Goal: Task Accomplishment & Management: Use online tool/utility

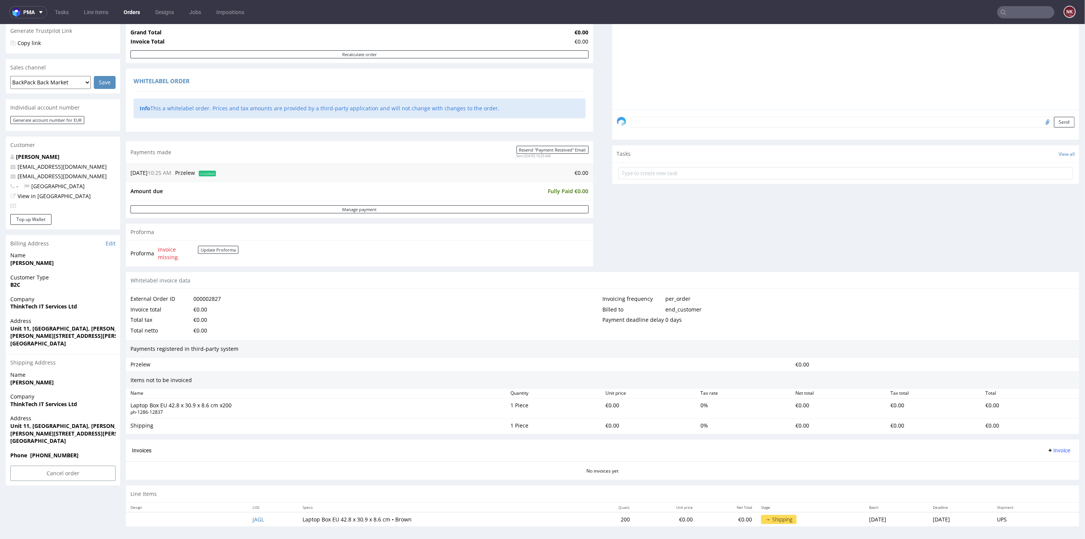
scroll to position [2, 0]
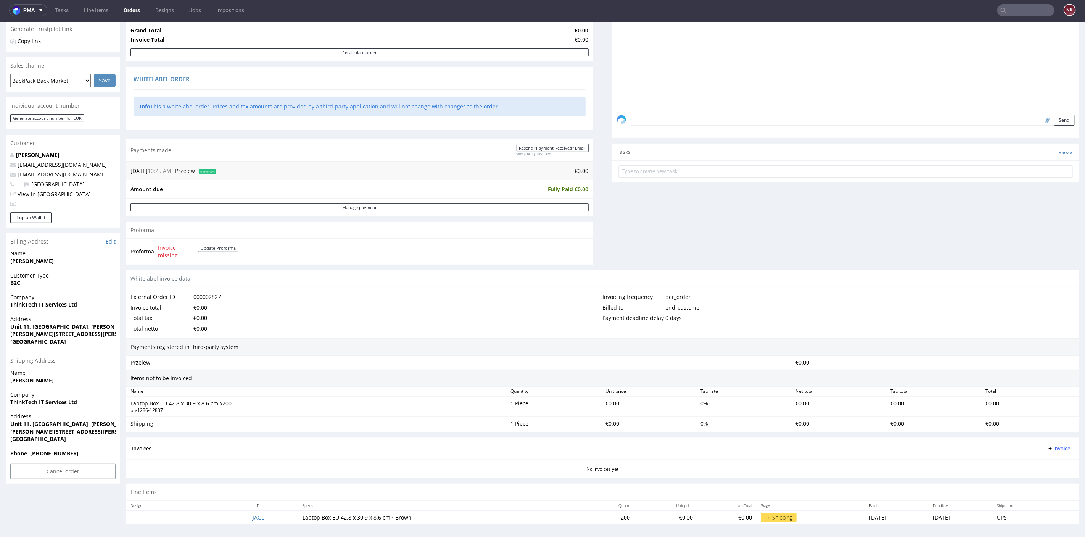
click at [596, 242] on div "Progress Payment Paid Mon 22 Sep Payment “Received” Email Sent Mon 22 Sep 10:25…" at bounding box center [602, 211] width 953 height 635
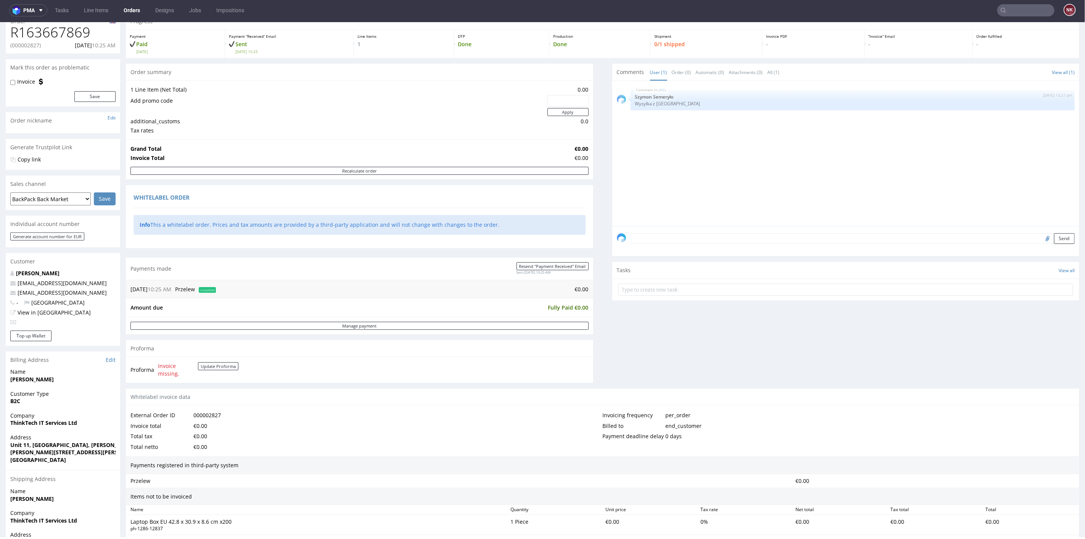
scroll to position [0, 0]
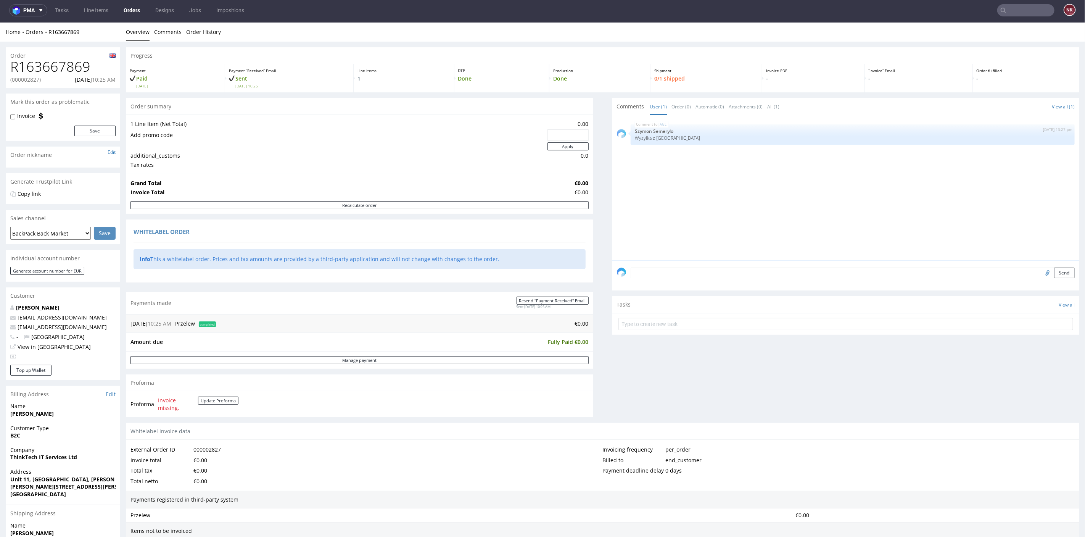
click at [48, 66] on h1 "R163667869" at bounding box center [62, 66] width 105 height 15
copy h1 "R163667869"
click at [22, 79] on p "(000002827)" at bounding box center [25, 80] width 31 height 8
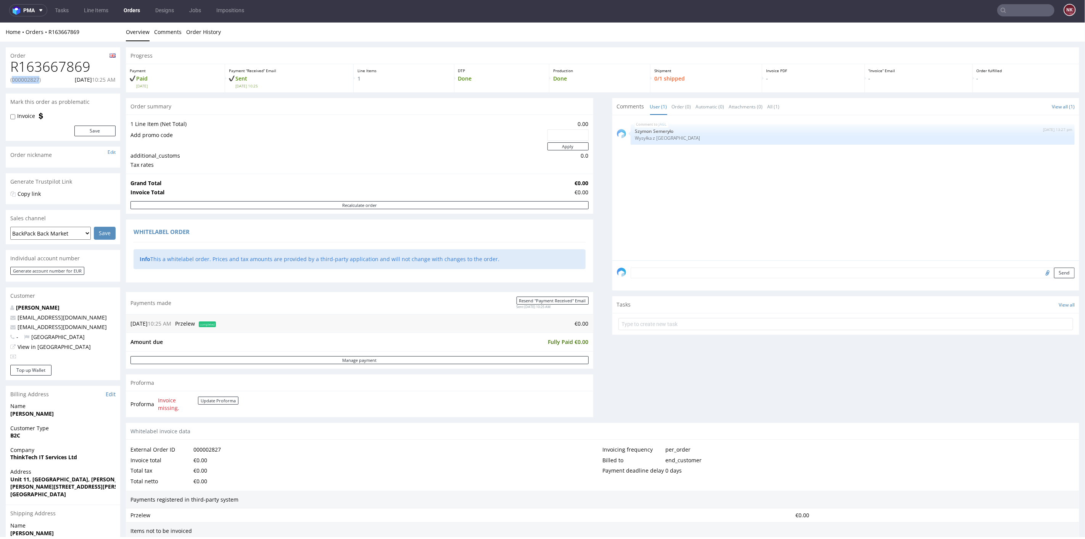
copy p "000002827"
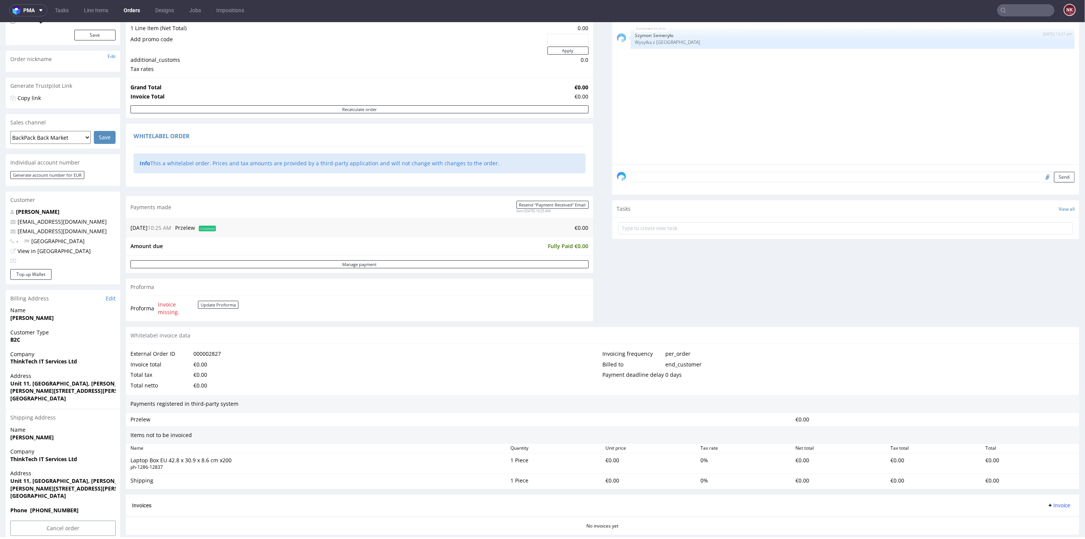
scroll to position [153, 0]
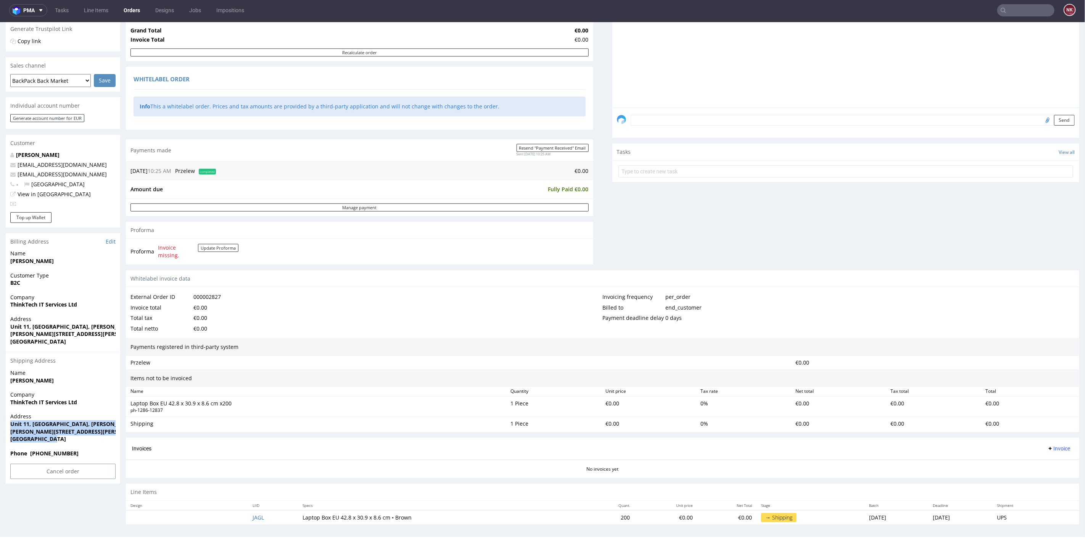
drag, startPoint x: 60, startPoint y: 439, endPoint x: 8, endPoint y: 420, distance: 54.8
click at [8, 420] on div "Address Unit 11, Ecclesshal Business Park, Hawkins Lane Burton Upon Trent DE14 …" at bounding box center [63, 430] width 114 height 37
copy p "Unit 11, Ecclesshal Business Park, Hawkins Lane Burton Upon Trent DE14 1PT Unit…"
click at [560, 399] on div "1 Piece" at bounding box center [554, 406] width 95 height 17
drag, startPoint x: 406, startPoint y: 514, endPoint x: 291, endPoint y: 516, distance: 115.2
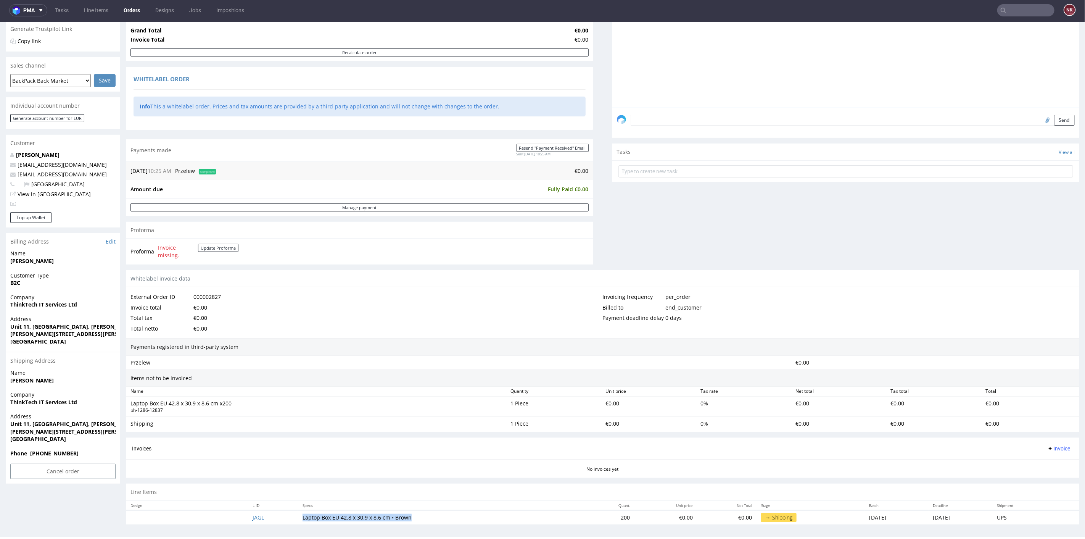
click at [298, 516] on td "Laptop Box EU 42.8 x 30.9 x 8.6 cm • Brown" at bounding box center [441, 517] width 287 height 14
copy td "Laptop Box EU 42.8 x 30.9 x 8.6 cm • Brown"
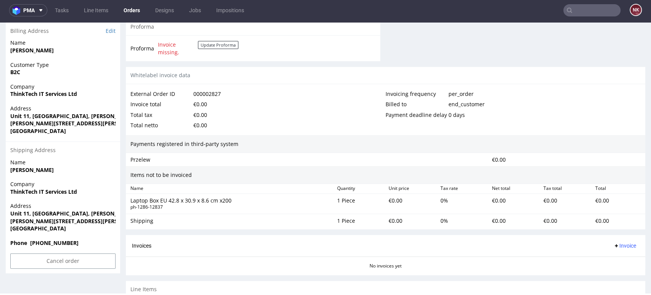
scroll to position [406, 0]
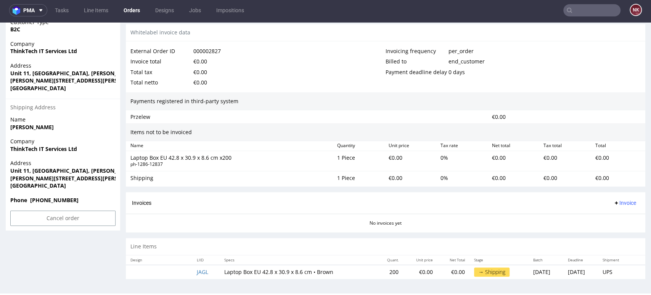
click at [446, 201] on div "Invoices Invoice" at bounding box center [385, 203] width 507 height 10
click at [437, 199] on div "Invoices Invoice" at bounding box center [385, 203] width 507 height 10
click at [632, 74] on div "External Order ID 000002827 Invoice total €0.00 Total tax €0.00 Total netto €0.…" at bounding box center [386, 66] width 520 height 51
click at [627, 61] on div "Billed to end_customer" at bounding box center [513, 61] width 255 height 11
drag, startPoint x: 82, startPoint y: 150, endPoint x: 6, endPoint y: 149, distance: 75.9
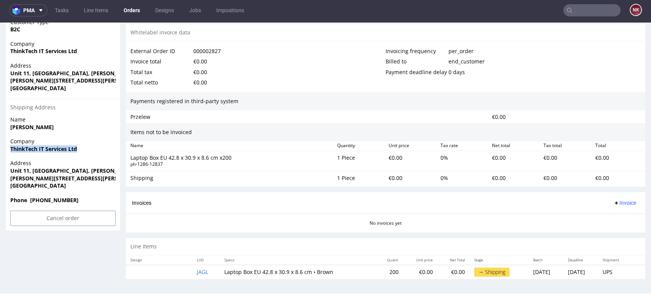
click at [6, 149] on div "Company ThinkTech IT Services Ltd" at bounding box center [63, 148] width 114 height 22
copy strong "ThinkTech IT Services Ltd"
drag, startPoint x: 10, startPoint y: 169, endPoint x: 117, endPoint y: 169, distance: 106.8
click at [117, 169] on div "Address Unit 11, Ecclesshal Business Park, Hawkins Lane Burton Upon Trent DE14 …" at bounding box center [63, 177] width 114 height 37
copy strong "Unit 11, Ecclesshal Business Park, Hawki"
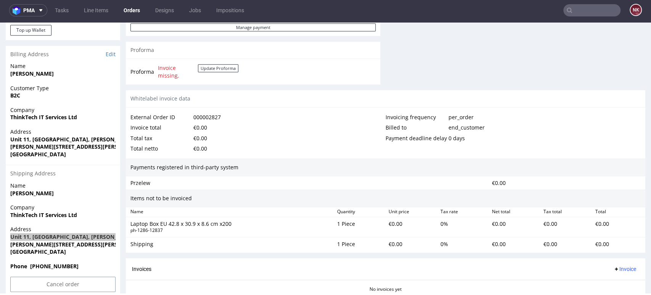
scroll to position [237, 0]
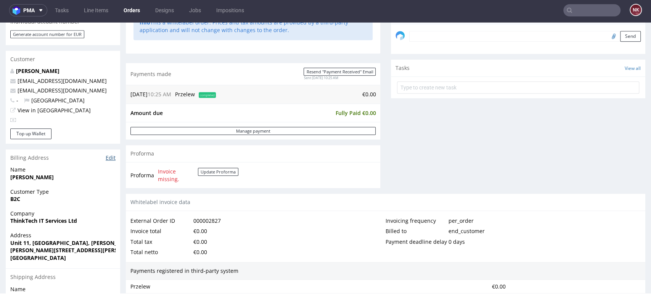
click at [110, 156] on link "Edit" at bounding box center [111, 158] width 10 height 8
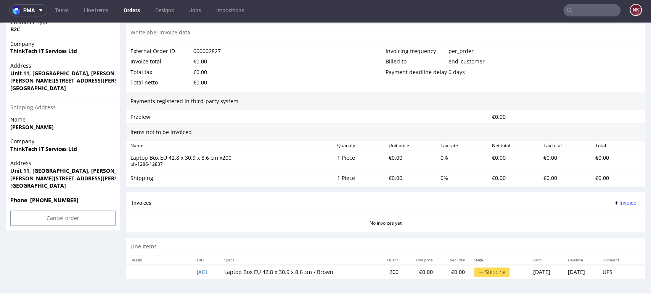
scroll to position [2, 0]
drag, startPoint x: 89, startPoint y: 177, endPoint x: 63, endPoint y: 177, distance: 26.7
click at [63, 177] on span "Burton Upon Trent DE14 1PT" at bounding box center [62, 178] width 105 height 8
copy strong "DE14 1PT"
click at [57, 179] on strong "Burton Upon Trent DE14 1PT" at bounding box center [78, 177] width 136 height 7
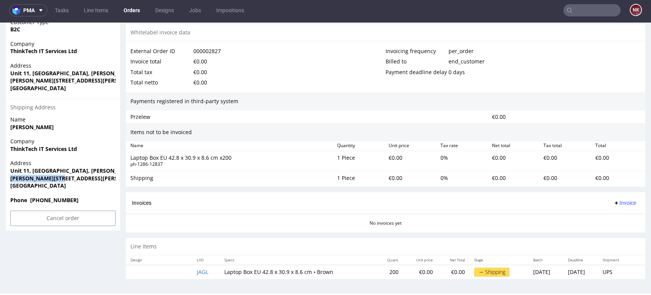
drag, startPoint x: 60, startPoint y: 177, endPoint x: 2, endPoint y: 177, distance: 58.0
copy strong "Burton Upon Trent"
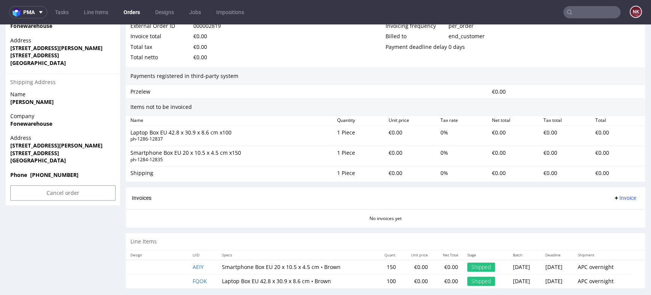
scroll to position [441, 0]
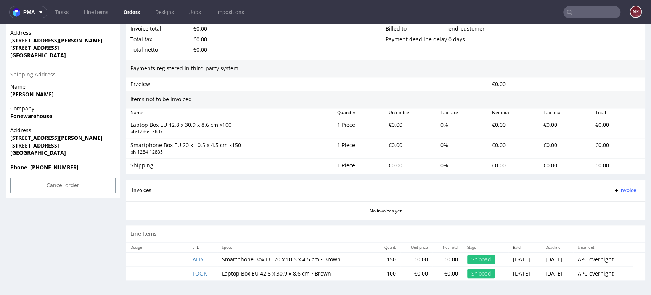
click at [620, 213] on div "No invoices yet" at bounding box center [386, 207] width 520 height 13
drag, startPoint x: 324, startPoint y: 272, endPoint x: 215, endPoint y: 275, distance: 109.1
click at [217, 275] on td "Laptop Box EU 42.8 x 30.9 x 8.6 cm • Brown" at bounding box center [296, 273] width 158 height 14
copy td "Laptop Box EU 42.8 x 30.9 x 8.6 cm • Brown"
drag, startPoint x: 621, startPoint y: 222, endPoint x: 601, endPoint y: 222, distance: 20.2
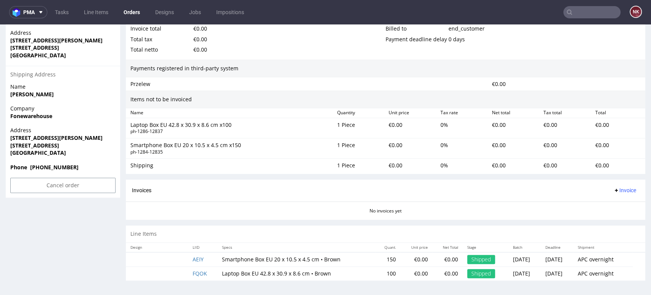
click at [375, 274] on td "100" at bounding box center [388, 273] width 26 height 14
copy td "100"
click at [43, 116] on strong "Fonewarehouse" at bounding box center [31, 115] width 42 height 7
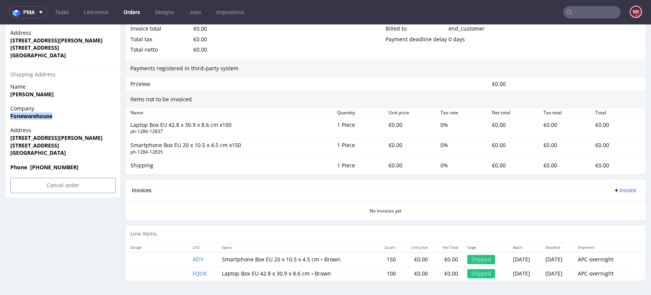
click at [43, 116] on strong "Fonewarehouse" at bounding box center [31, 115] width 42 height 7
copy strong "Fonewarehouse"
drag, startPoint x: 50, startPoint y: 137, endPoint x: 10, endPoint y: 137, distance: 39.7
click at [10, 137] on span "66 Mott Street" at bounding box center [62, 138] width 105 height 8
copy strong "66 Mott Street"
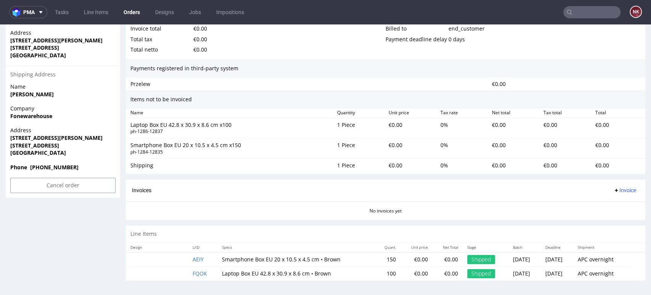
click at [34, 143] on strong "Birmingham B19 3HE" at bounding box center [34, 145] width 49 height 7
copy strong "Birmingham"
drag, startPoint x: 65, startPoint y: 146, endPoint x: 45, endPoint y: 145, distance: 20.2
click at [45, 145] on strong "Birmingham B19 3HE" at bounding box center [34, 145] width 49 height 7
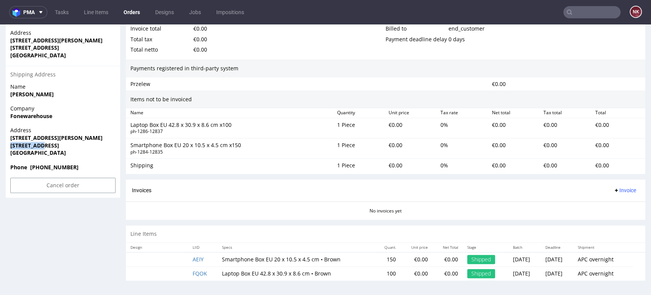
copy strong "B19 3HE"
click at [91, 150] on span "United Kingdom" at bounding box center [62, 153] width 105 height 8
drag, startPoint x: 54, startPoint y: 155, endPoint x: 7, endPoint y: 138, distance: 50.2
click at [7, 138] on div "Address 66 Mott Street Birmingham B19 3HE United Kingdom" at bounding box center [63, 144] width 114 height 37
copy p "66 Mott Street Birmingham B19 3HE United Kingdom"
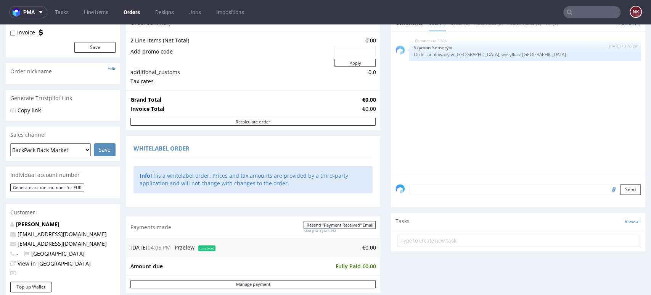
scroll to position [0, 0]
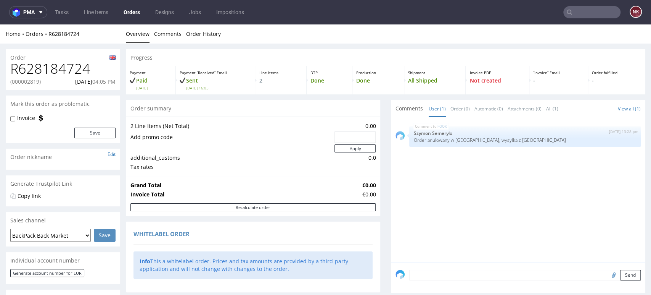
click at [75, 71] on h1 "R628184724" at bounding box center [62, 68] width 105 height 15
copy h1 "R628184724"
click at [24, 79] on p "(000002819)" at bounding box center [25, 82] width 31 height 8
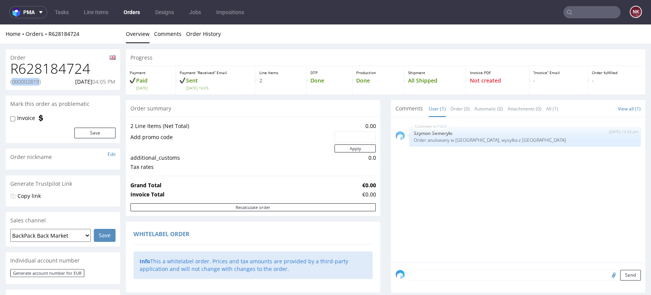
copy p "000002819"
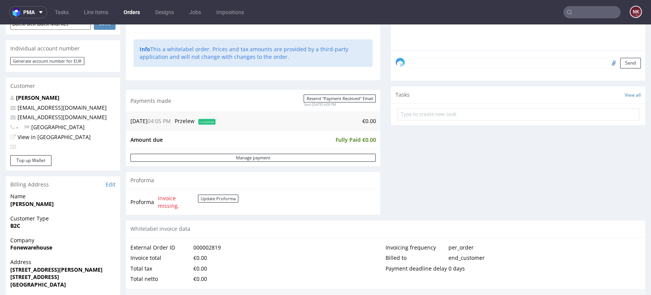
click at [605, 177] on div "Comments User (1) Order (0) Automatic (0) Attachments (0) All (1) View all (1) …" at bounding box center [518, 54] width 254 height 332
click at [596, 11] on input "text" at bounding box center [592, 12] width 57 height 12
paste input "FV 29/09/2025/GB"
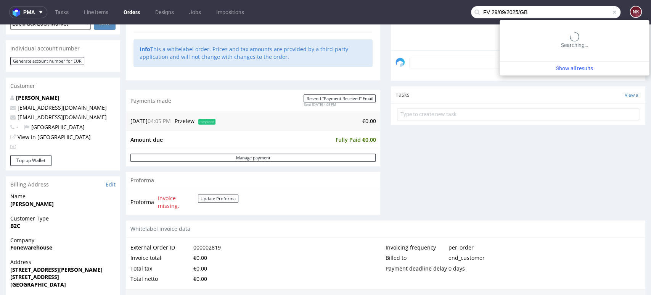
type input "FV 29/09/2025/GB"
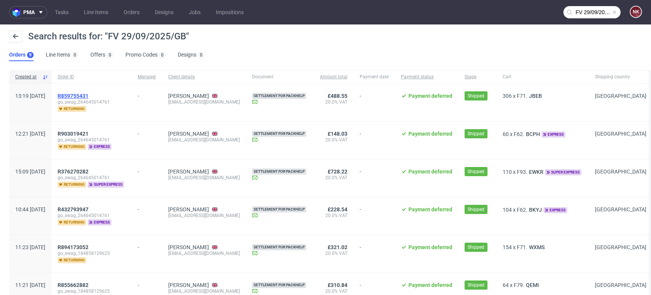
click at [89, 93] on span "R859755431" at bounding box center [73, 96] width 31 height 6
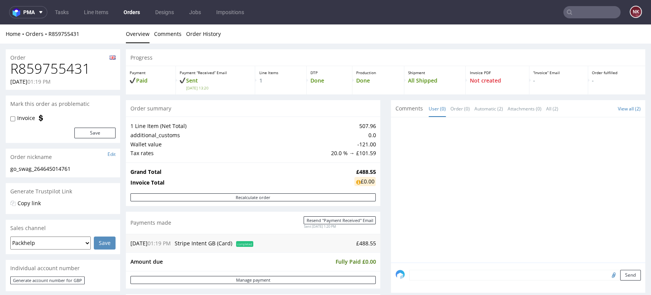
click at [516, 188] on div at bounding box center [521, 192] width 250 height 140
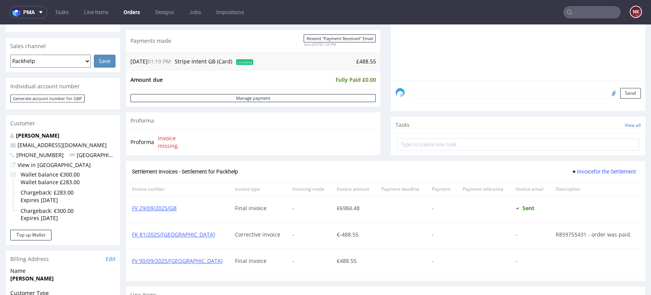
scroll to position [254, 0]
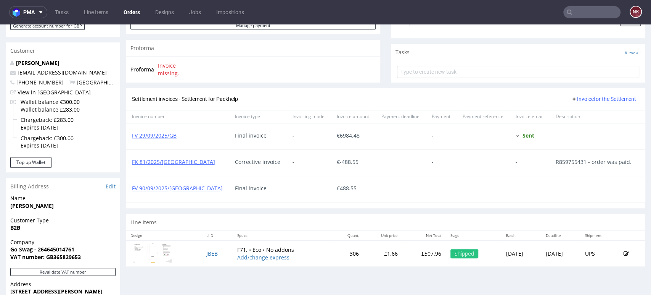
click at [615, 283] on div "Progress Payment Paid Payment “Received” Email Sent Mon 18 Aug 13:20 Line Items…" at bounding box center [386, 129] width 520 height 668
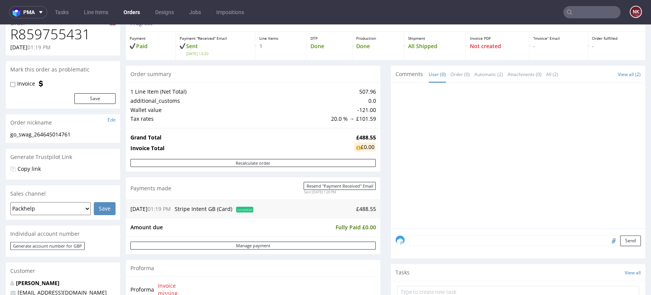
scroll to position [0, 0]
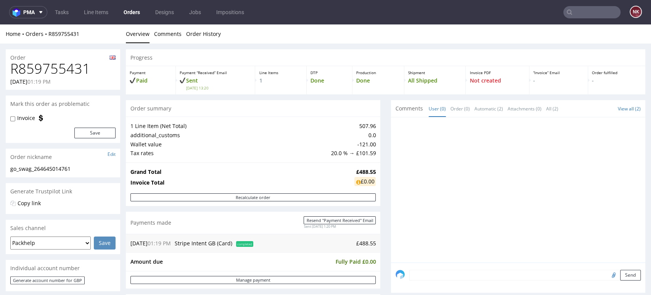
click at [609, 236] on div at bounding box center [521, 192] width 250 height 140
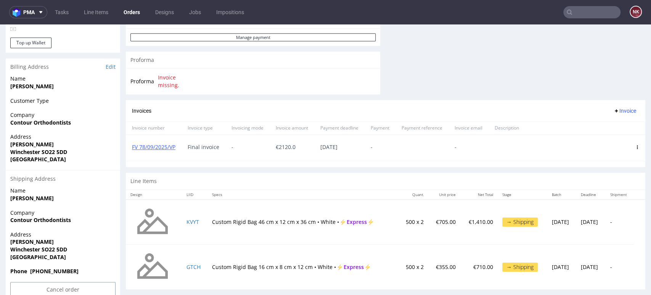
scroll to position [329, 0]
click at [153, 144] on link "FV 78/09/2025/VP" at bounding box center [153, 146] width 43 height 7
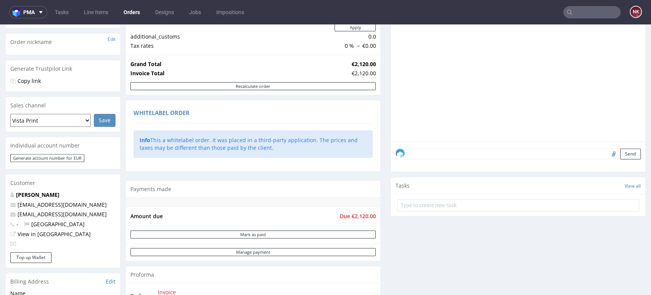
scroll to position [0, 0]
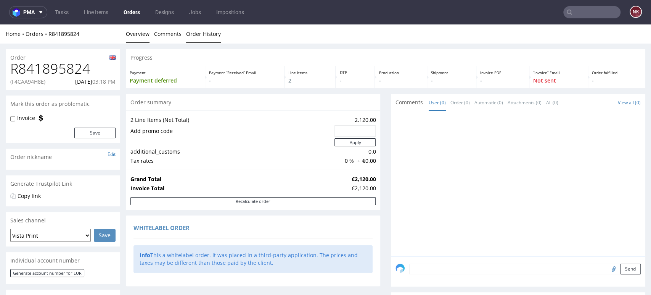
click at [214, 28] on link "Order History" at bounding box center [203, 33] width 35 height 19
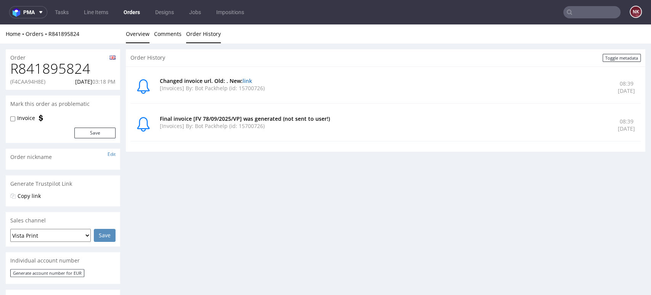
click at [147, 34] on link "Overview" at bounding box center [138, 33] width 24 height 19
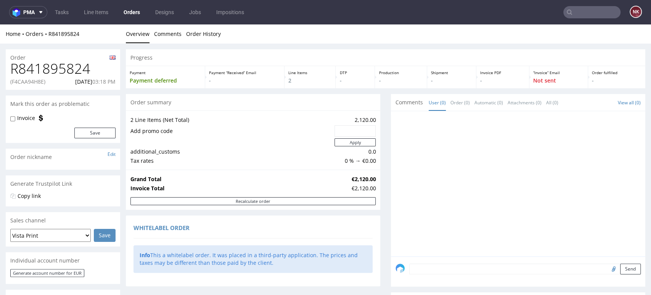
click at [197, 38] on link "Order History" at bounding box center [203, 33] width 35 height 19
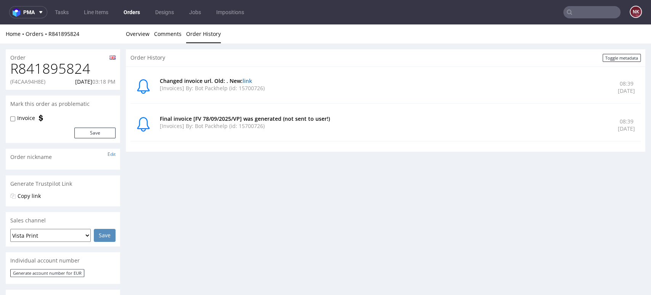
click at [618, 127] on p "Tue 23 Sep 2025" at bounding box center [626, 129] width 17 height 8
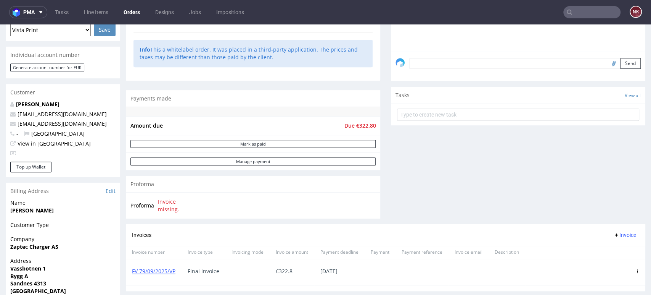
scroll to position [281, 0]
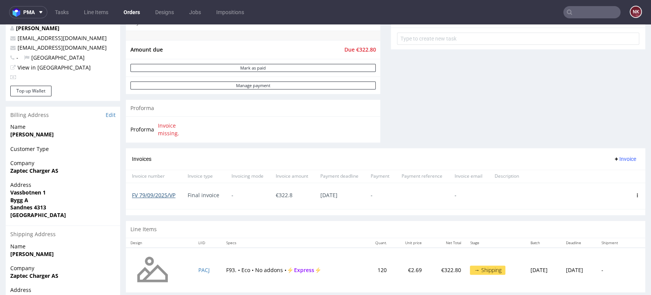
click at [158, 193] on link "FV 79/09/2025/VP" at bounding box center [153, 194] width 43 height 7
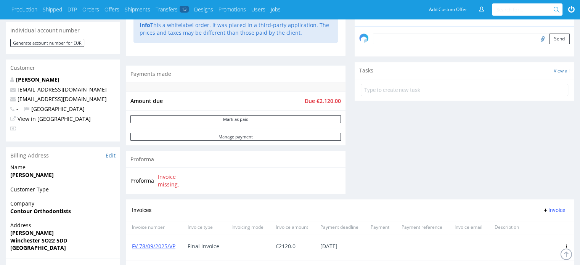
scroll to position [302, 0]
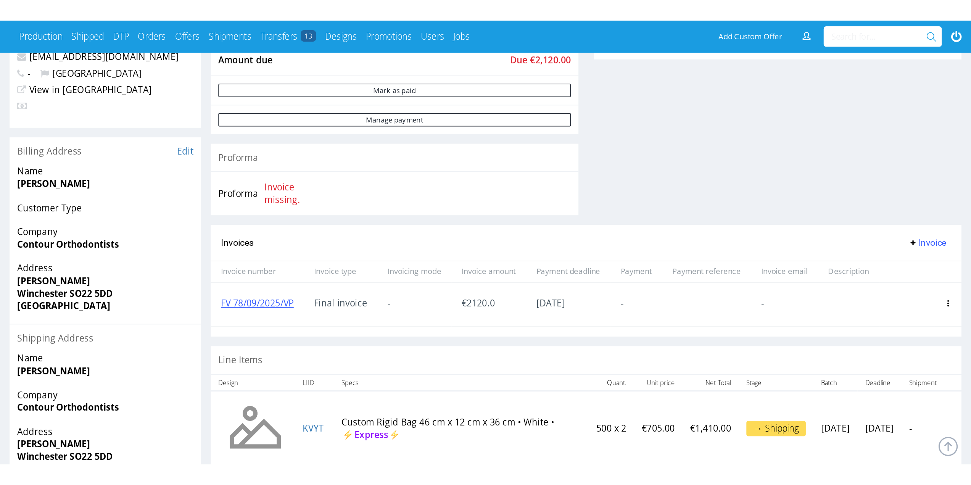
scroll to position [151, 0]
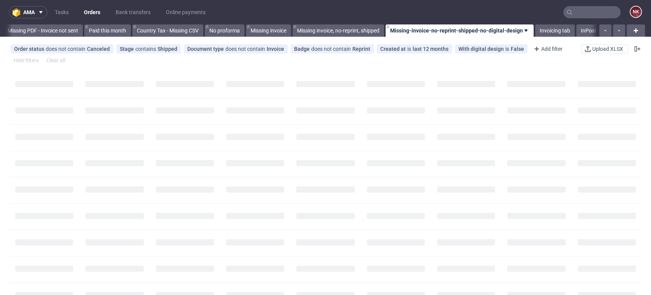
click at [587, 13] on input "text" at bounding box center [592, 12] width 57 height 12
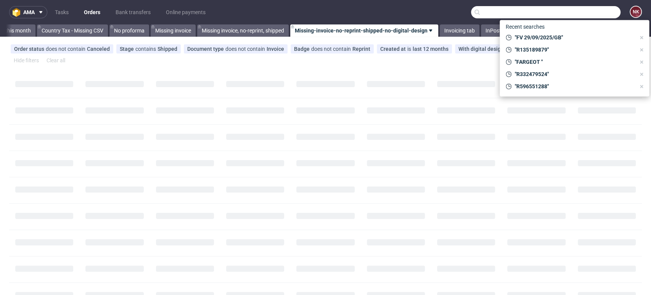
paste input "R841895824"
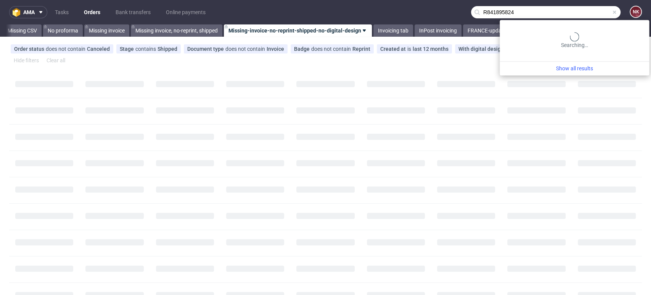
scroll to position [0, 1080]
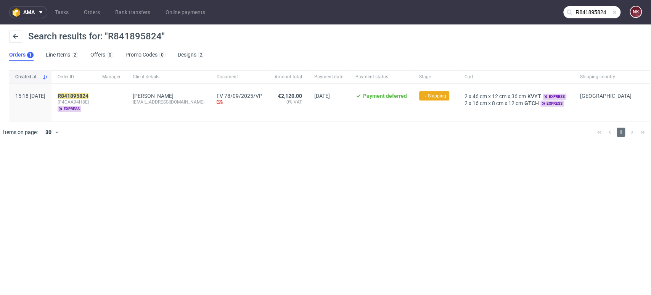
drag, startPoint x: 603, startPoint y: 185, endPoint x: 604, endPoint y: 101, distance: 84.3
click at [603, 185] on div "ama Tasks Orders Bank transfers Online payments R841895824 NK Search results fo…" at bounding box center [325, 147] width 651 height 295
click at [590, 10] on input "R841895824" at bounding box center [592, 12] width 57 height 12
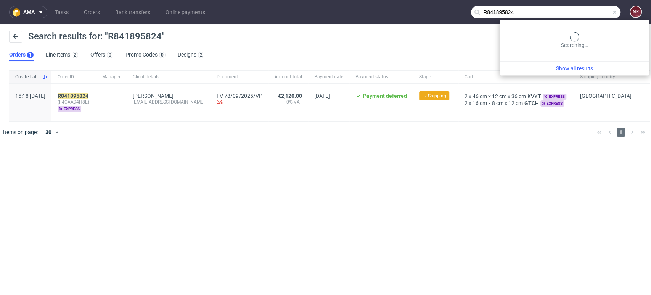
drag, startPoint x: 587, startPoint y: 14, endPoint x: 433, endPoint y: 16, distance: 153.8
click at [433, 16] on nav "ama Tasks Orders Bank transfers Online payments R841895824 NK" at bounding box center [325, 12] width 651 height 24
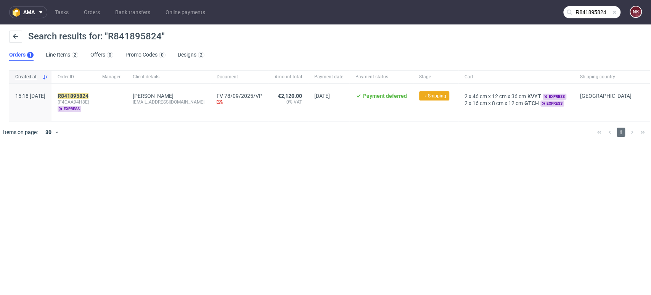
paste input "22185736"
type input "R822185736"
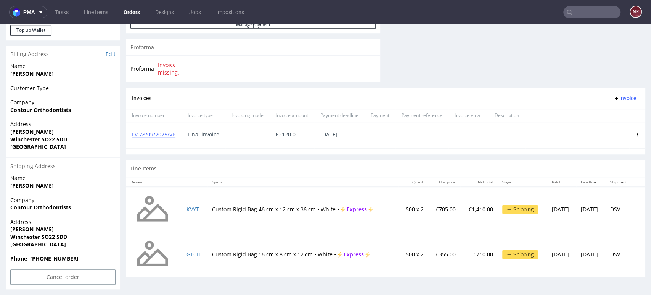
scroll to position [345, 0]
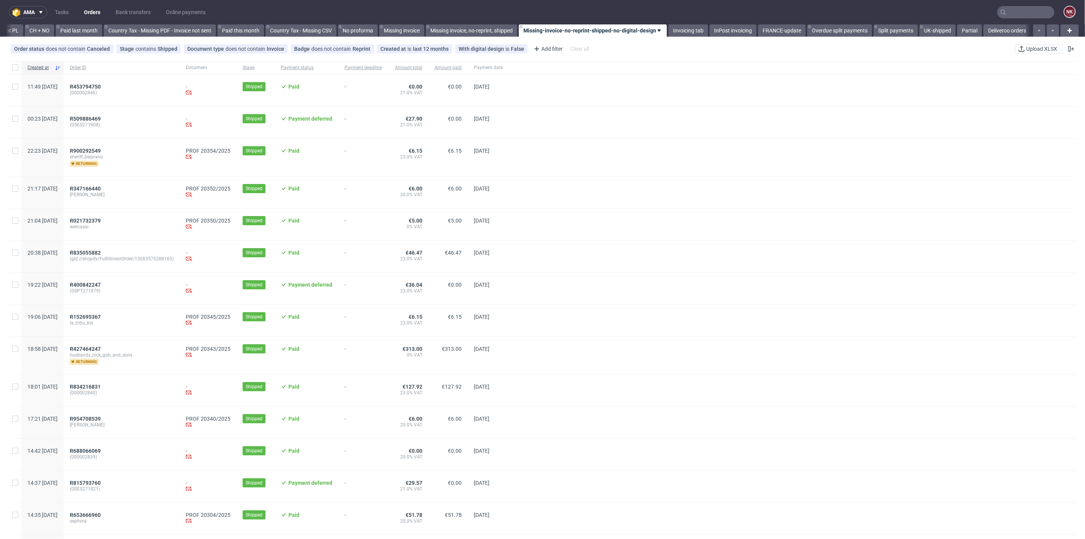
scroll to position [0, 789]
click at [144, 11] on link "Bank transfers" at bounding box center [133, 12] width 44 height 12
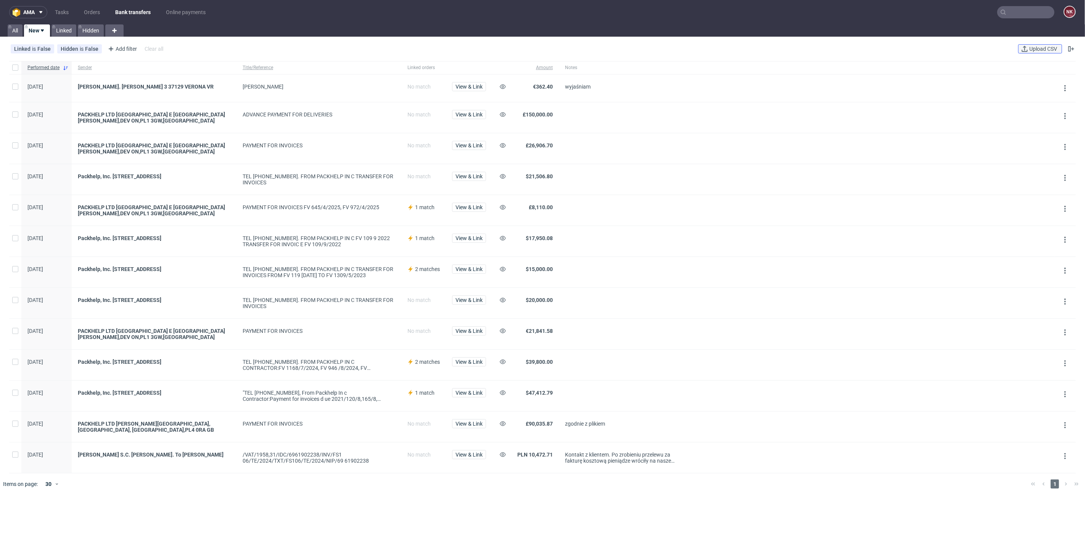
click at [1033, 50] on span "Upload CSV" at bounding box center [1043, 48] width 31 height 5
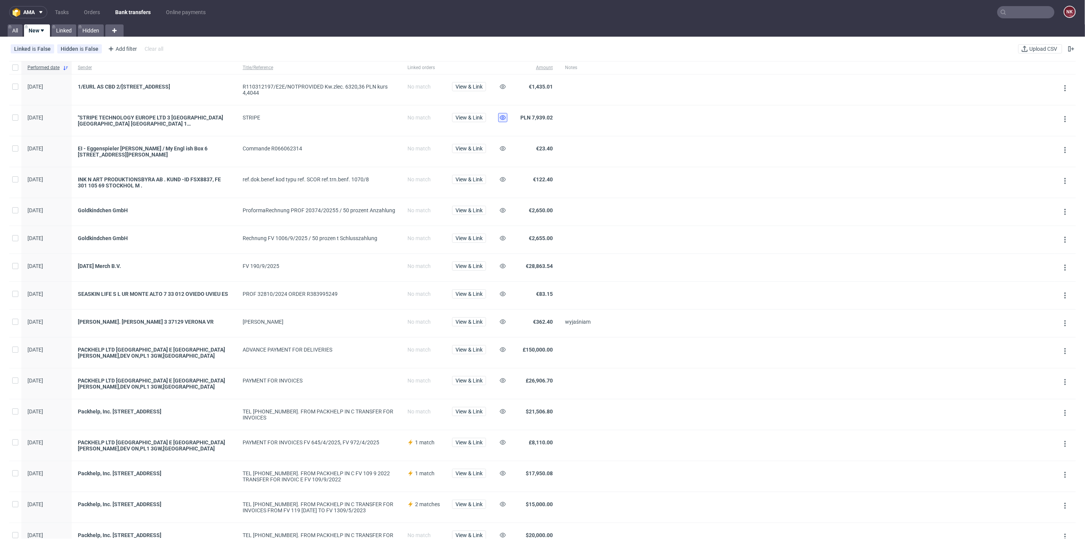
click at [504, 119] on use at bounding box center [503, 117] width 6 height 5
click at [473, 265] on span "View & Link" at bounding box center [469, 265] width 27 height 5
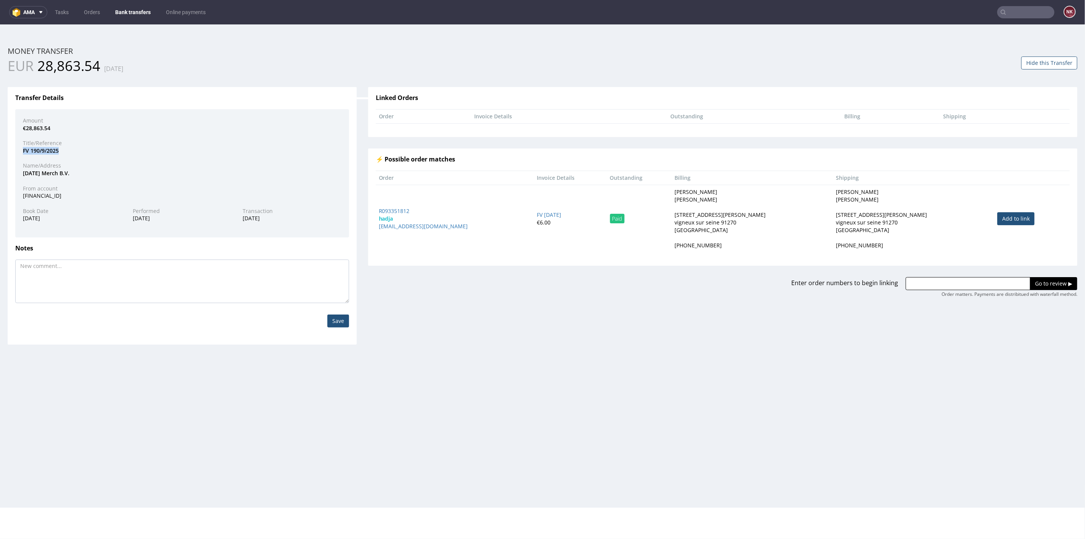
drag, startPoint x: 63, startPoint y: 150, endPoint x: 2, endPoint y: 151, distance: 61.4
click at [2, 151] on div "Transfer Details Amount €28,863.54 Title/Reference FV 190/9/2025 Name/Address M…" at bounding box center [182, 209] width 361 height 269
copy div "FV 190/9/2025"
click at [1052, 62] on button "Hide this Transfer" at bounding box center [1049, 62] width 56 height 13
click at [387, 364] on div "Home Money Transfers Money Transfer ID: 202526697404043970 Money transfer Hidde…" at bounding box center [542, 265] width 1085 height 483
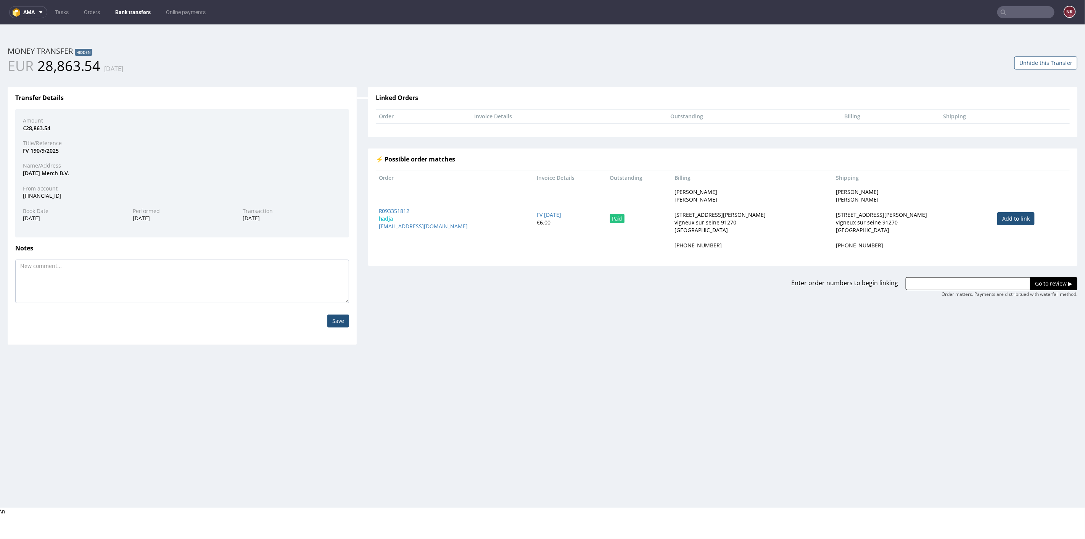
click at [518, 315] on div "Transfer Details Amount €28,863.54 Title/Reference FV 190/9/2025 Name/Address M…" at bounding box center [542, 209] width 1081 height 269
click at [134, 5] on nav "ama Tasks Orders Bank transfers Online payments NK" at bounding box center [542, 12] width 1085 height 24
click at [134, 16] on link "Bank transfers" at bounding box center [133, 12] width 45 height 12
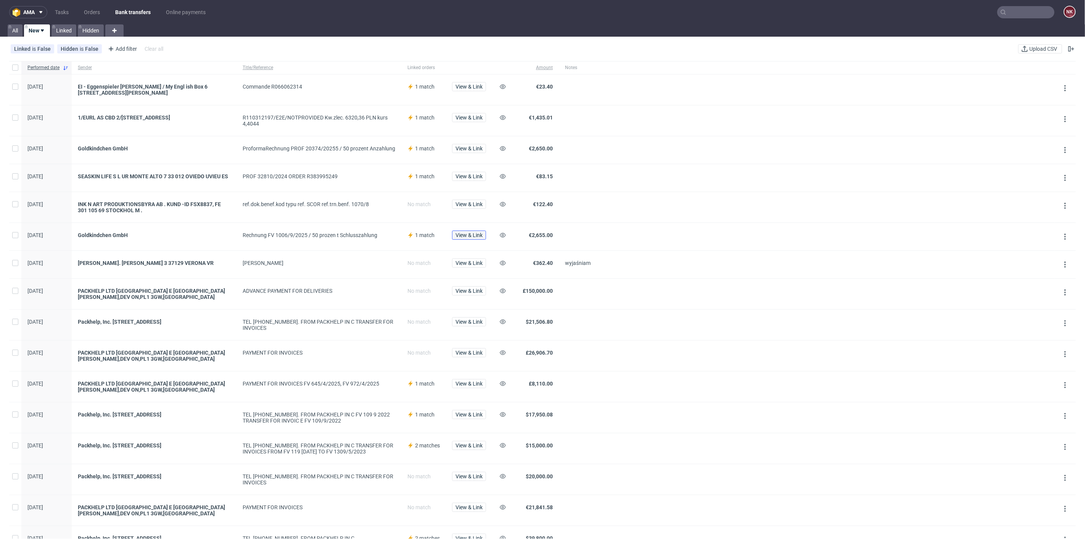
click at [472, 233] on span "View & Link" at bounding box center [469, 234] width 27 height 5
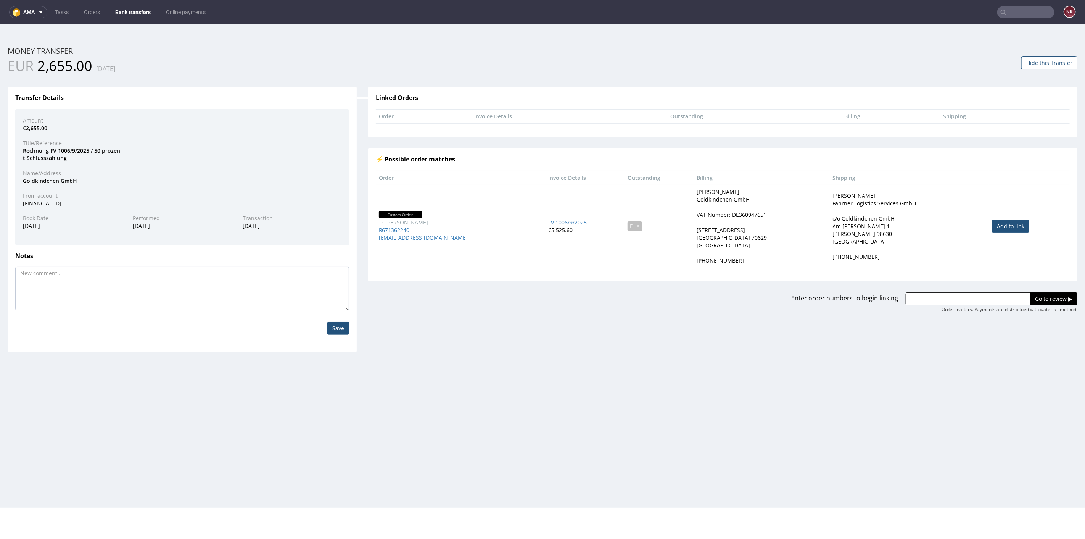
click at [1004, 223] on link "Add to link" at bounding box center [1010, 225] width 37 height 13
type input "R671362240"
click at [1033, 297] on input "Go to review ▶" at bounding box center [1053, 298] width 47 height 13
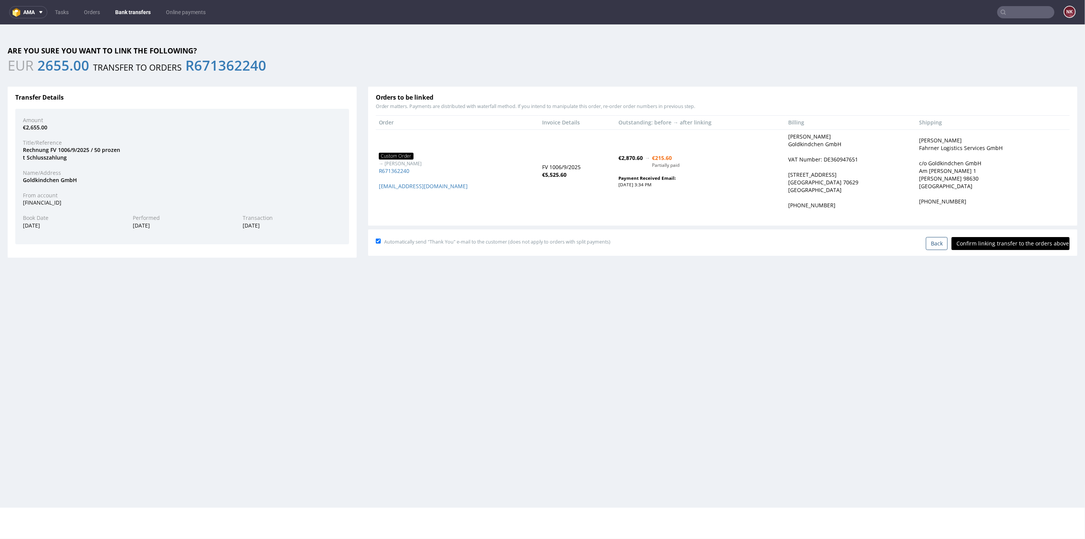
click at [1009, 243] on input "Confirm linking transfer to the orders above" at bounding box center [1011, 243] width 118 height 13
type input "In progress..."
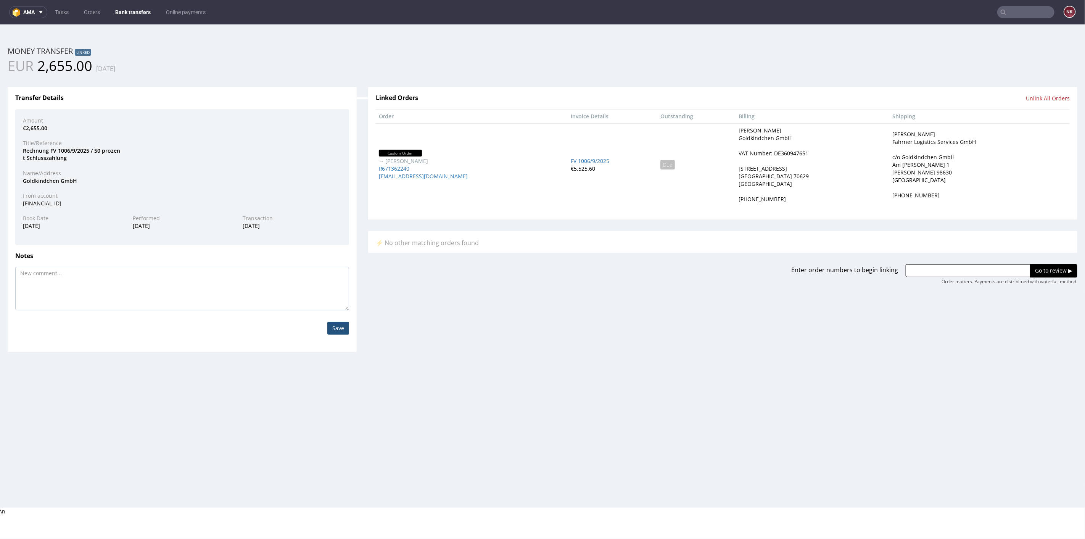
click at [133, 11] on link "Bank transfers" at bounding box center [133, 12] width 45 height 12
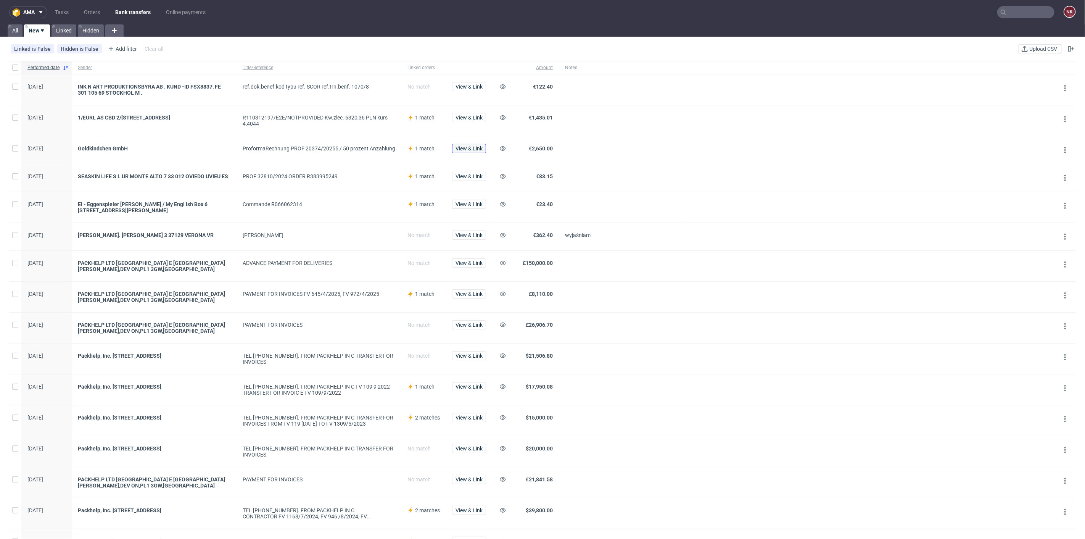
click at [462, 146] on span "View & Link" at bounding box center [469, 148] width 27 height 5
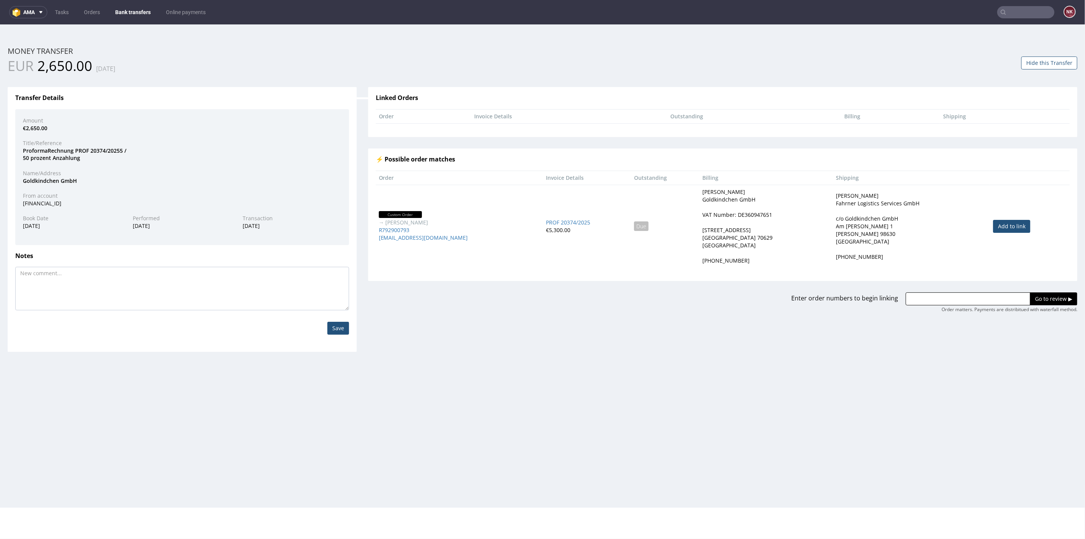
click at [999, 225] on link "Add to link" at bounding box center [1011, 225] width 37 height 13
type input "R792900793"
click at [1035, 295] on input "Go to review ▶" at bounding box center [1053, 298] width 47 height 13
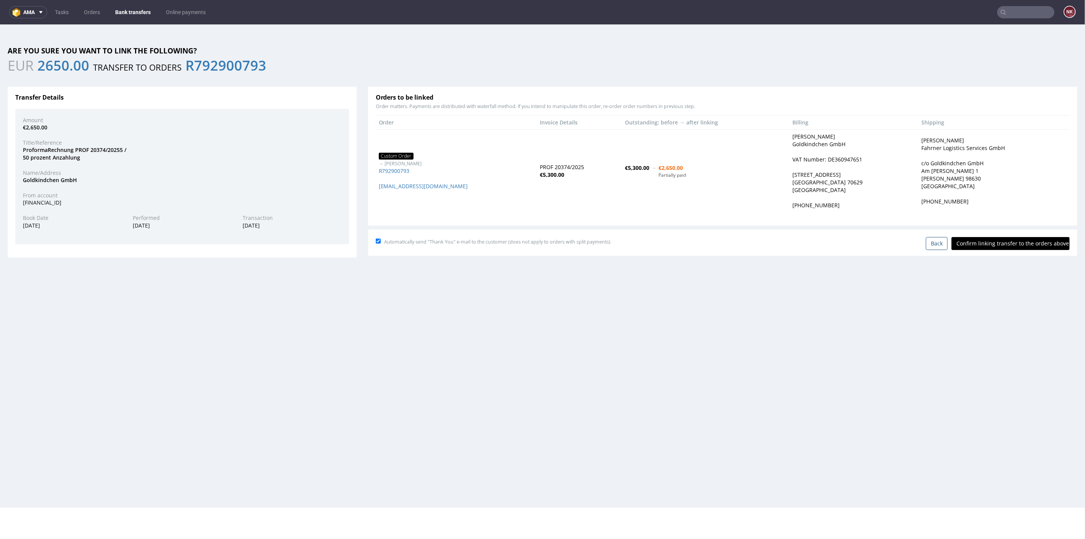
click at [1019, 239] on input "Confirm linking transfer to the orders above" at bounding box center [1011, 243] width 118 height 13
type input "In progress..."
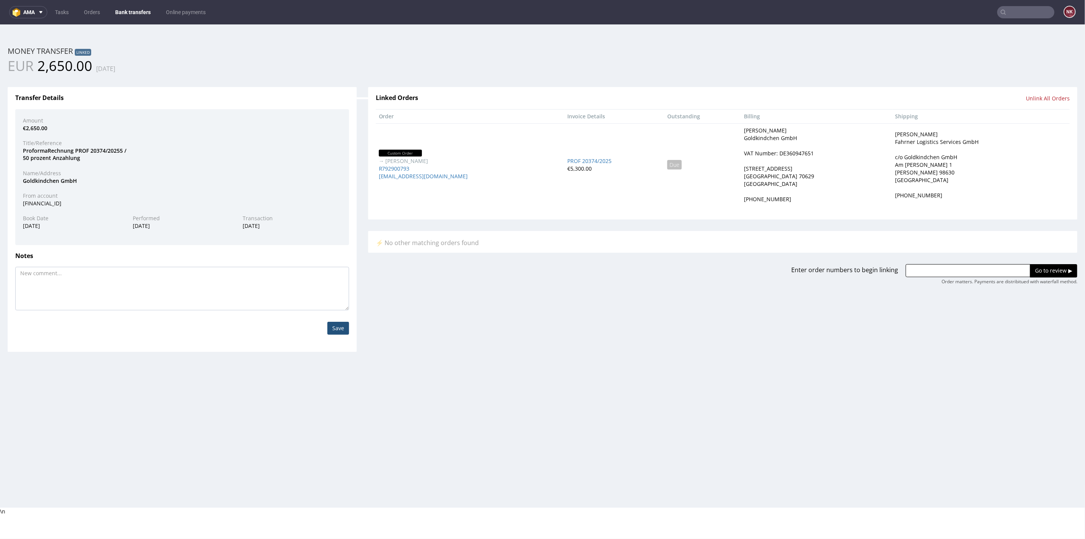
click at [130, 6] on link "Bank transfers" at bounding box center [133, 12] width 45 height 12
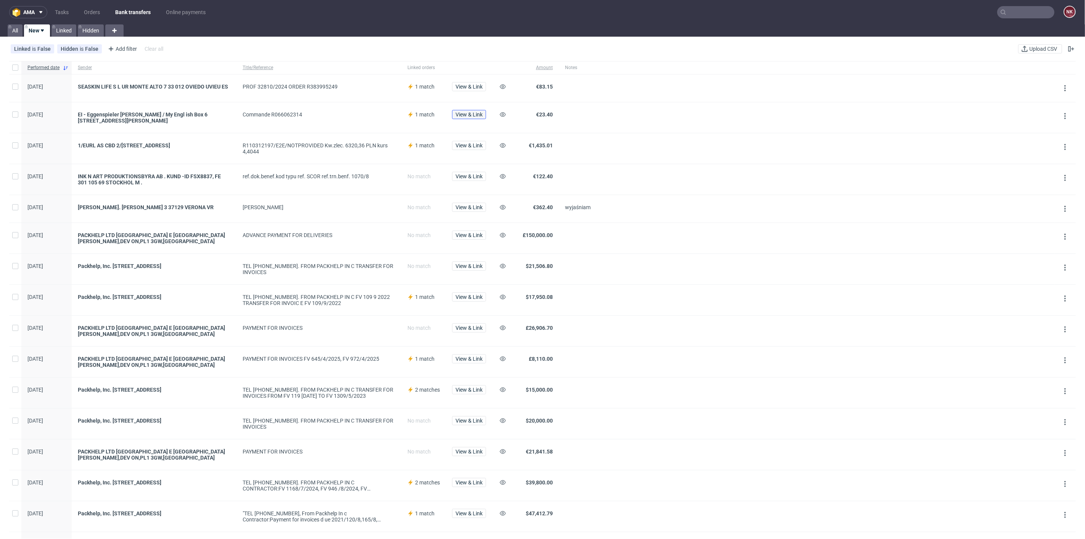
click at [469, 115] on span "View & Link" at bounding box center [469, 114] width 27 height 5
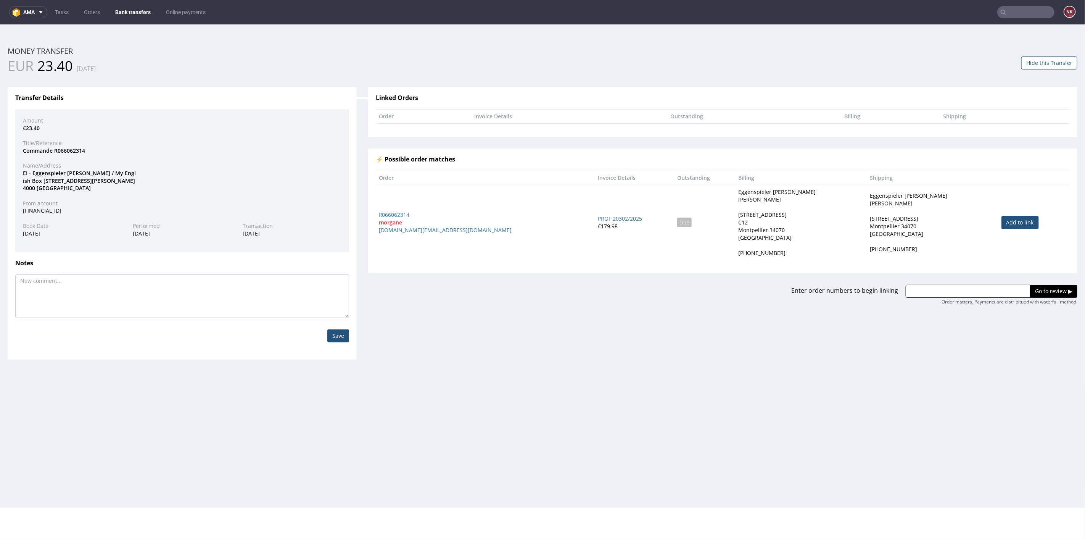
click at [1019, 214] on td "Add to link" at bounding box center [1033, 221] width 71 height 75
click at [1002, 219] on link "Add to link" at bounding box center [1020, 222] width 37 height 13
type input "R066062314"
click at [1064, 289] on input "Go to review ▶" at bounding box center [1053, 290] width 47 height 13
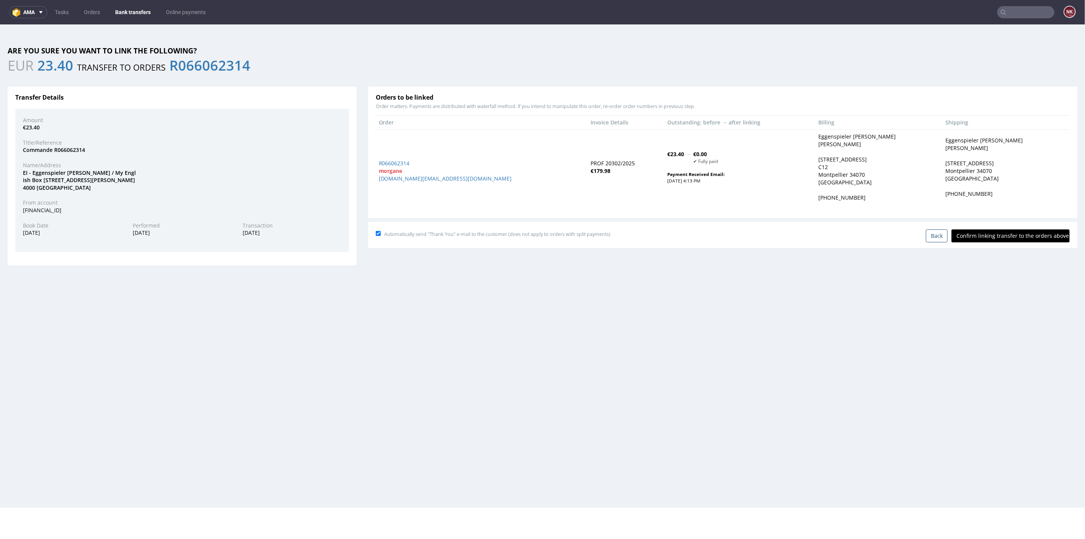
click at [1008, 236] on input "Confirm linking transfer to the orders above" at bounding box center [1011, 235] width 118 height 13
type input "In progress..."
drag, startPoint x: 388, startPoint y: 164, endPoint x: 392, endPoint y: 167, distance: 5.1
click at [392, 167] on strong "morgane" at bounding box center [391, 170] width 24 height 7
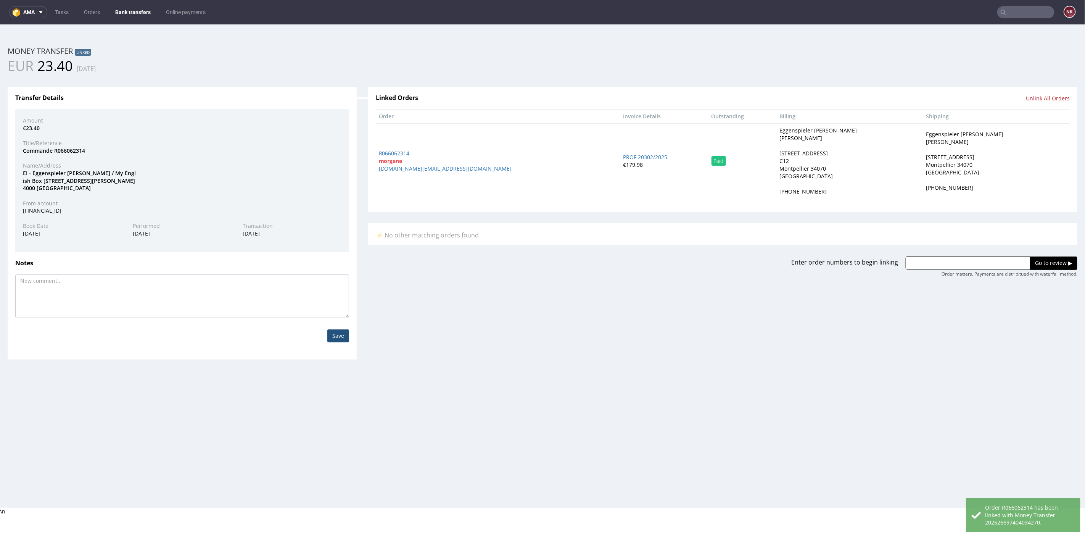
drag, startPoint x: 389, startPoint y: 155, endPoint x: 401, endPoint y: 159, distance: 12.6
click at [401, 159] on td "R066062314 morgane myenglishbox.contact@gmail.com" at bounding box center [498, 160] width 244 height 75
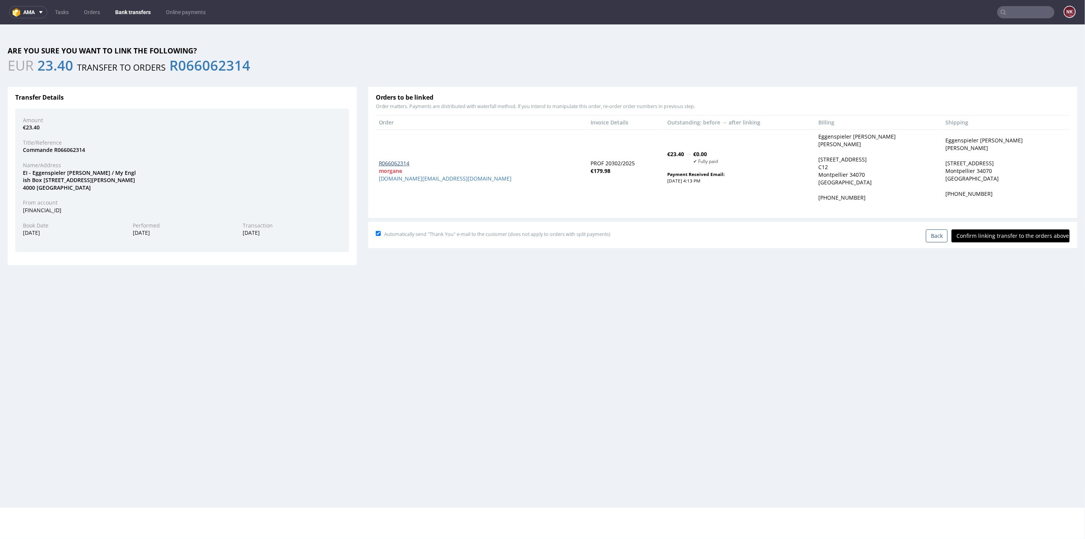
drag, startPoint x: 409, startPoint y: 159, endPoint x: 404, endPoint y: 162, distance: 5.8
click at [144, 11] on link "Bank transfers" at bounding box center [133, 12] width 45 height 12
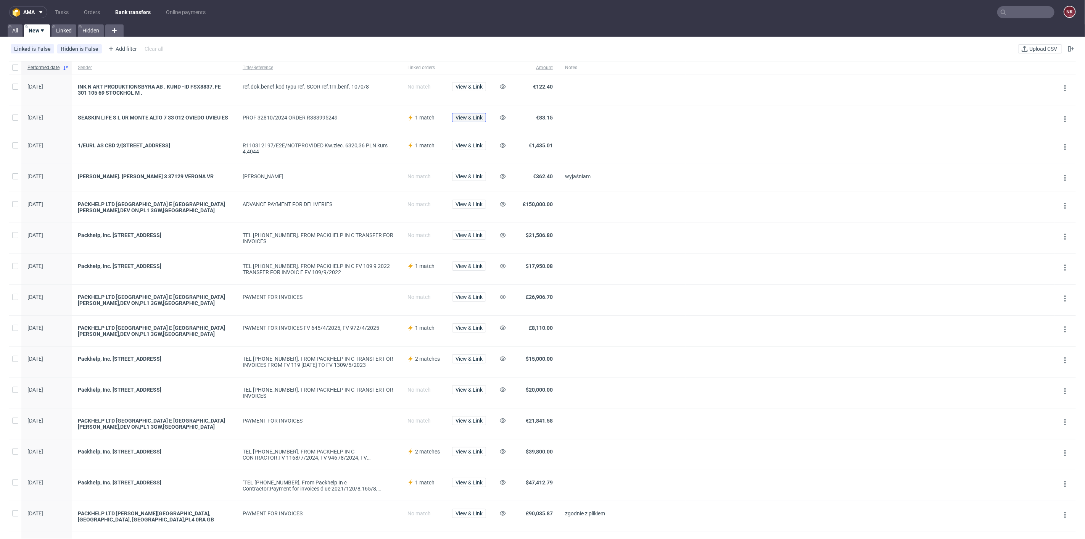
click at [469, 116] on span "View & Link" at bounding box center [469, 117] width 27 height 5
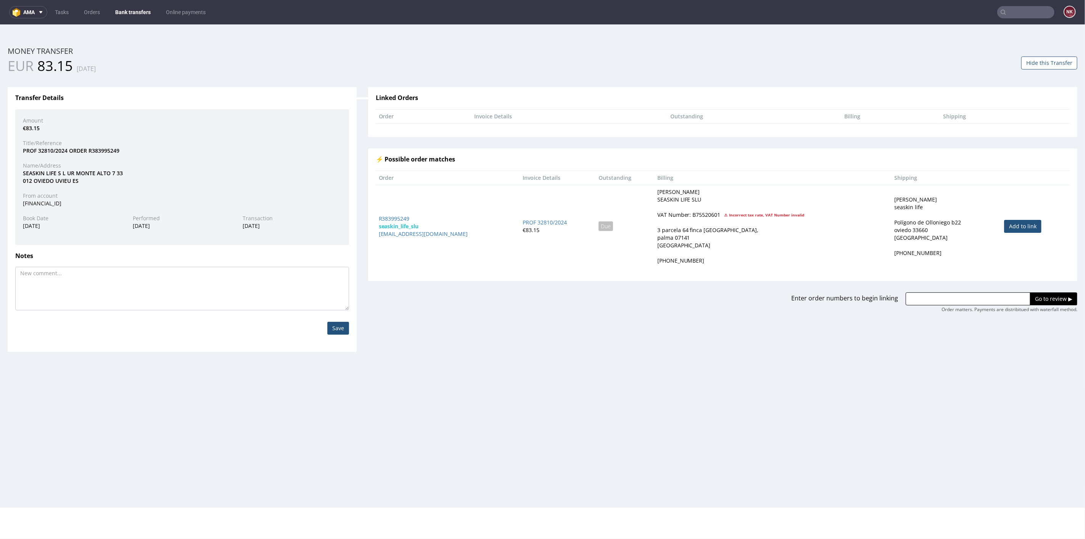
click at [1007, 228] on link "Add to link" at bounding box center [1022, 225] width 37 height 13
type input "R383995249"
click at [1041, 304] on input "Go to review ▶" at bounding box center [1053, 298] width 47 height 13
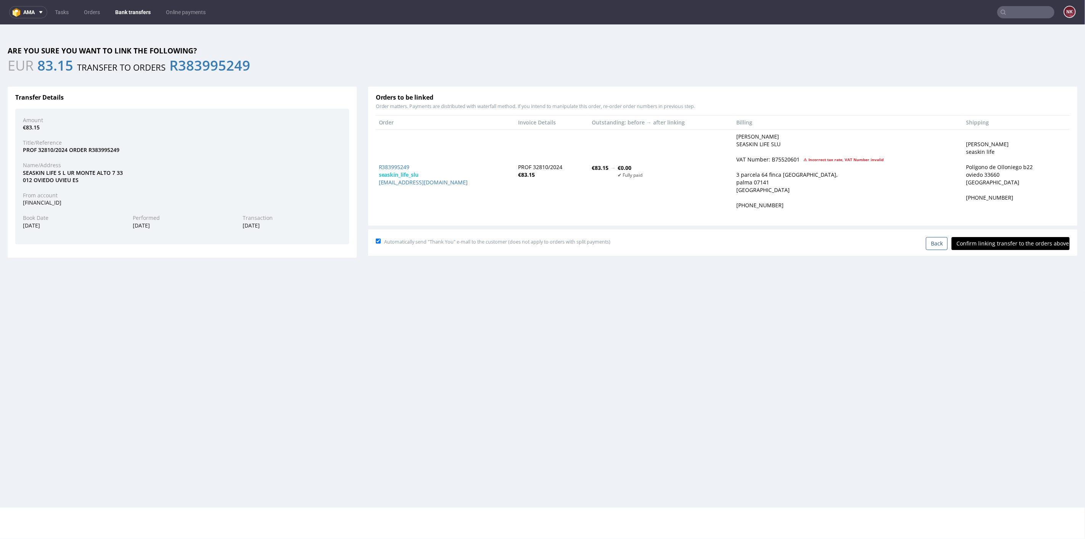
click at [1015, 241] on input "Confirm linking transfer to the orders above" at bounding box center [1011, 243] width 118 height 13
type input "In progress..."
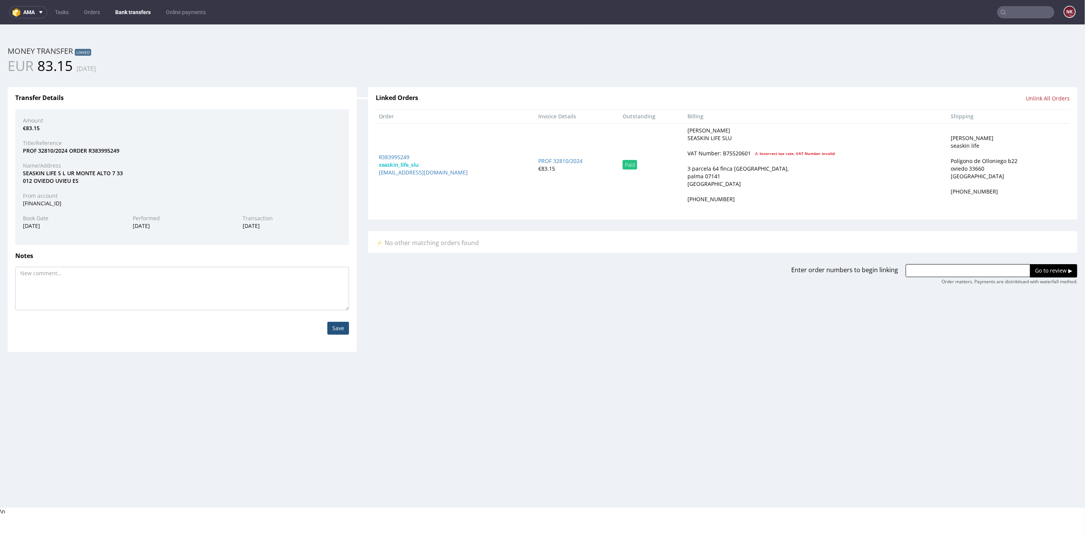
click at [129, 12] on link "Bank transfers" at bounding box center [133, 12] width 45 height 12
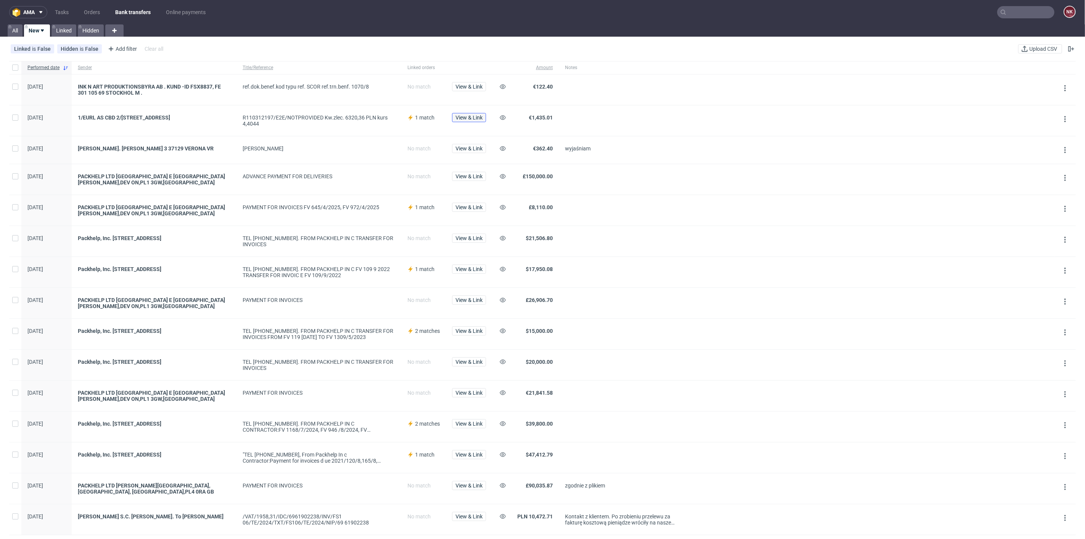
click at [465, 116] on span "View & Link" at bounding box center [469, 117] width 27 height 5
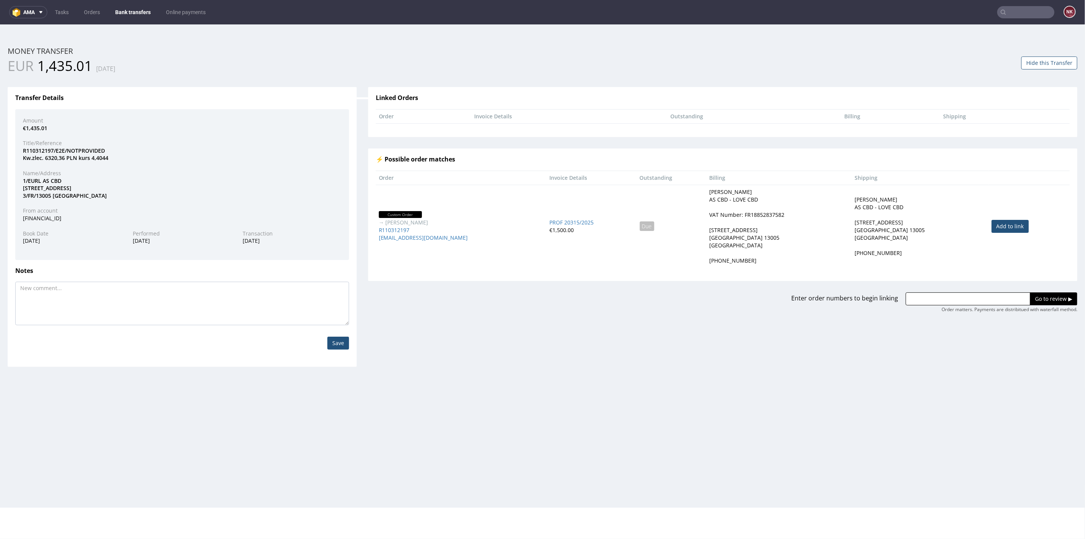
click at [1007, 225] on link "Add to link" at bounding box center [1010, 225] width 37 height 13
type input "R110312197"
click at [1035, 299] on input "Go to review ▶" at bounding box center [1053, 298] width 47 height 13
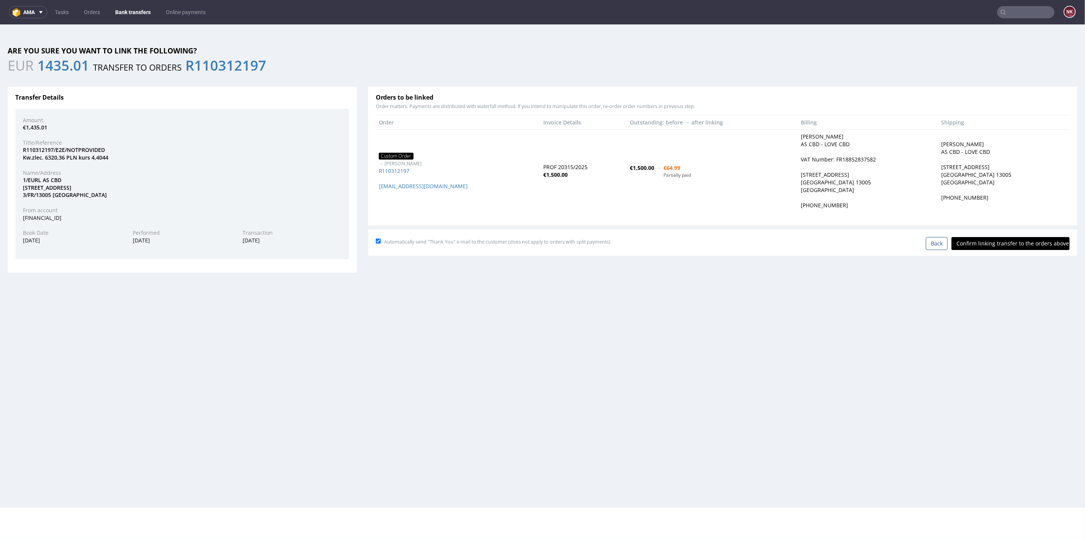
click at [1001, 245] on input "Confirm linking transfer to the orders above" at bounding box center [1011, 243] width 118 height 13
type input "In progress..."
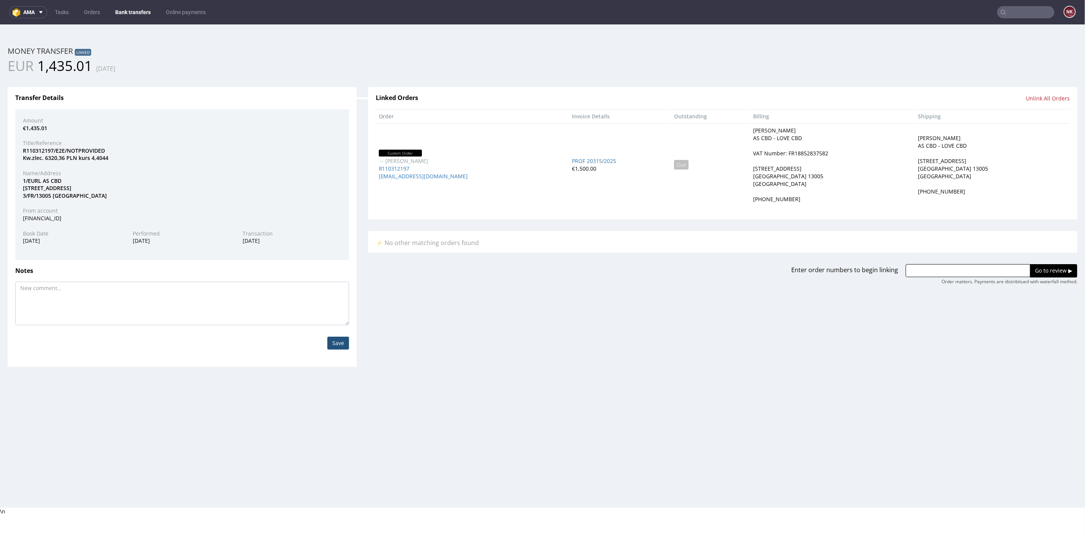
click at [913, 268] on input "text" at bounding box center [968, 270] width 125 height 13
paste input "R863750314"
type input "R863750314"
click at [1031, 267] on input "Go to review ▶" at bounding box center [1053, 270] width 47 height 13
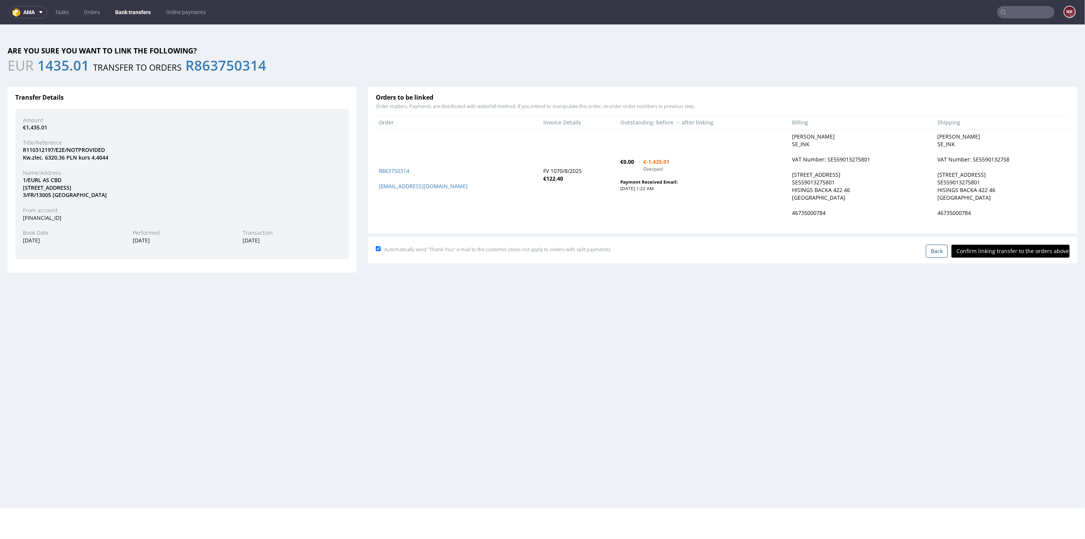
click at [481, 232] on div "Orders to be linked Order matters. Payments are distributed with waterfall meth…" at bounding box center [722, 159] width 709 height 147
click at [234, 156] on div "R110312197/E2E/NOTPROVIDED Kw.zlec. 6320,36 PLN kurs 4,4044" at bounding box center [182, 153] width 330 height 15
click at [138, 11] on link "Bank transfers" at bounding box center [133, 12] width 45 height 12
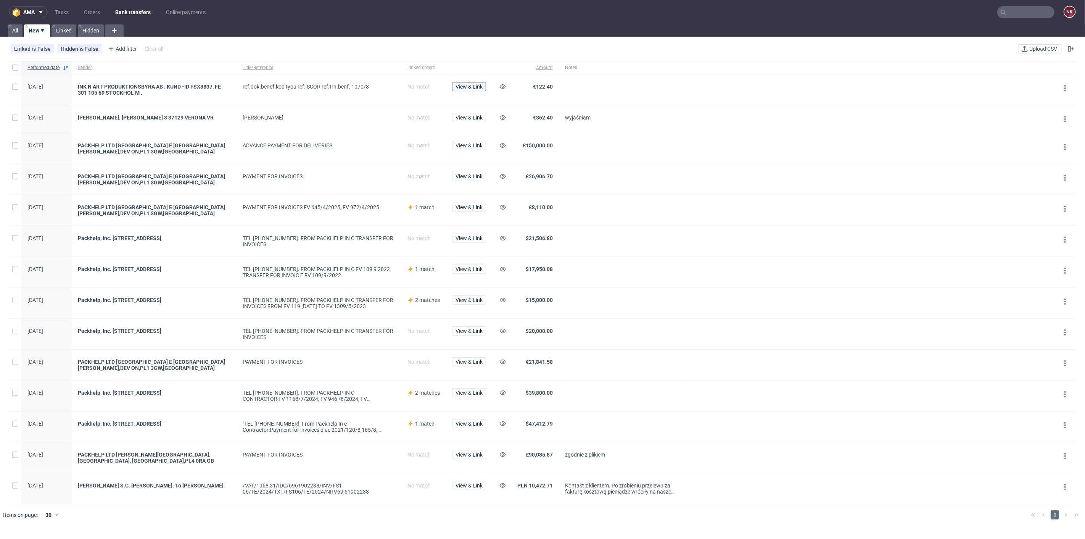
click at [469, 86] on span "View & Link" at bounding box center [469, 86] width 27 height 5
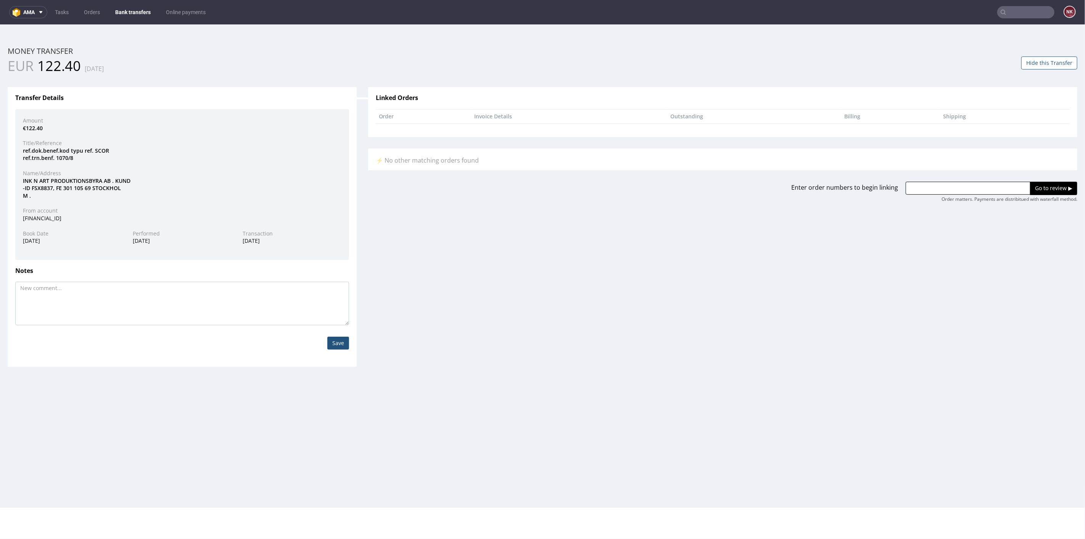
click at [995, 185] on input "text" at bounding box center [968, 187] width 125 height 13
paste input "R863750314"
type input "R863750314"
click at [1053, 192] on input "Go to review ▶" at bounding box center [1053, 187] width 47 height 13
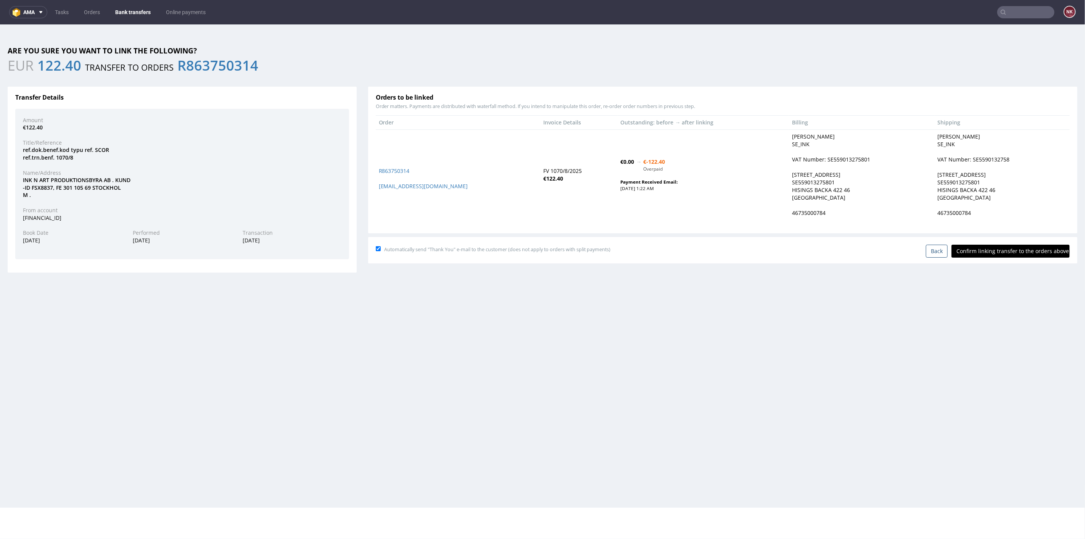
click at [1024, 251] on input "Confirm linking transfer to the orders above" at bounding box center [1011, 250] width 118 height 13
type input "In progress..."
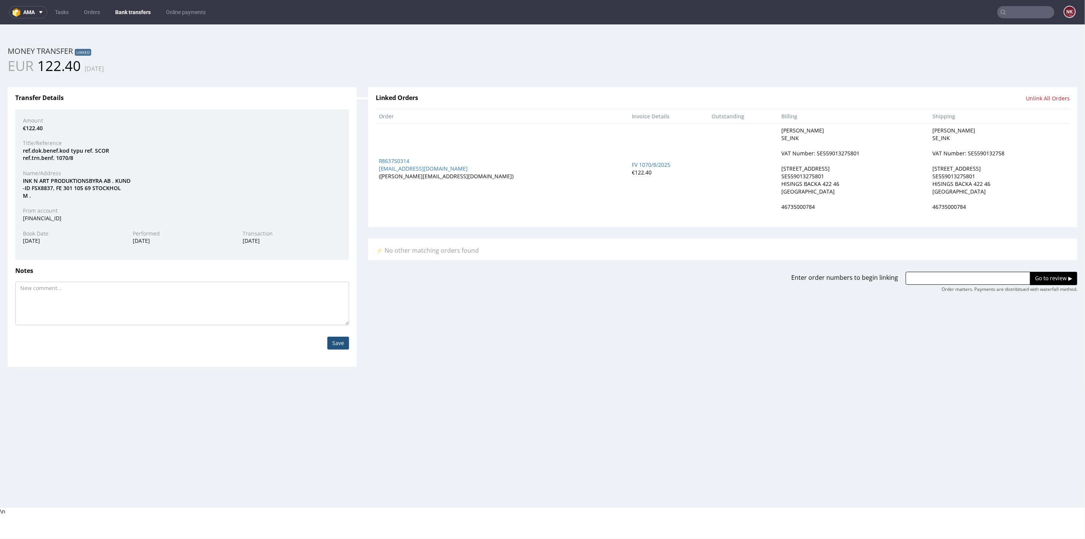
click at [134, 8] on link "Bank transfers" at bounding box center [133, 12] width 45 height 12
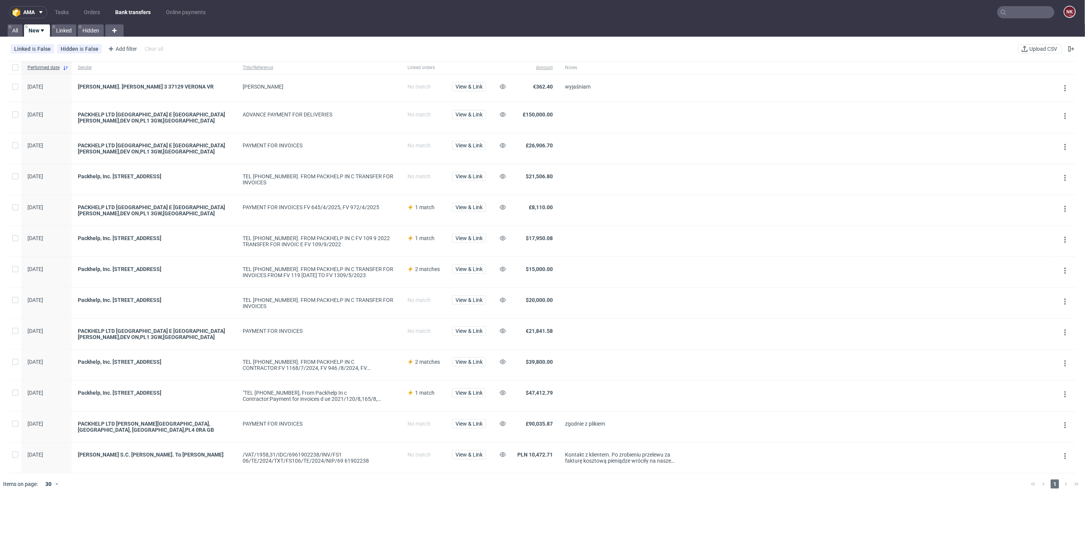
click at [1006, 13] on input "text" at bounding box center [1025, 12] width 57 height 12
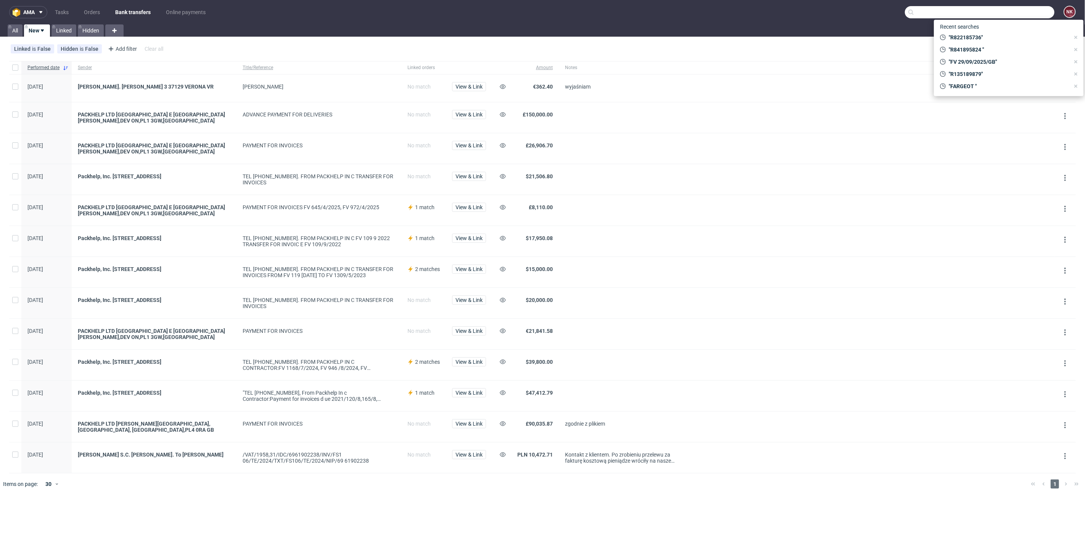
paste input "R090244627"
type input "R090244627"
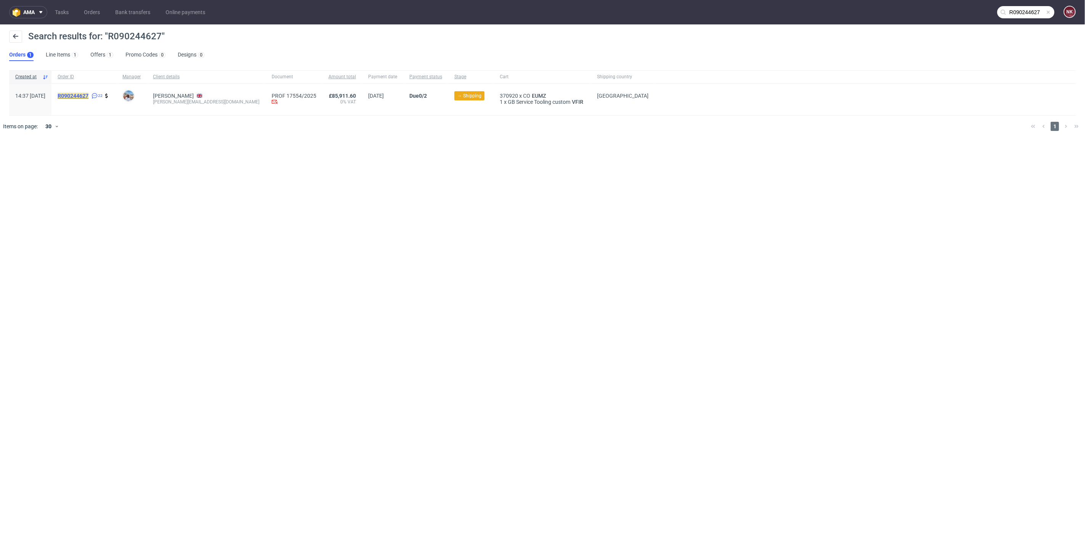
click at [89, 96] on mark "R090244627" at bounding box center [73, 96] width 31 height 6
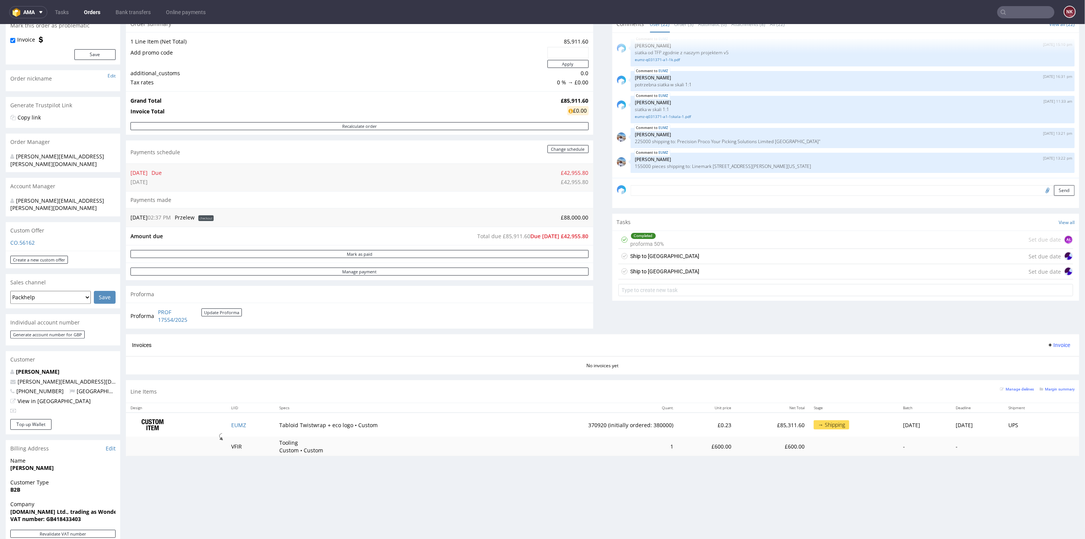
scroll to position [85, 0]
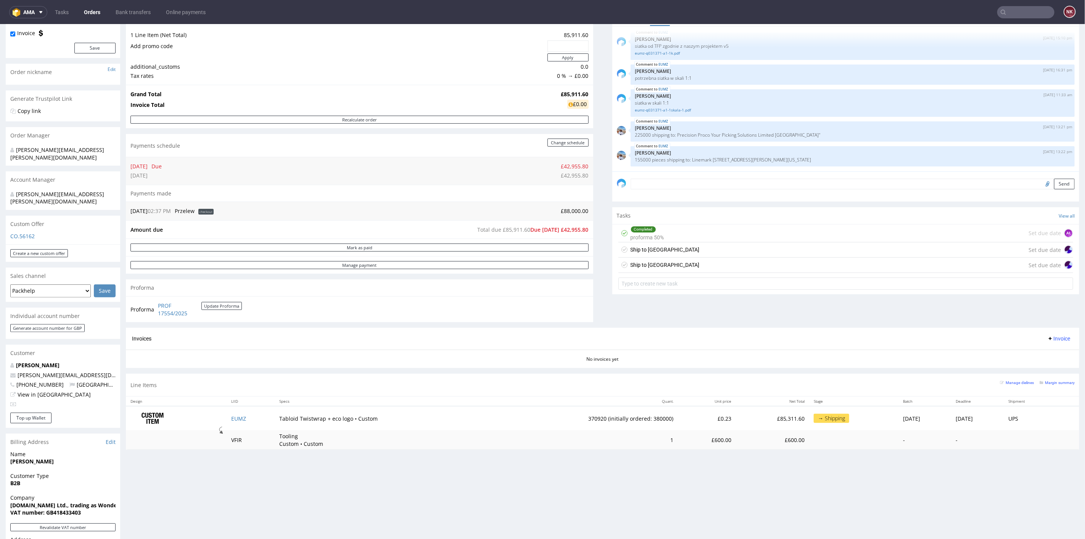
click at [668, 258] on div "Ship to USA Set due date" at bounding box center [845, 264] width 455 height 15
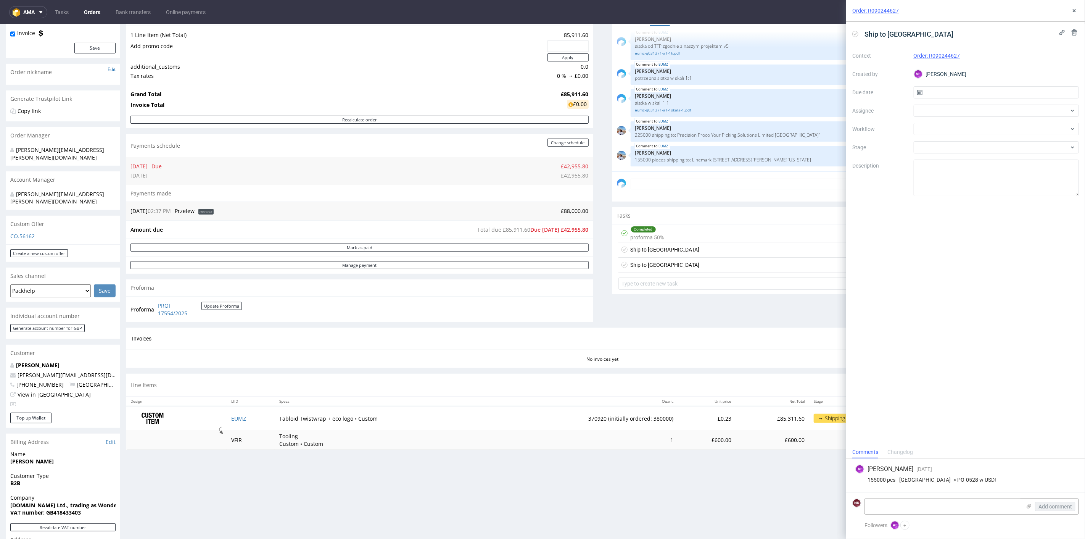
click at [658, 250] on div "Ship to UK Set due date" at bounding box center [845, 249] width 455 height 15
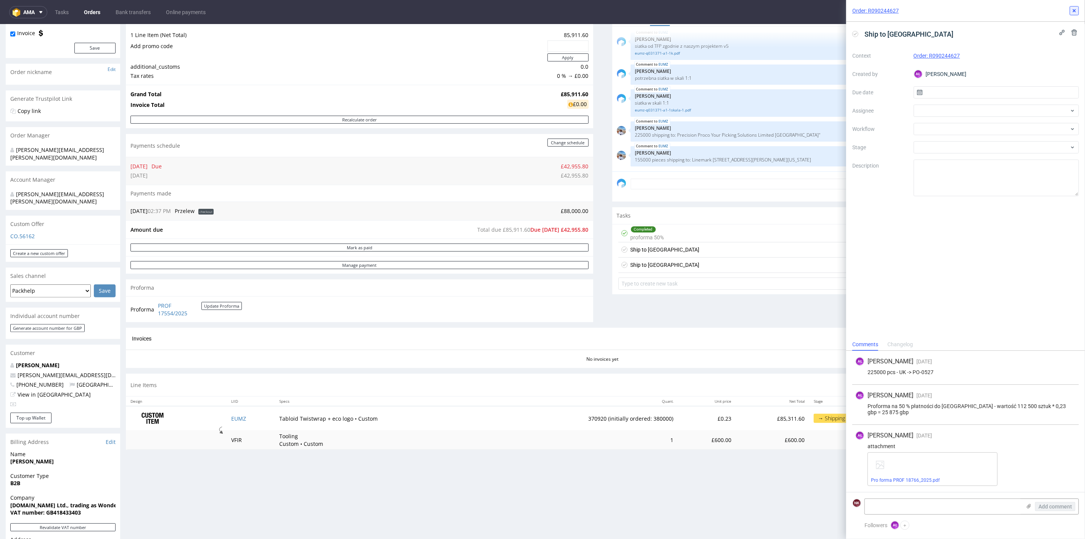
click at [1074, 10] on use at bounding box center [1074, 10] width 3 height 3
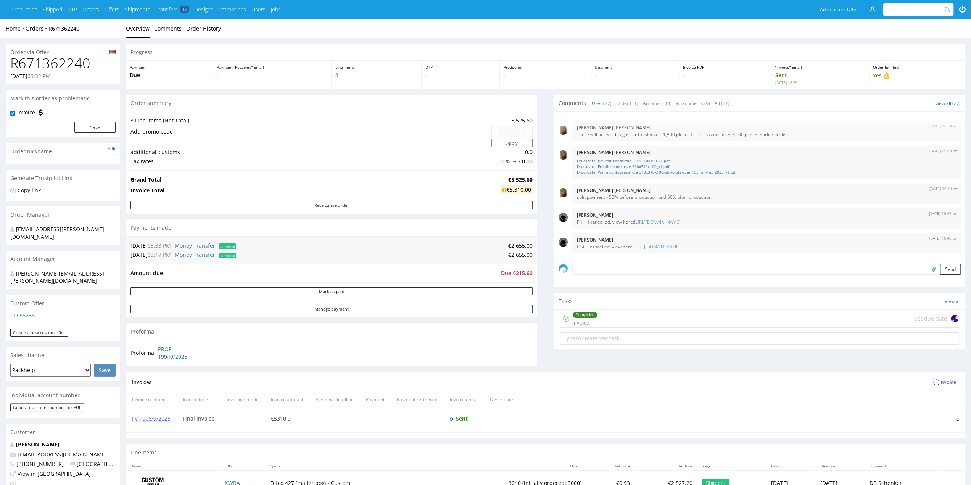
scroll to position [598, 0]
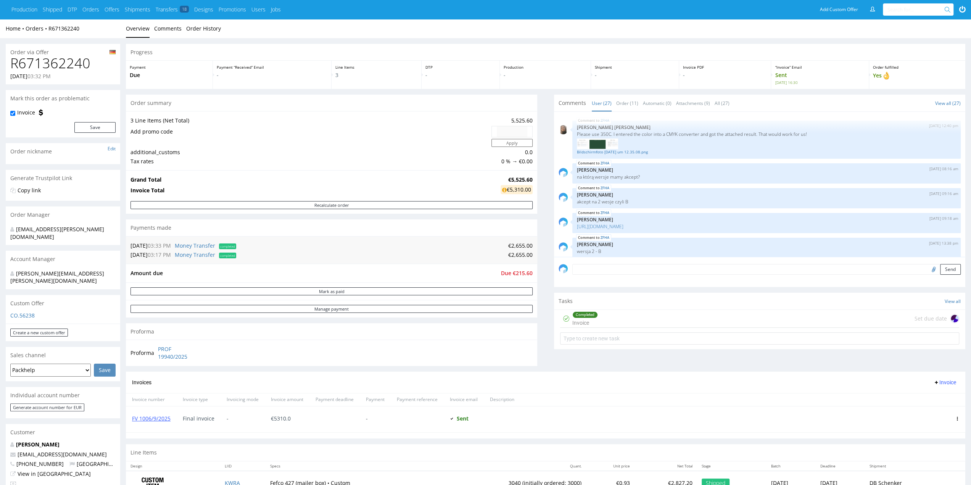
click at [546, 284] on div "Progress Payment Due Payment “Received” Email - Line Items 3 DTP - Production -…" at bounding box center [545, 296] width 839 height 504
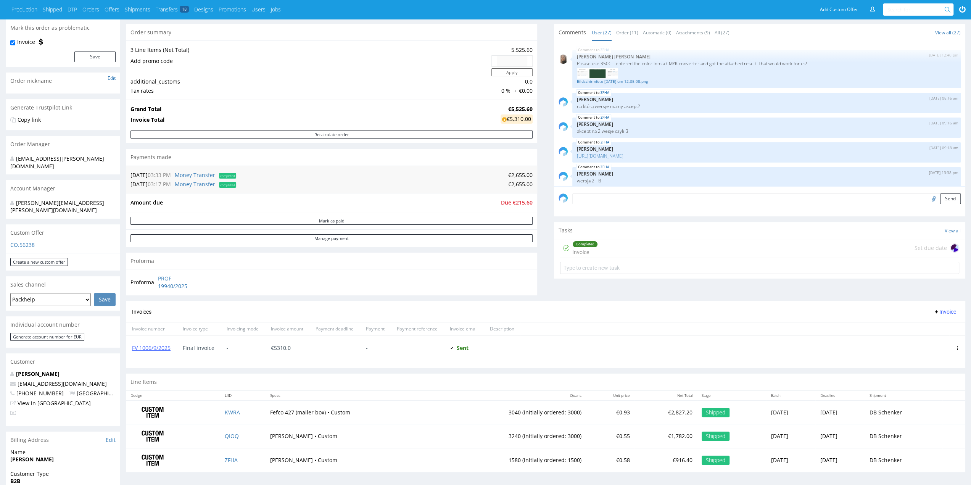
scroll to position [76, 0]
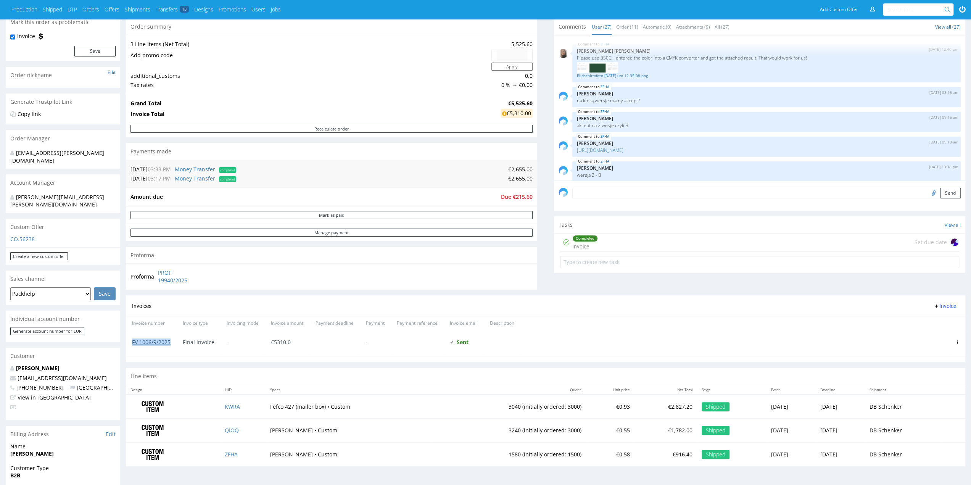
drag, startPoint x: 175, startPoint y: 343, endPoint x: 132, endPoint y: 342, distance: 43.1
click at [132, 342] on div "FV 1006/9/2025" at bounding box center [151, 343] width 51 height 26
copy link "FV 1006/9/2025"
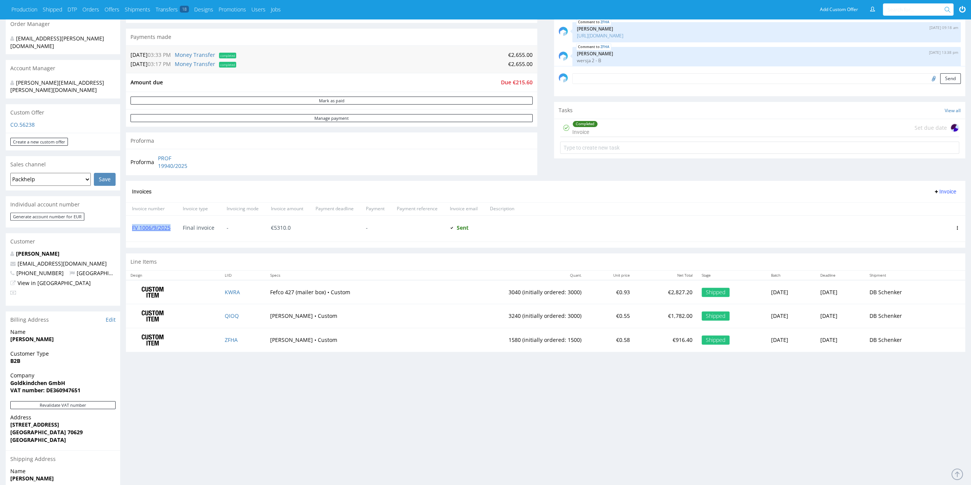
scroll to position [114, 0]
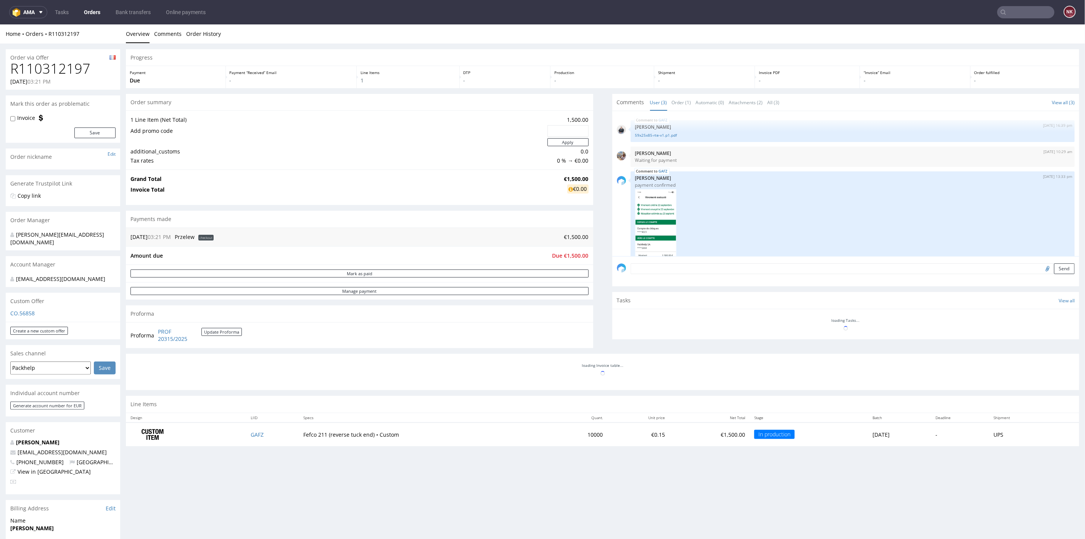
scroll to position [52, 0]
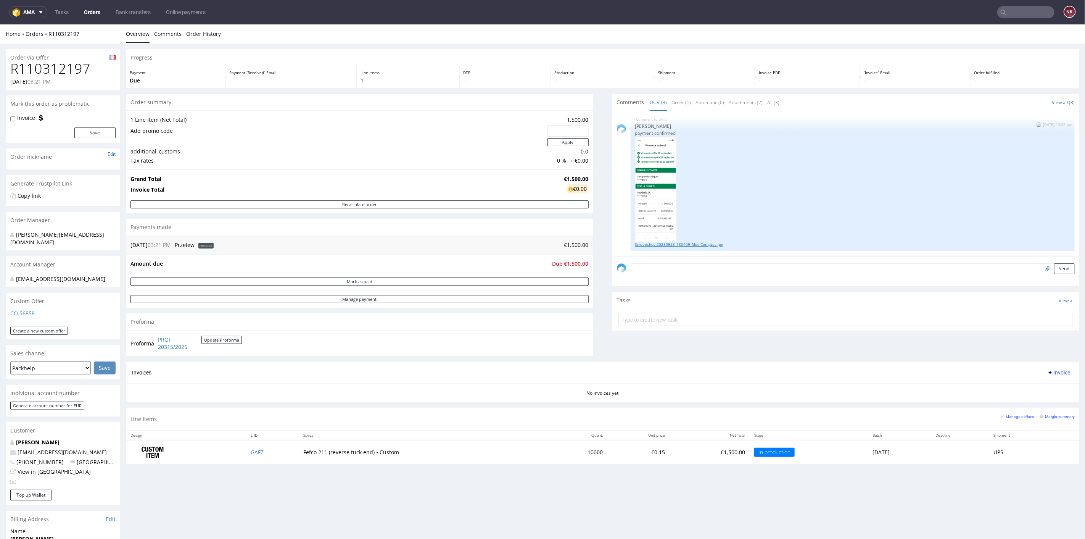
click at [667, 243] on link "Screenshot_20250923_130409_Mes Comptes.jpg" at bounding box center [852, 244] width 435 height 6
click at [61, 66] on h1 "R110312197" at bounding box center [62, 68] width 105 height 15
copy h1 "R110312197"
click at [644, 346] on div "Comments User (3) Order (1) Automatic (0) Attachments (2) All (3) View all (3) …" at bounding box center [845, 227] width 467 height 268
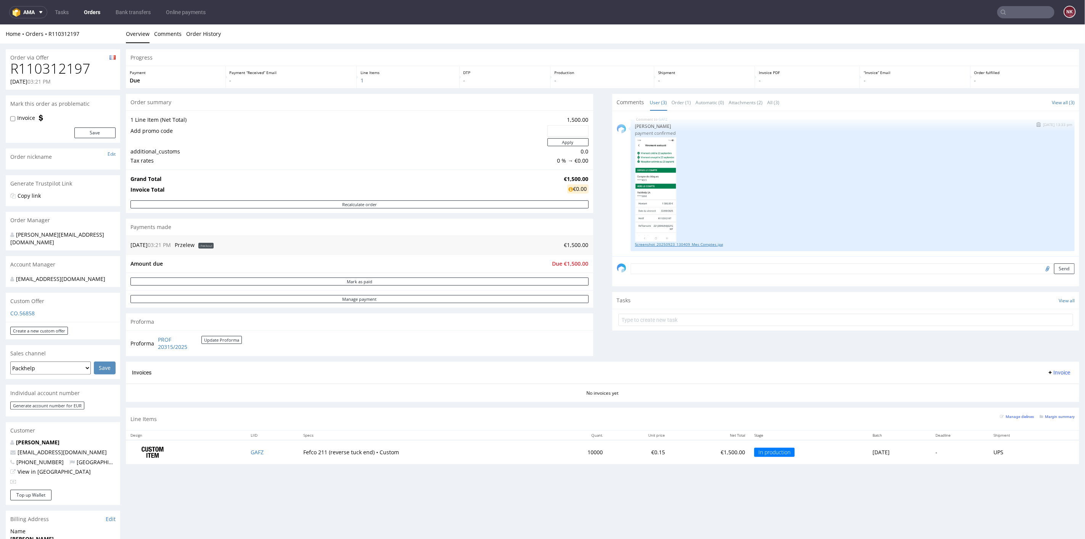
click at [684, 241] on link "Screenshot_20250923_130409_Mes Comptes.jpg" at bounding box center [852, 244] width 435 height 6
click at [123, 10] on link "Bank transfers" at bounding box center [133, 12] width 44 height 12
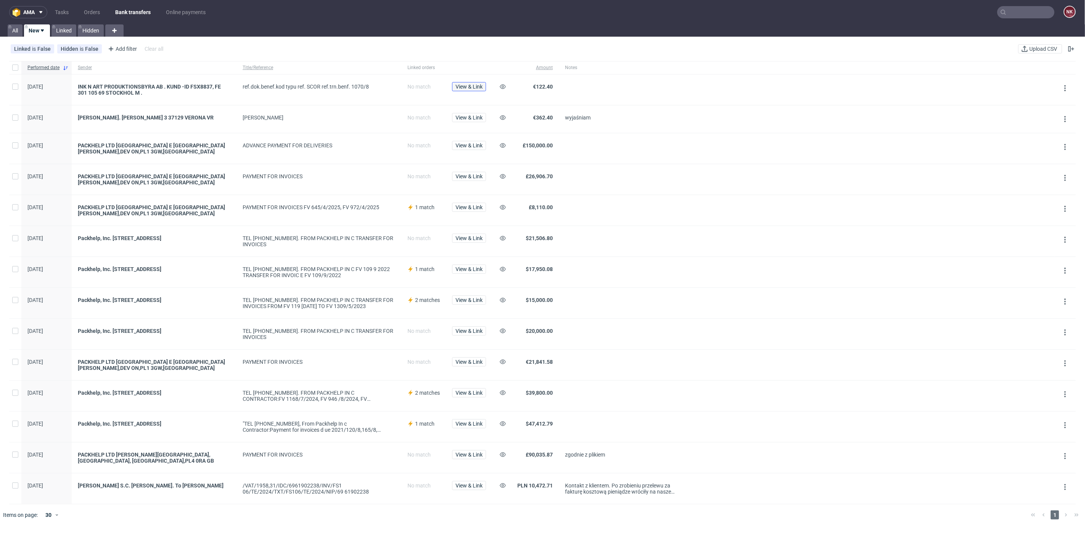
click at [467, 85] on span "View & Link" at bounding box center [469, 86] width 27 height 5
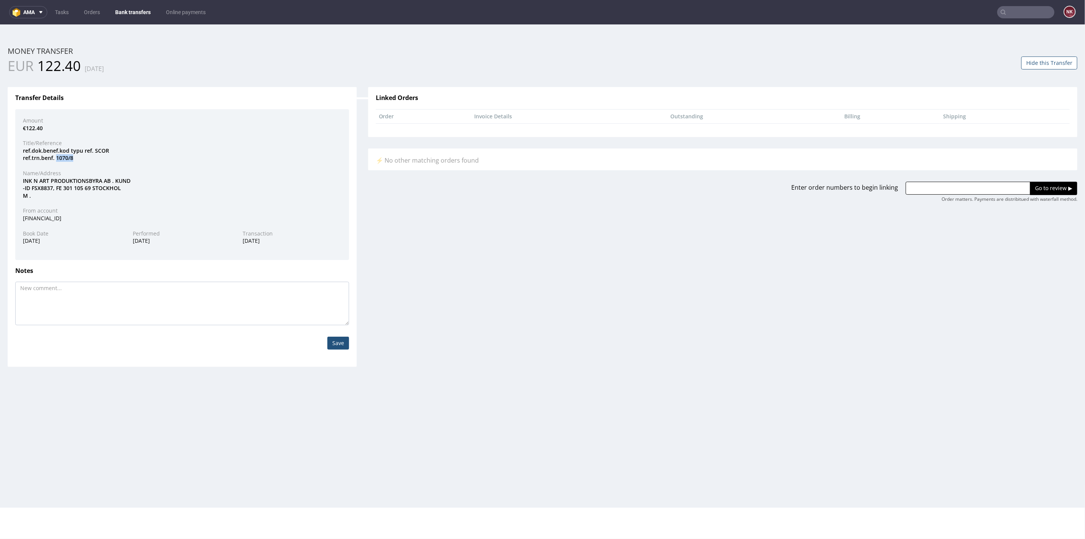
drag, startPoint x: 73, startPoint y: 156, endPoint x: 56, endPoint y: 156, distance: 17.2
click at [56, 156] on div "ref.dok.benef.kod typu ref. SCOR ref.trn.benf. 1070/8" at bounding box center [182, 154] width 330 height 15
copy div "1070/8"
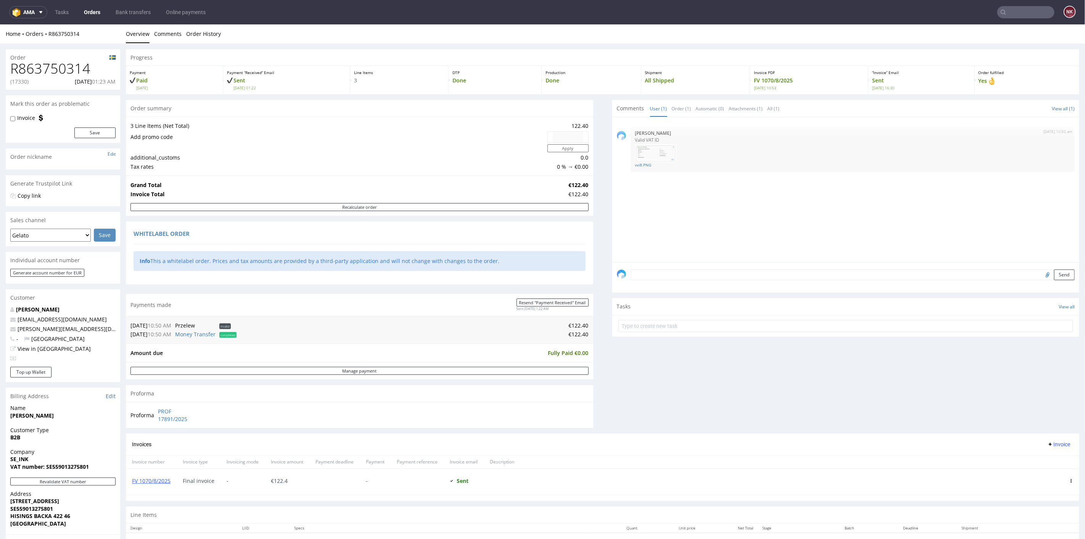
click at [616, 378] on div "Comments User (1) Order (1) Automatic (0) Attachments (1) All (1) View all (1) …" at bounding box center [845, 266] width 467 height 333
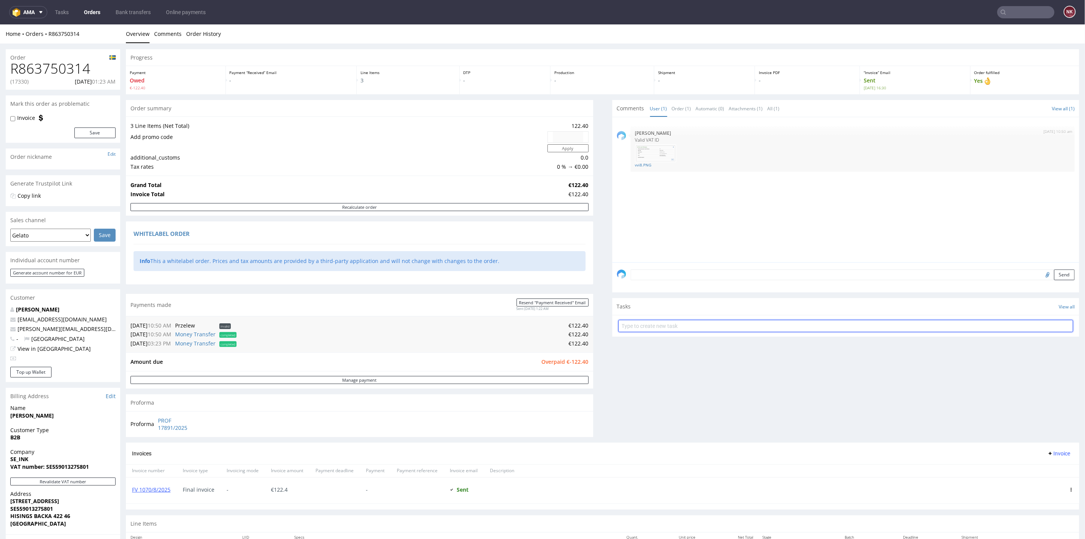
click at [632, 326] on input "text" at bounding box center [845, 325] width 455 height 12
type input "Refund (double payment)"
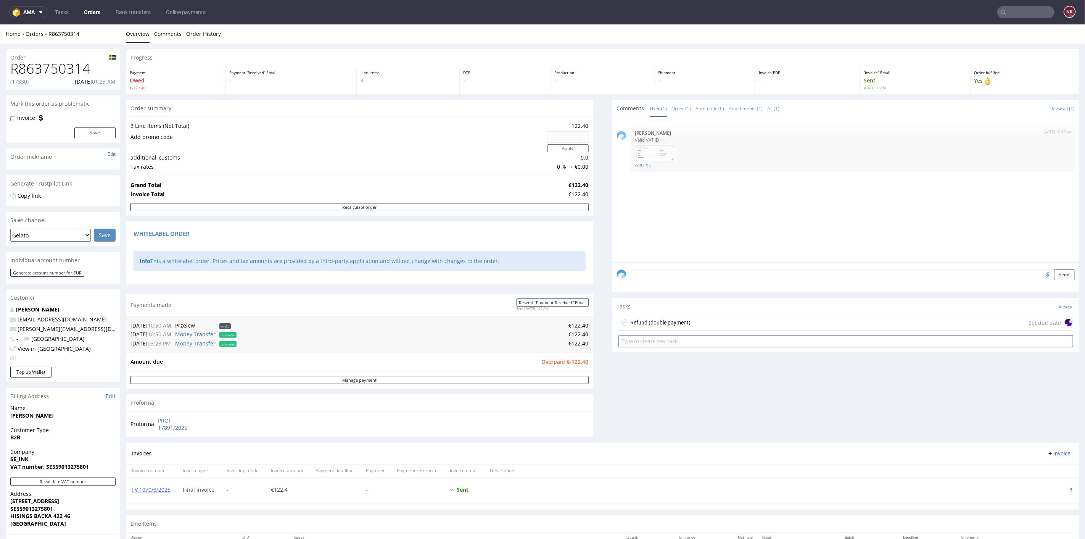
click at [632, 324] on div "Refund (double payment)" at bounding box center [661, 321] width 60 height 9
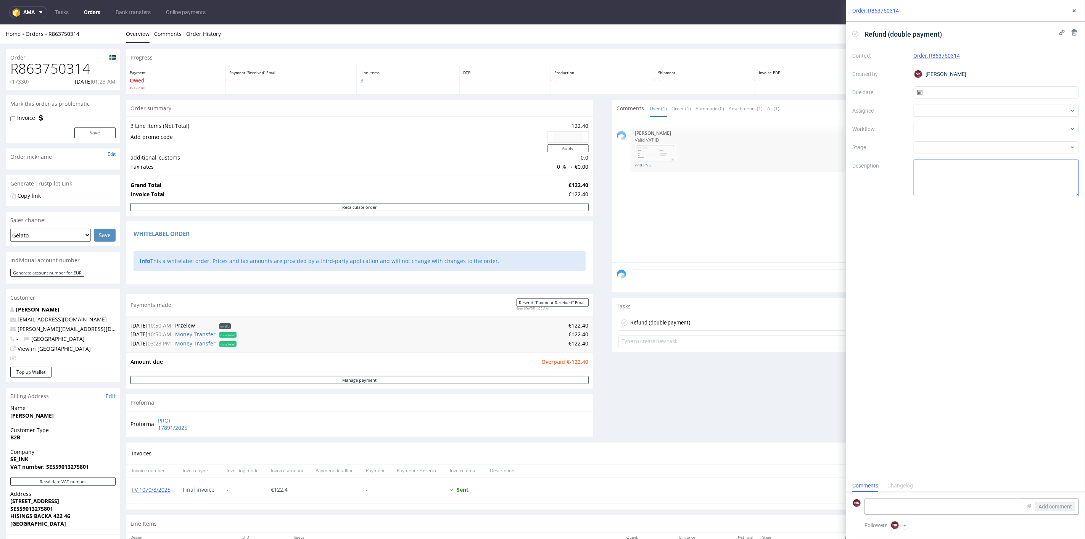
scroll to position [6, 0]
click at [982, 128] on div at bounding box center [997, 129] width 166 height 12
type input "money"
click at [982, 154] on div "Finance - Refunds - Money transfer" at bounding box center [996, 157] width 159 height 14
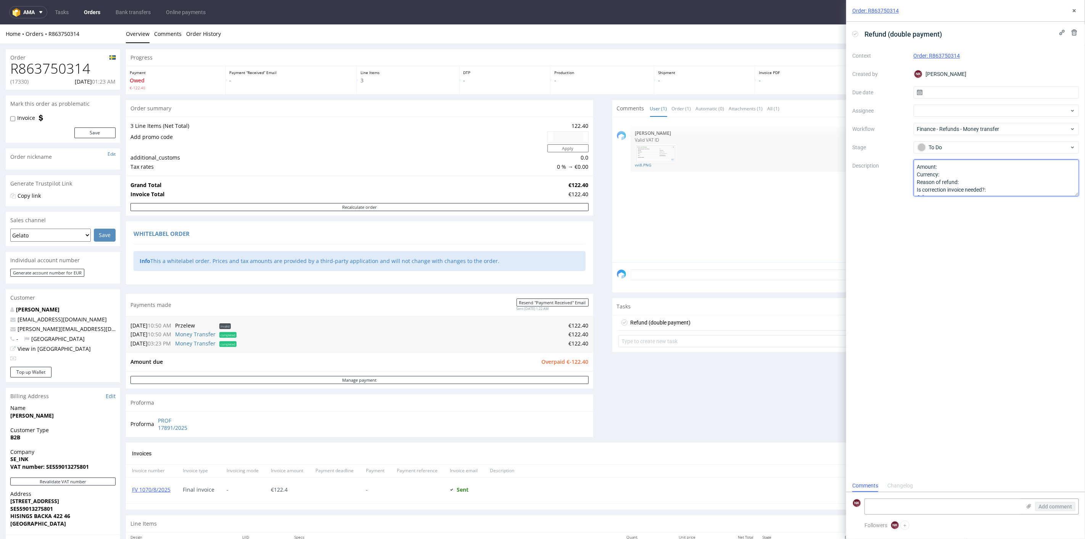
click at [980, 163] on textarea "Amount: Currency: Reason of refund: Is correction invoice needed?: Other:" at bounding box center [997, 177] width 166 height 37
click at [980, 171] on textarea "Amount: Currency: Reason of refund: Is correction invoice needed?: Other:" at bounding box center [997, 177] width 166 height 37
click at [983, 180] on textarea "Amount: Currency: Reason of refund: Is correction invoice needed?: Other:" at bounding box center [997, 177] width 166 height 37
type textarea "Amount: 122,40 Currency: EUR Reason of refund: double payment Is correction inv…"
drag, startPoint x: 1073, startPoint y: 12, endPoint x: 1063, endPoint y: 8, distance: 11.1
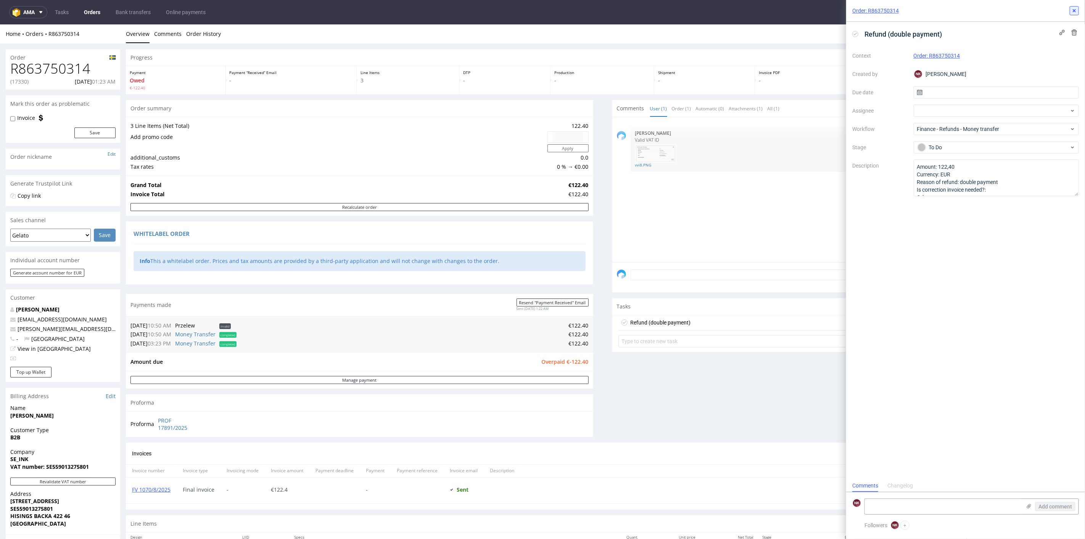
click at [1073, 12] on icon at bounding box center [1074, 11] width 6 height 6
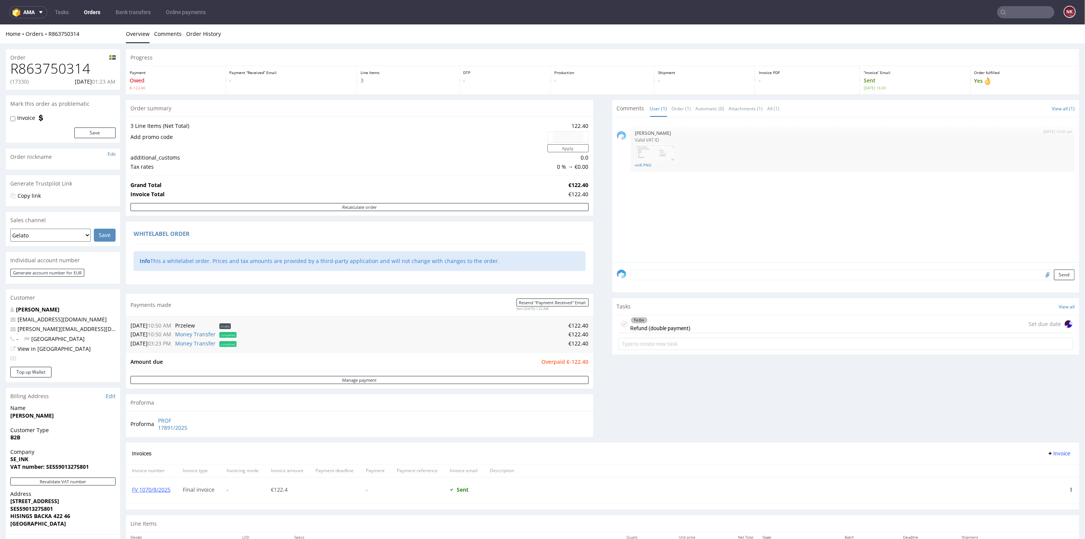
click at [738, 393] on div "Comments User (1) Order (1) Automatic (0) Attachments (1) All (1) View all (1) …" at bounding box center [845, 271] width 467 height 343
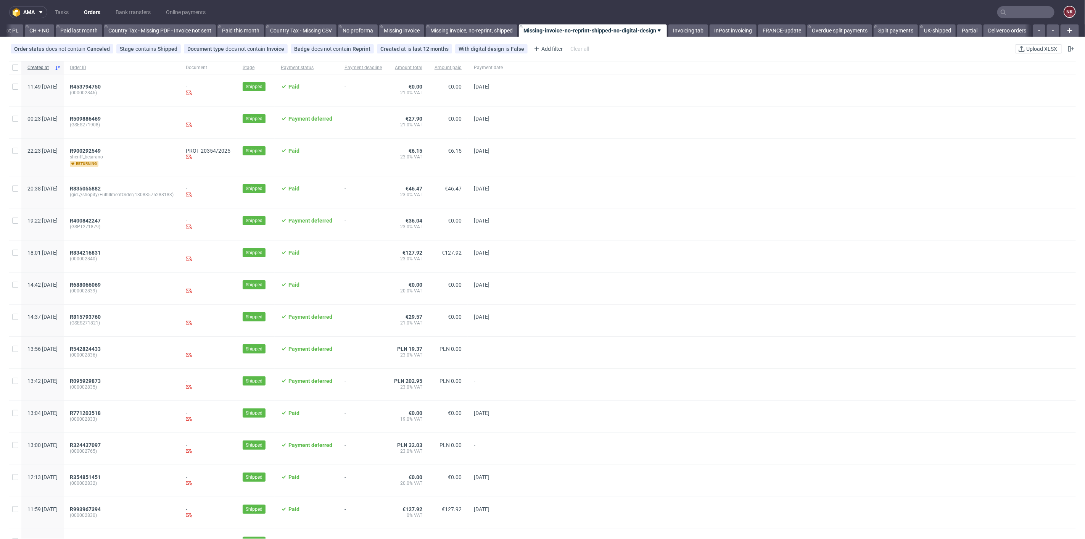
scroll to position [0, 789]
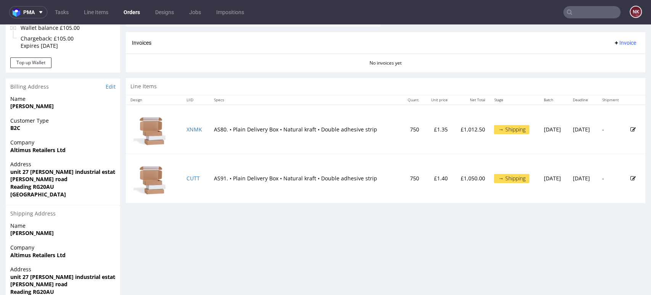
scroll to position [382, 0]
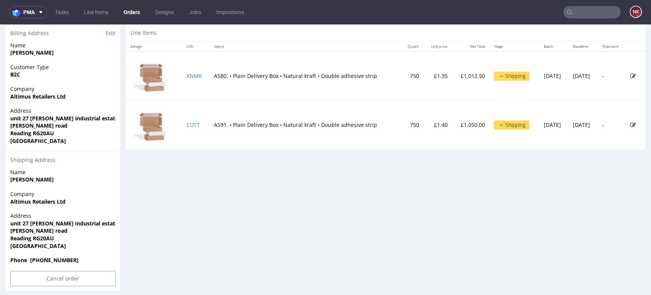
drag, startPoint x: 630, startPoint y: 233, endPoint x: 620, endPoint y: 233, distance: 10.3
drag, startPoint x: 71, startPoint y: 93, endPoint x: 10, endPoint y: 95, distance: 61.1
click at [10, 95] on div "Company [PERSON_NAME] Retailers Ltd" at bounding box center [63, 96] width 114 height 22
copy strong "Altimus Retailers Ltd"
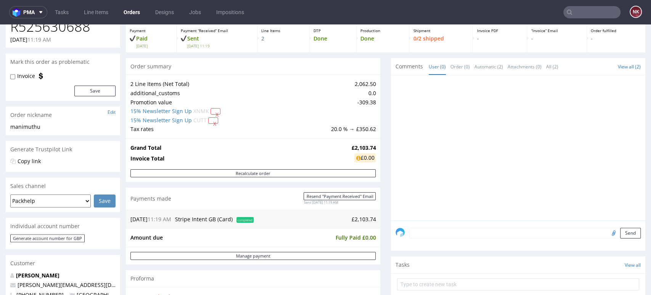
scroll to position [0, 0]
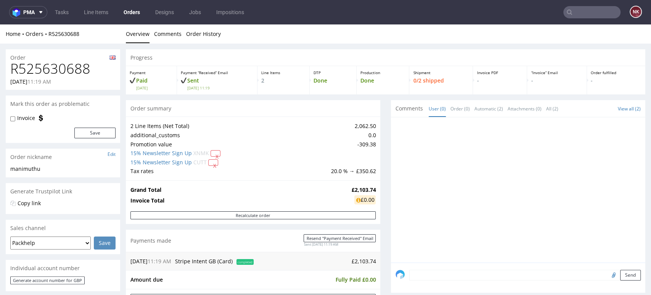
click at [64, 67] on h1 "R525630688" at bounding box center [62, 68] width 105 height 15
click at [82, 67] on h1 "R525630688" at bounding box center [62, 68] width 105 height 15
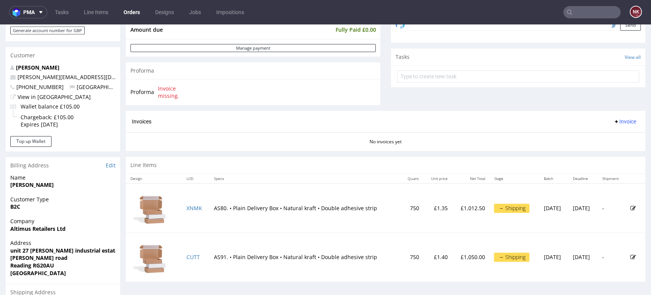
scroll to position [254, 0]
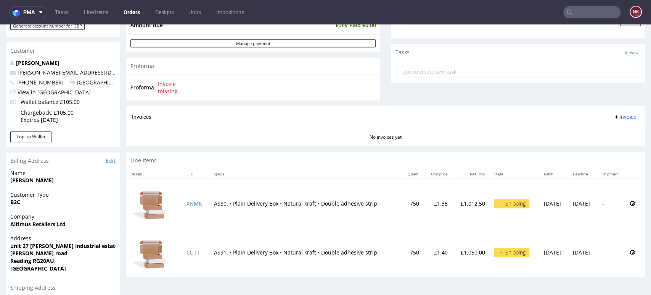
click at [401, 204] on td "750" at bounding box center [412, 203] width 23 height 49
copy td "750"
drag, startPoint x: 368, startPoint y: 203, endPoint x: 205, endPoint y: 205, distance: 163.3
click at [209, 205] on td "AS80. • Plain Delivery Box • Natural kraft • Double adhesive strip" at bounding box center [305, 203] width 192 height 49
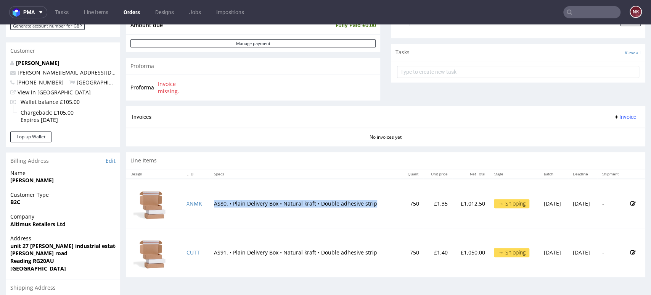
copy td "AS80. • Plain Delivery Box • Natural kraft • Double adhesive strip"
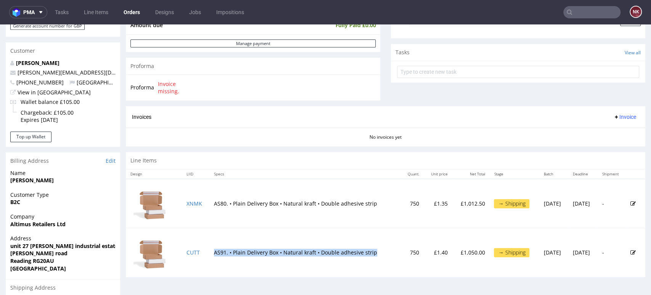
drag, startPoint x: 366, startPoint y: 253, endPoint x: 207, endPoint y: 252, distance: 158.7
click at [209, 252] on td "AS91. • Plain Delivery Box • Natural kraft • Double adhesive strip" at bounding box center [305, 252] width 192 height 49
copy td "AS91. • Plain Delivery Box • Natural kraft • Double adhesive strip"
click at [31, 232] on div "Company Altimus Retailers Ltd" at bounding box center [63, 224] width 114 height 22
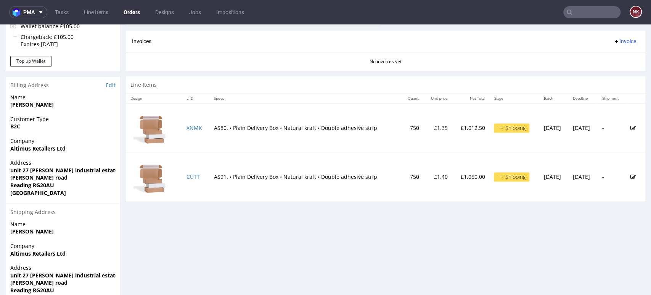
scroll to position [387, 0]
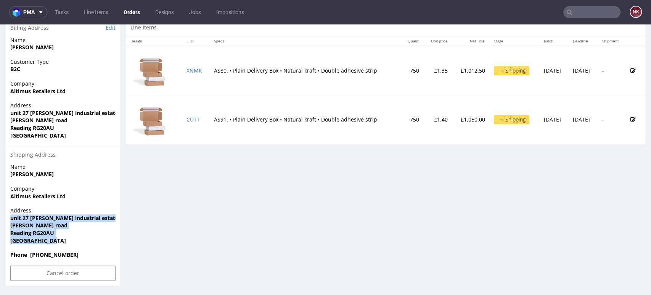
drag, startPoint x: 56, startPoint y: 238, endPoint x: 7, endPoint y: 217, distance: 53.7
click at [7, 217] on div "Address unit 27 robert cort industrial estate britten road Reading RG20AU Unite…" at bounding box center [63, 228] width 114 height 44
copy p "unit 27 robert cort industrial estate britten road Reading RG20AU United Kingdom"
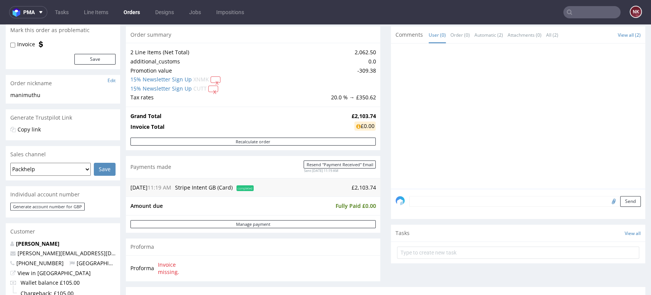
scroll to position [175, 0]
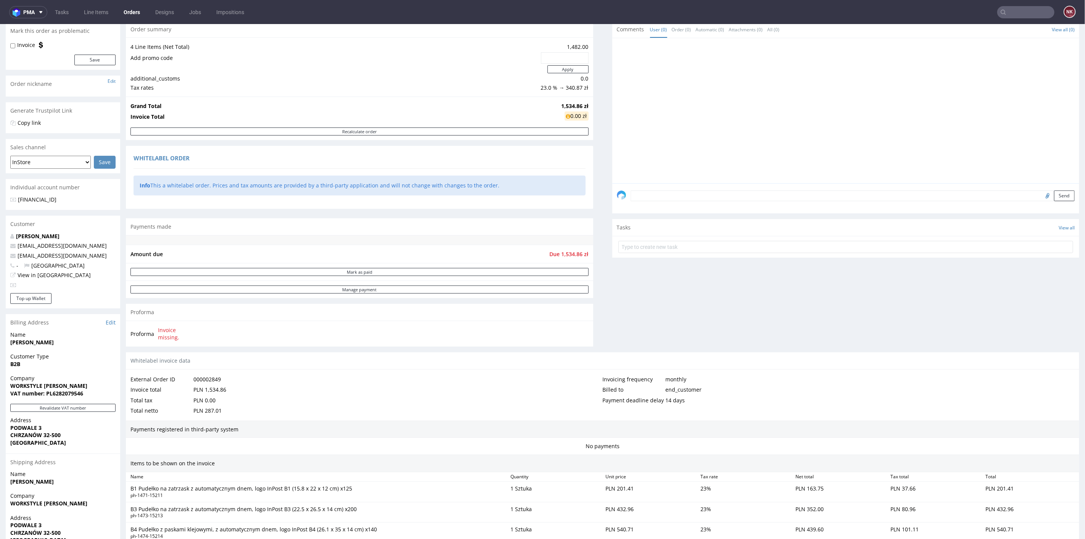
scroll to position [85, 0]
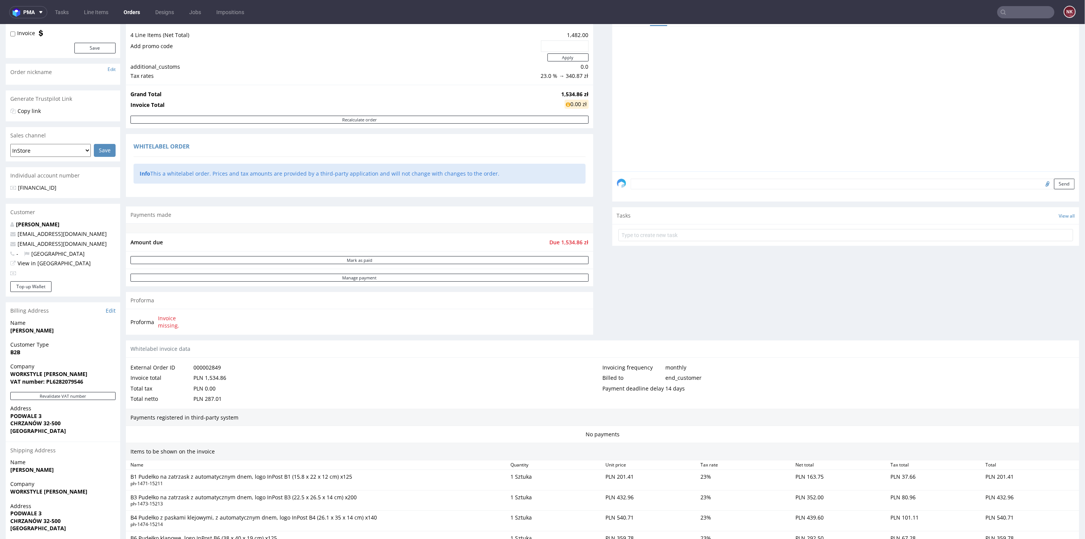
click at [618, 301] on div "Comments User (0) Order (0) Automatic (0) Attachments (0) All (0) View all (0) …" at bounding box center [845, 174] width 467 height 331
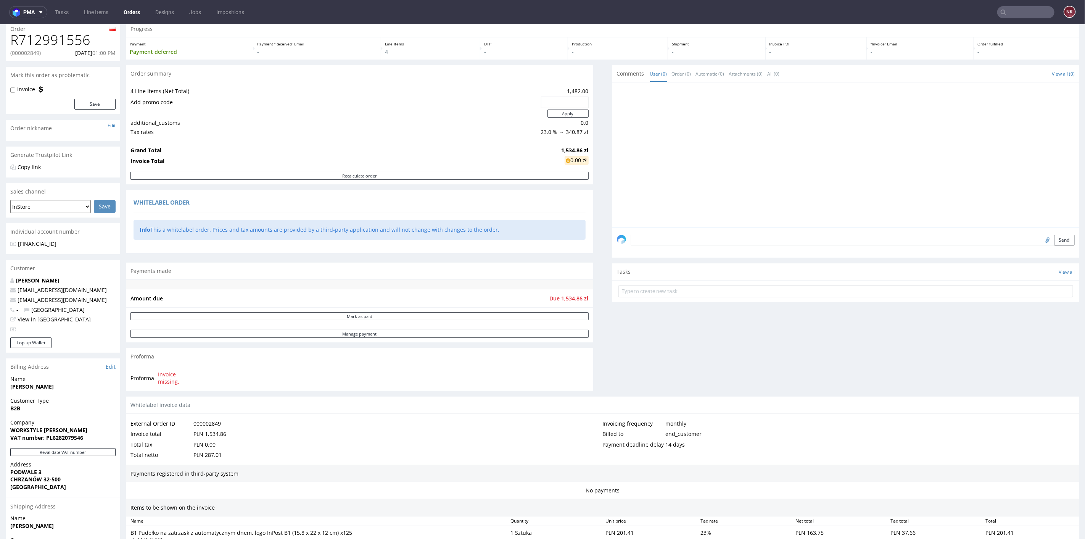
scroll to position [0, 0]
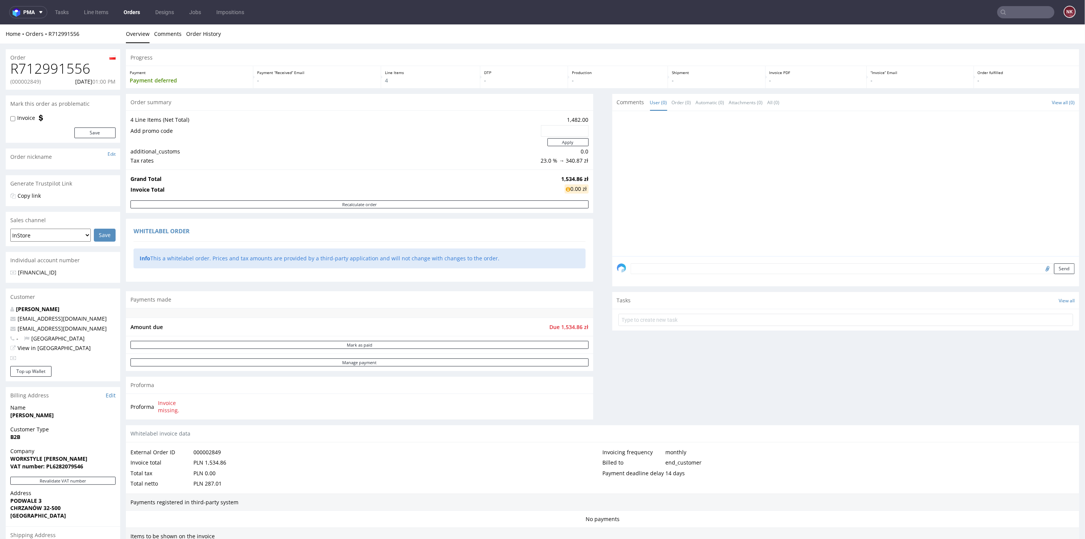
click at [589, 253] on div "Progress Payment Payment deferred Payment “Received” Email - Line Items 4 DTP -…" at bounding box center [602, 434] width 953 height 770
click at [593, 252] on div "Progress Payment Payment deferred Payment “Received” Email - Line Items 4 DTP -…" at bounding box center [602, 434] width 953 height 770
click at [593, 253] on div "Progress Payment Payment deferred Payment “Received” Email - Line Items 4 DTP -…" at bounding box center [602, 434] width 953 height 770
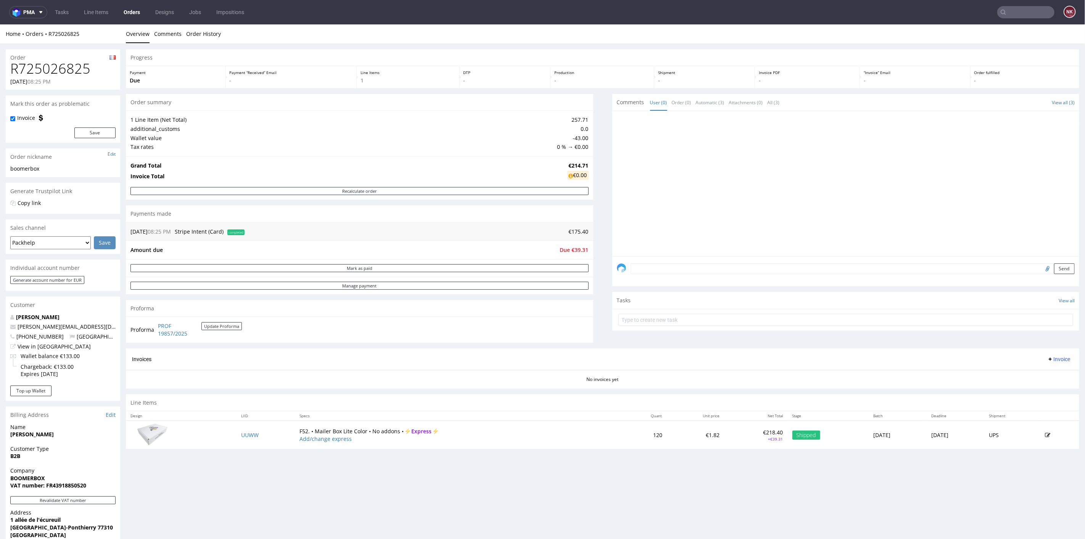
click at [662, 267] on textarea at bounding box center [853, 268] width 444 height 11
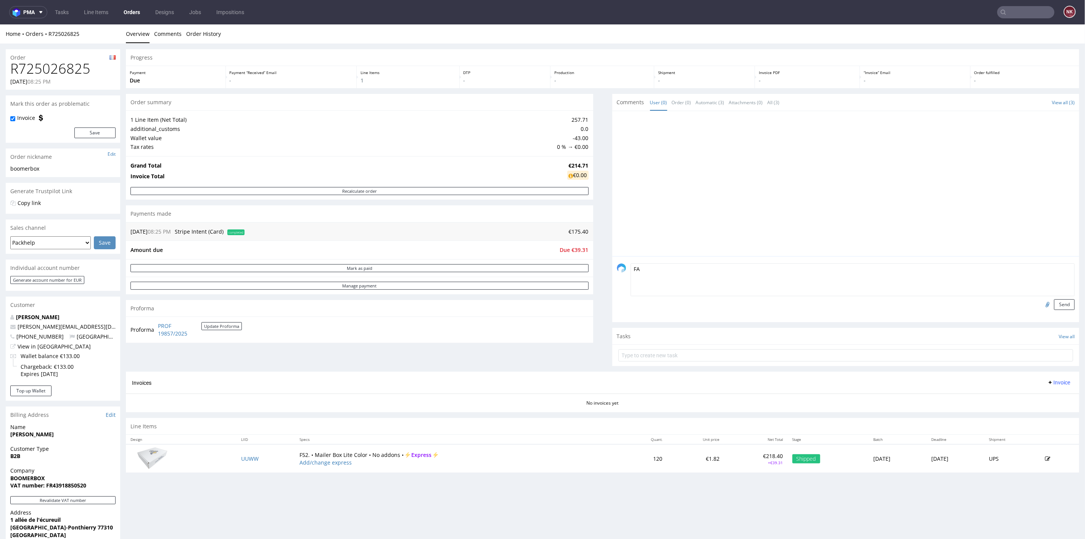
type textarea "F"
type textarea "Fakturujemy bez usługi Express - klient zrezygnował i nie płąci za to!"
click at [1054, 308] on button "Send" at bounding box center [1064, 304] width 21 height 11
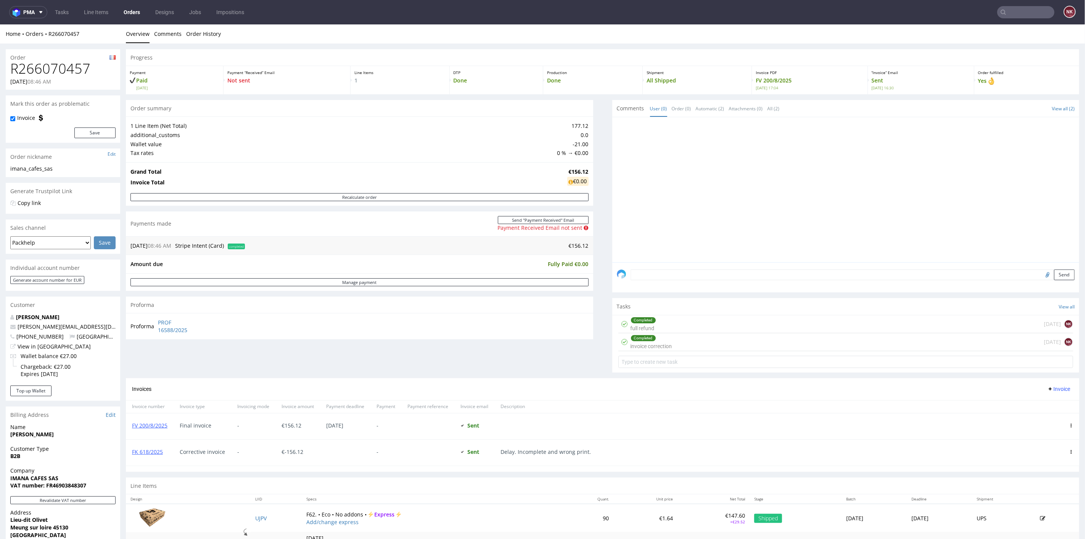
scroll to position [155, 0]
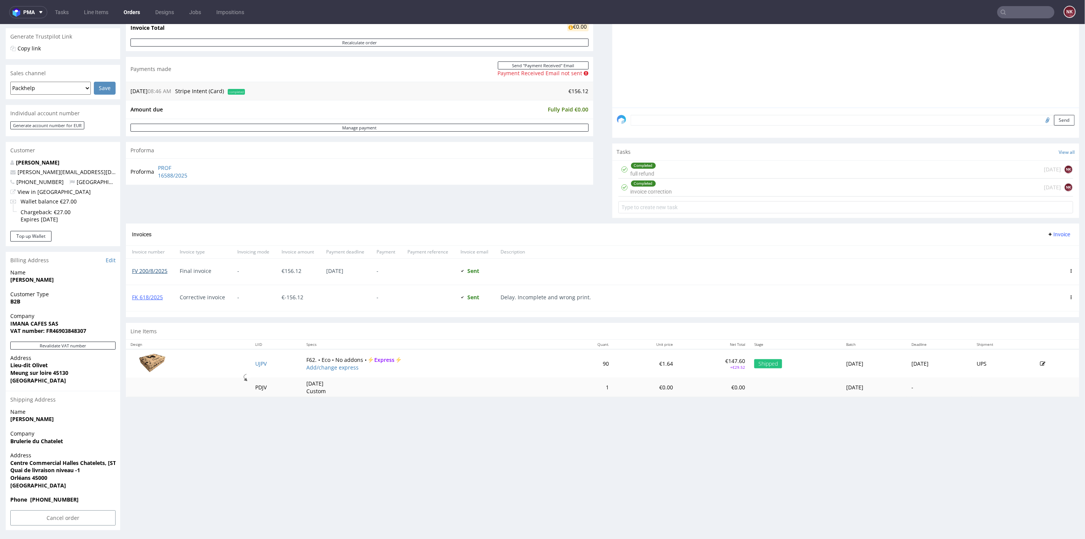
click at [155, 271] on link "FV 200/8/2025" at bounding box center [149, 270] width 35 height 7
click at [156, 272] on link "FV 200/8/2025" at bounding box center [149, 270] width 35 height 7
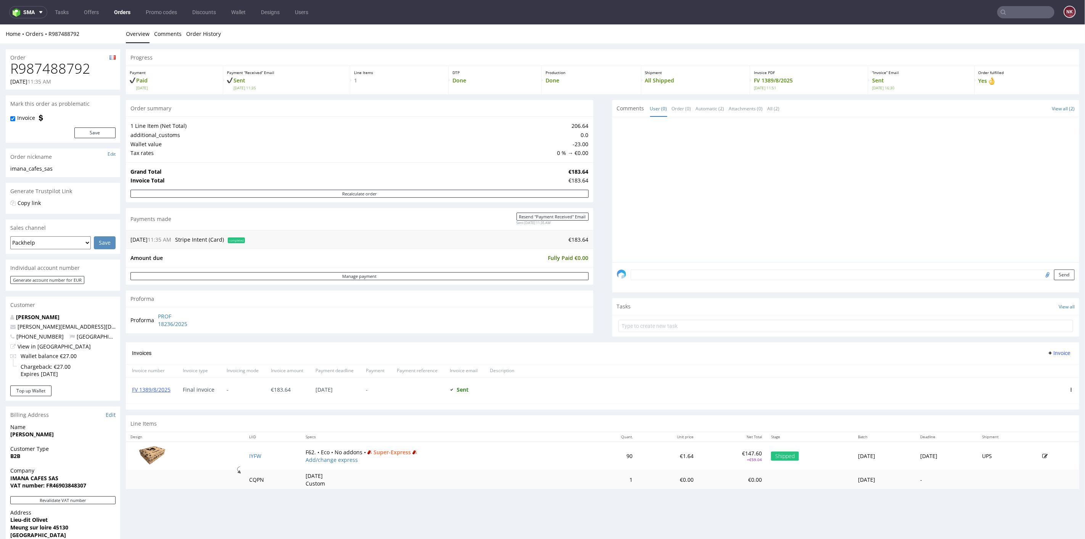
click at [584, 295] on div "Proforma" at bounding box center [359, 298] width 467 height 17
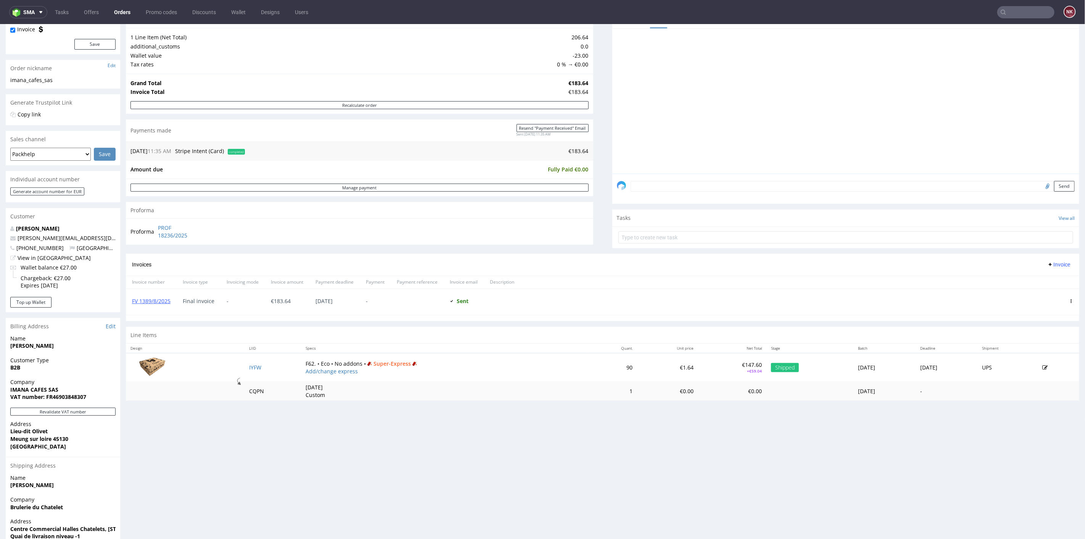
scroll to position [127, 0]
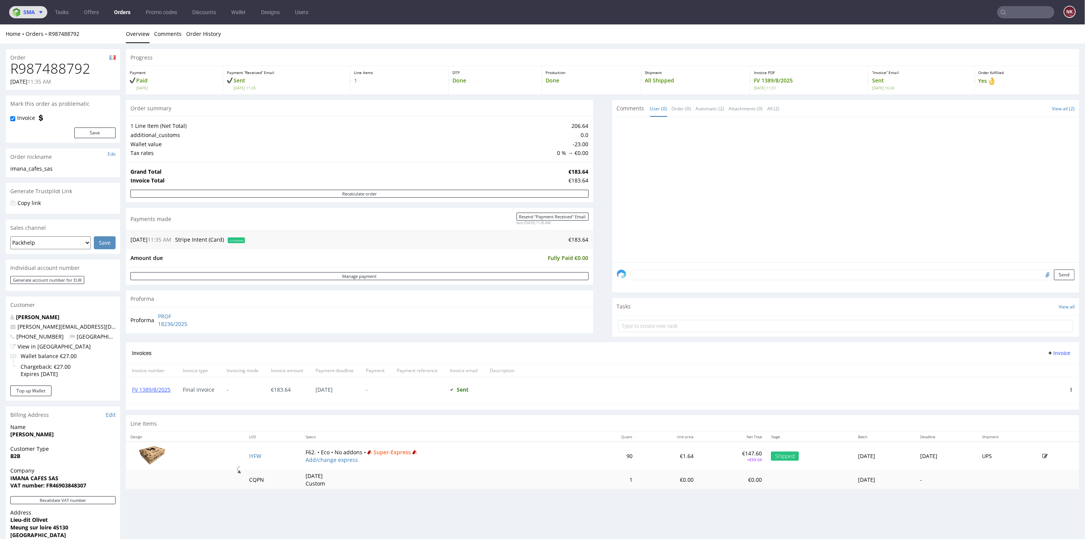
click at [31, 13] on span "sma" at bounding box center [28, 12] width 11 height 5
click at [41, 31] on span "AMA" at bounding box center [65, 29] width 77 height 6
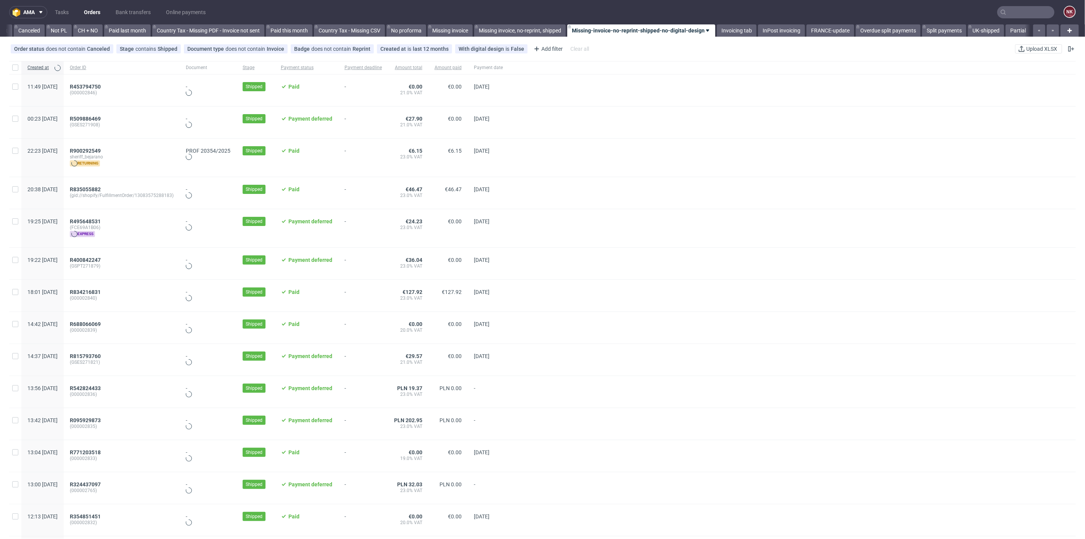
scroll to position [0, 789]
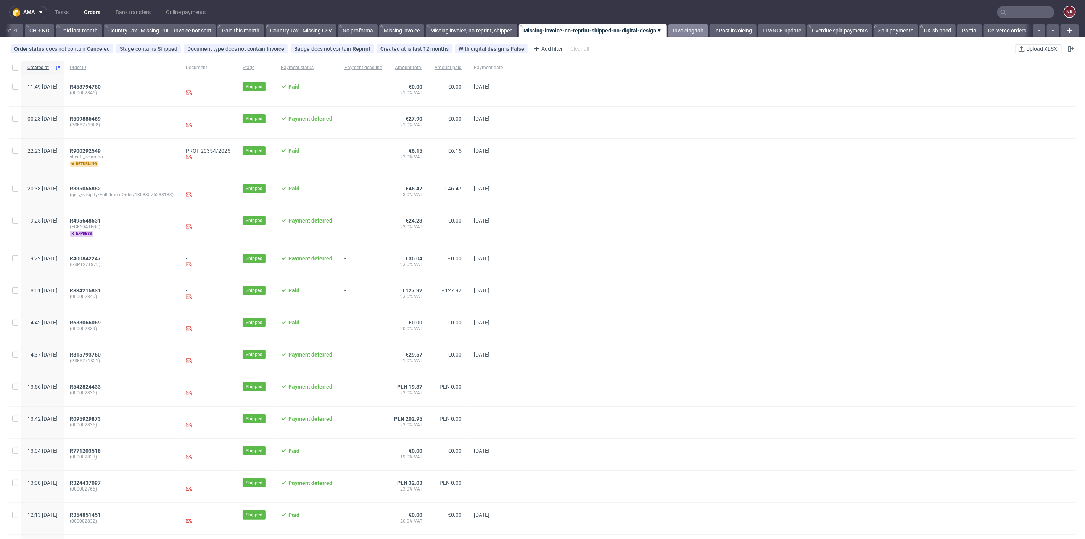
click at [685, 35] on link "Invoicing tab" at bounding box center [688, 30] width 40 height 12
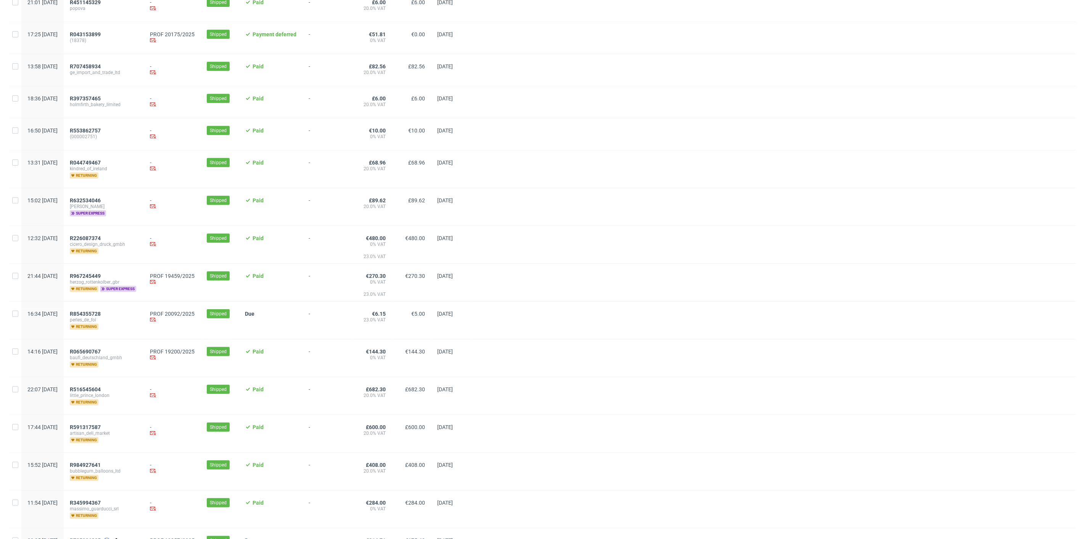
scroll to position [339, 0]
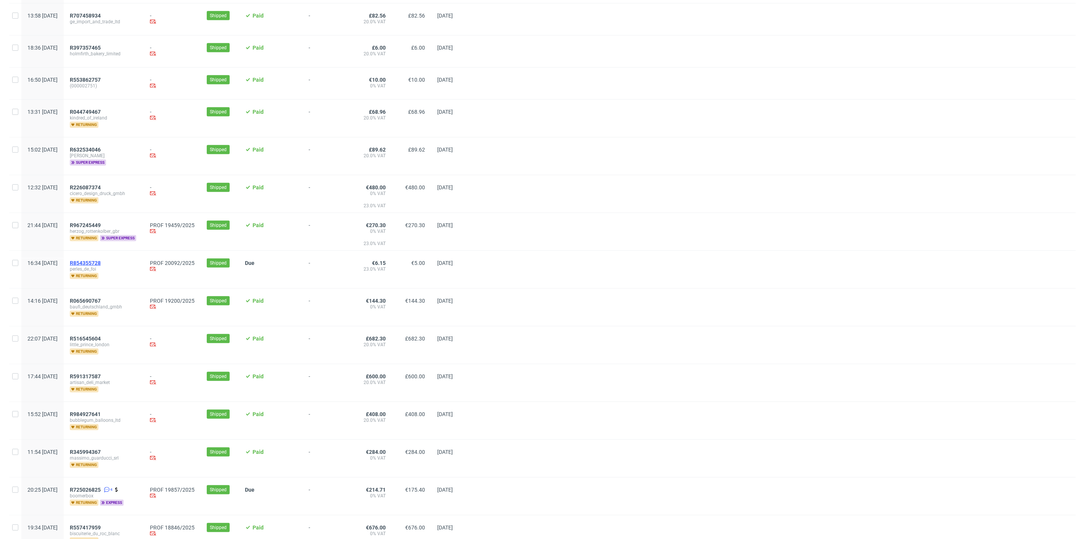
click at [101, 260] on span "R854355728" at bounding box center [85, 263] width 31 height 6
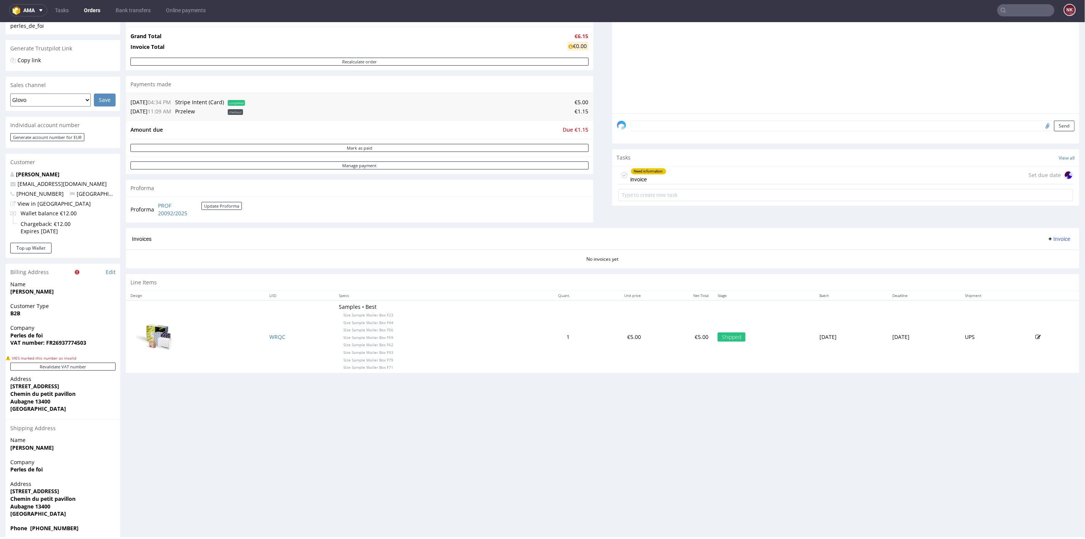
scroll to position [169, 0]
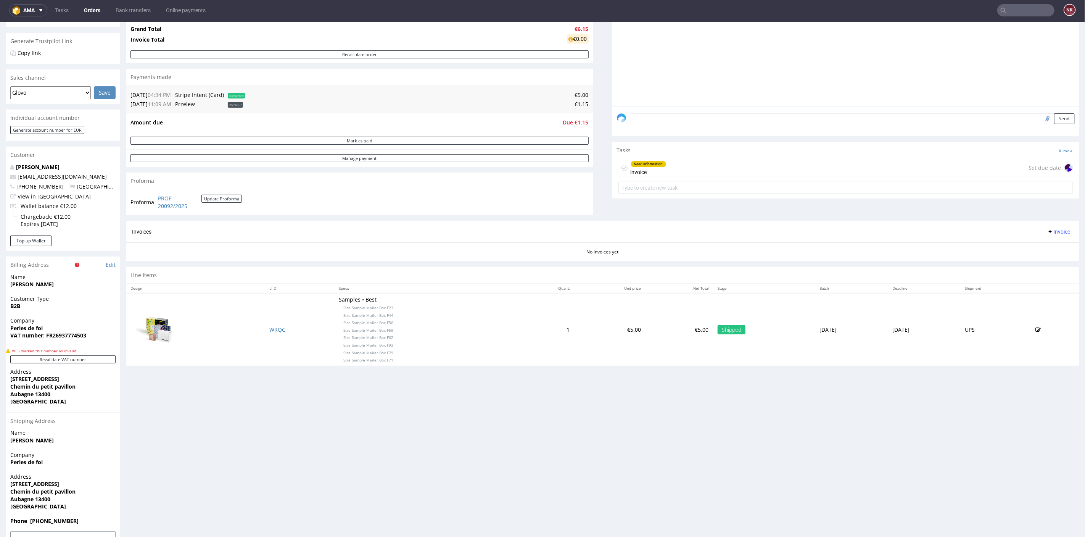
click at [700, 161] on div "Need information invoice Set due date" at bounding box center [845, 168] width 455 height 18
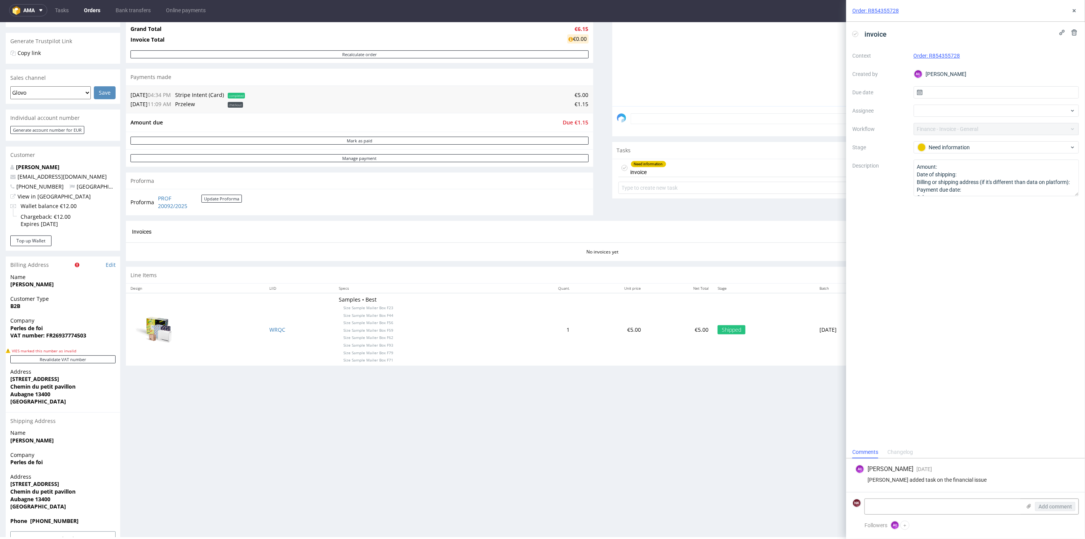
click at [1080, 8] on div "Order: R854355728" at bounding box center [965, 11] width 239 height 22
click at [1077, 8] on icon at bounding box center [1074, 11] width 6 height 6
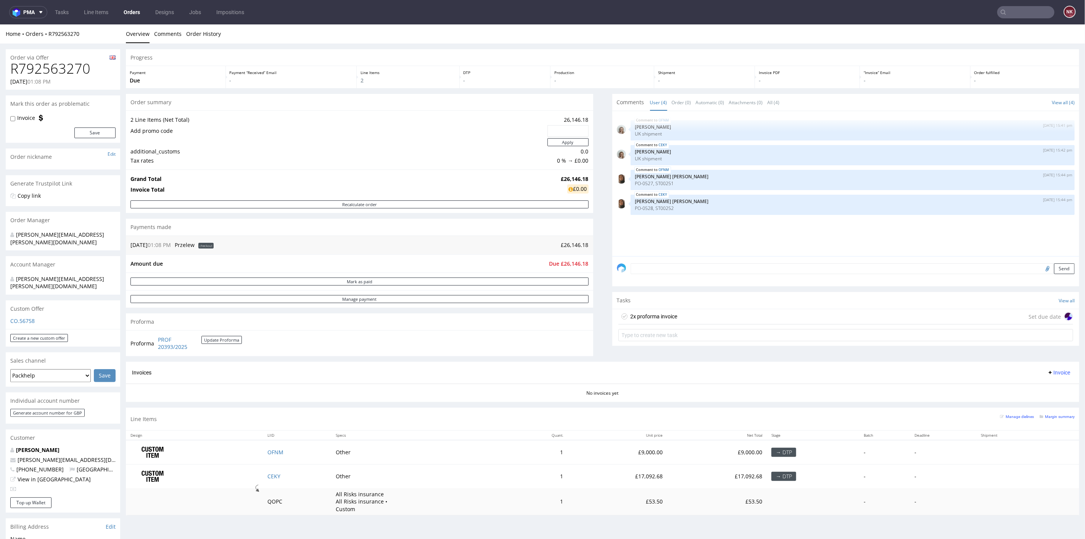
click at [687, 311] on div "2x proforma invoice Set due date" at bounding box center [845, 316] width 455 height 15
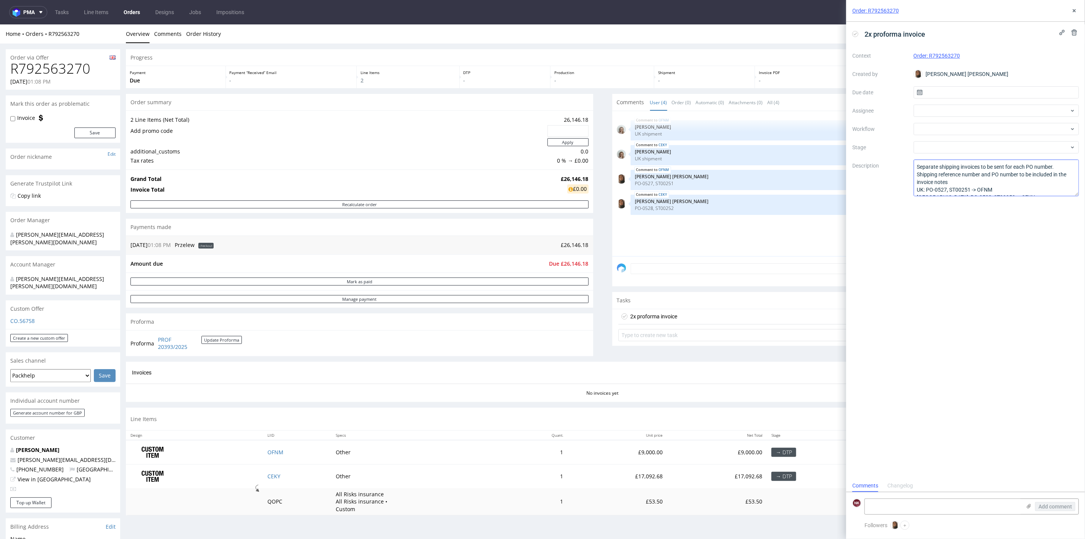
scroll to position [23, 0]
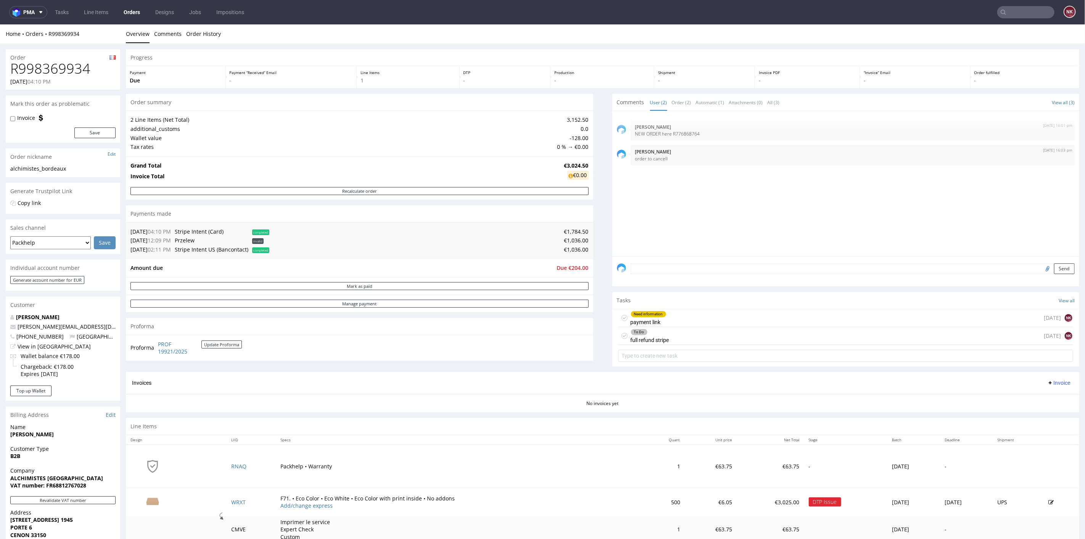
click at [690, 320] on div "Need information payment link [DATE] NK" at bounding box center [845, 318] width 455 height 18
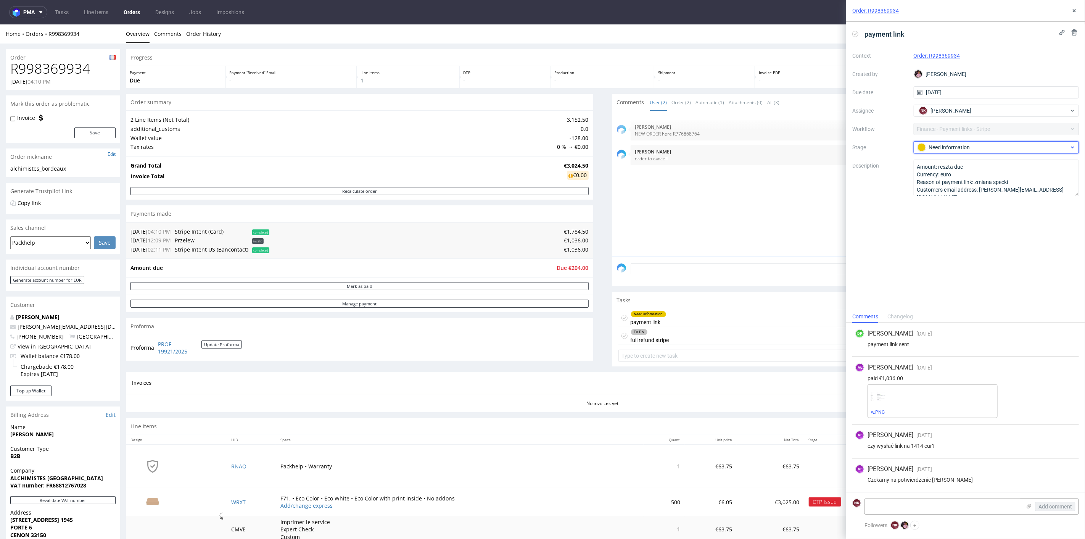
click at [975, 148] on div "Need information" at bounding box center [994, 147] width 152 height 8
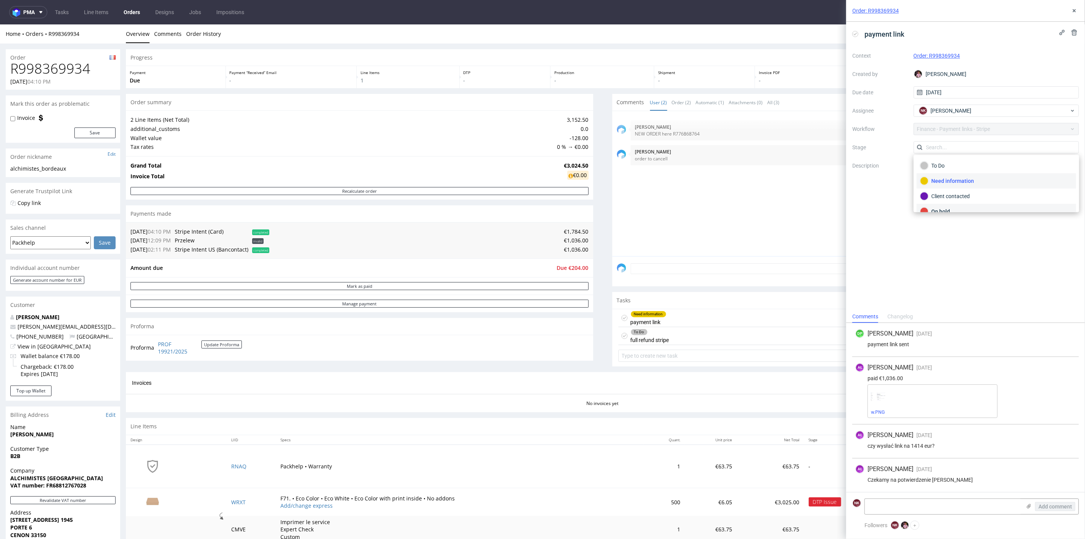
click at [965, 207] on div "On hold" at bounding box center [996, 211] width 153 height 8
click at [1074, 12] on icon at bounding box center [1074, 11] width 6 height 6
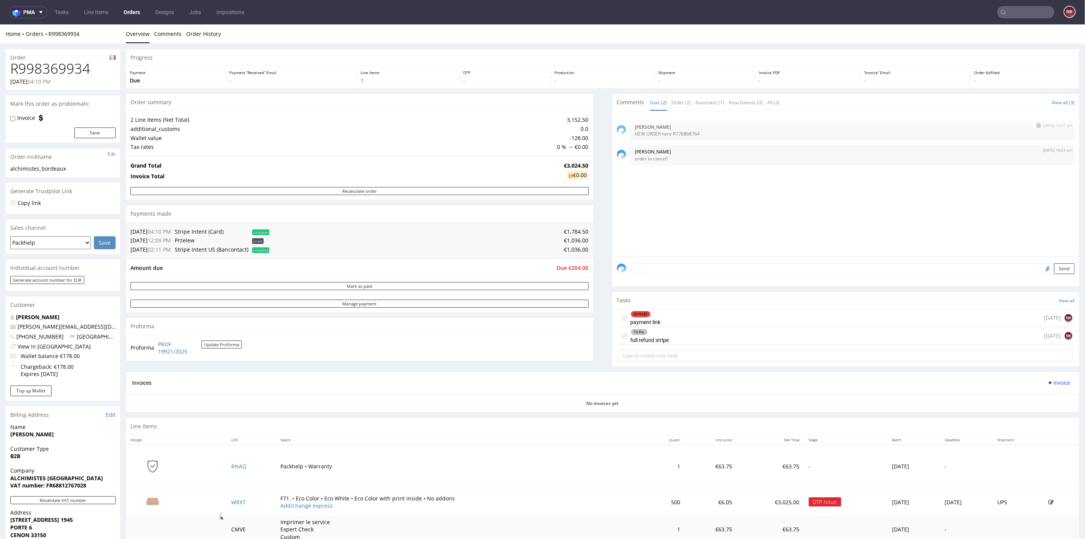
click at [682, 134] on p "NEW ORDER here R776868764" at bounding box center [852, 133] width 435 height 6
copy p "R776868764"
click at [589, 368] on div "Progress Payment Due Payment “Received” Email - Line Items 1 DTP - Production -…" at bounding box center [602, 298] width 953 height 499
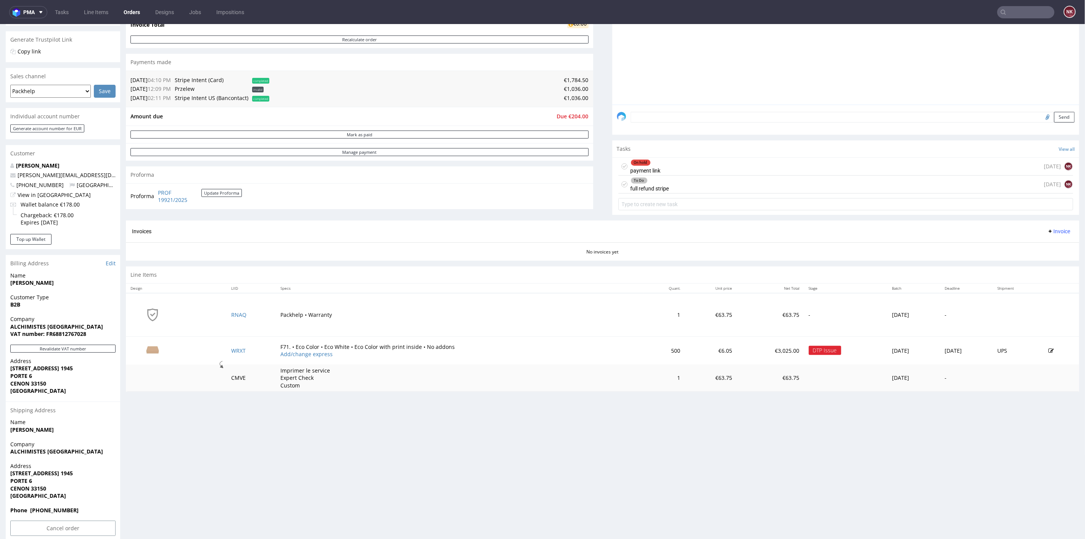
scroll to position [162, 0]
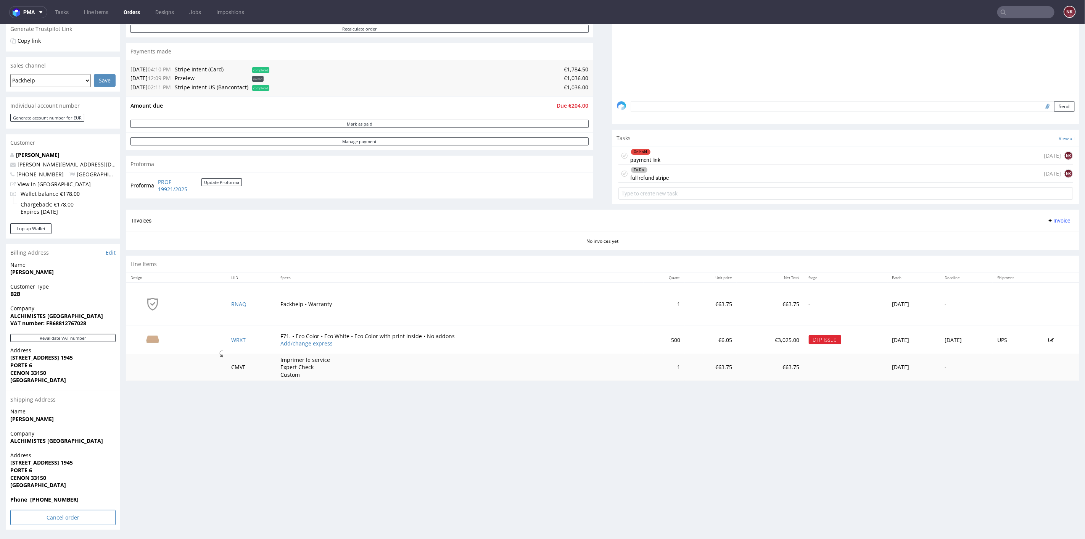
click at [50, 518] on input "Cancel order" at bounding box center [62, 516] width 105 height 15
click at [55, 497] on link "Yes" at bounding box center [51, 495] width 22 height 11
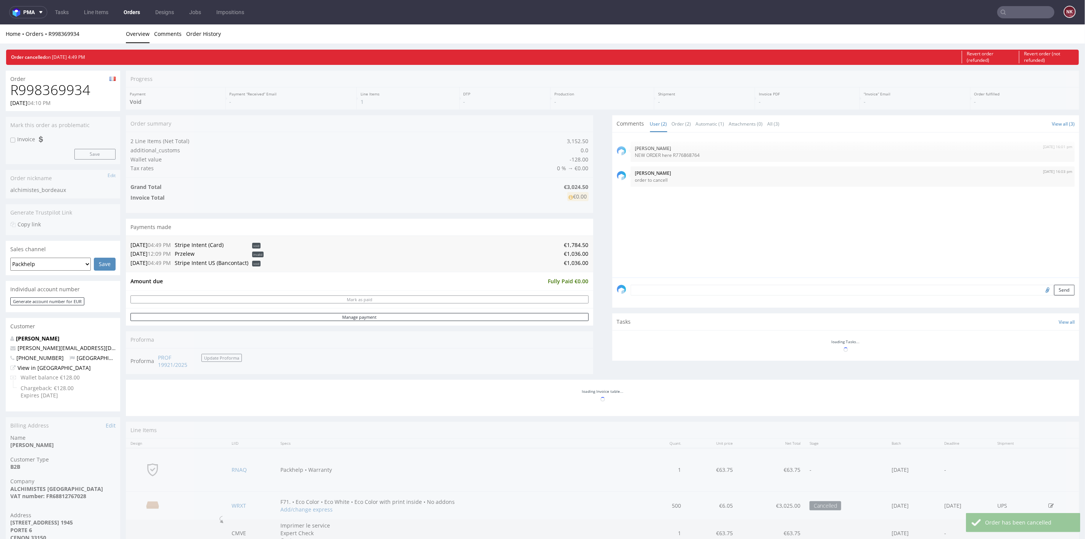
scroll to position [0, 0]
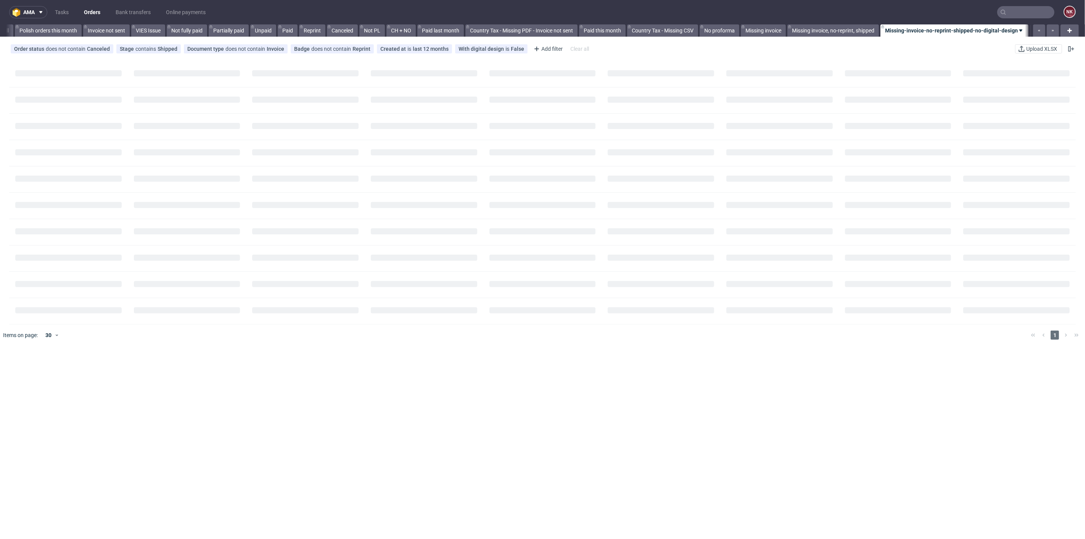
click at [1009, 10] on input "text" at bounding box center [1025, 12] width 57 height 12
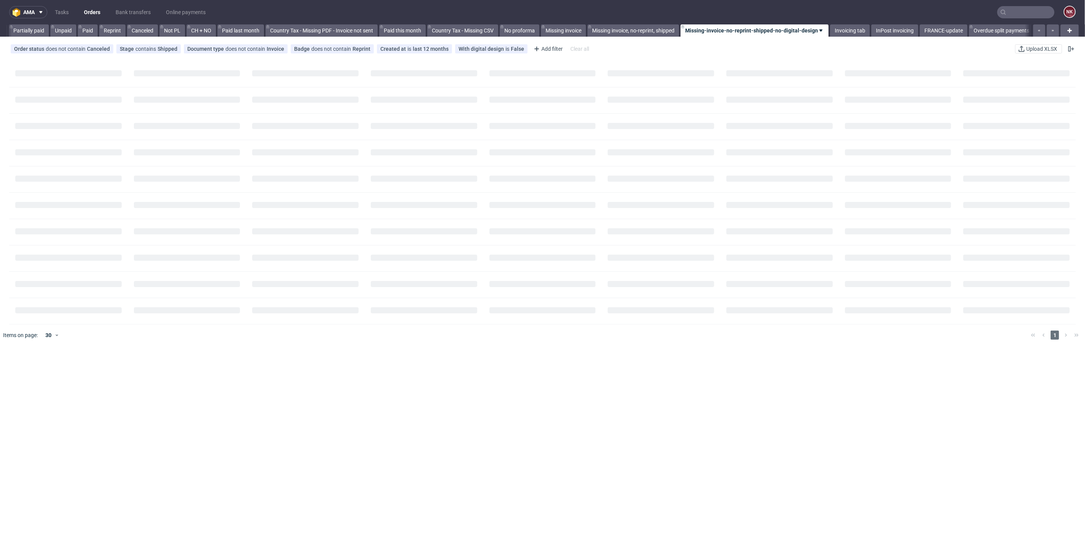
paste input "R776868764"
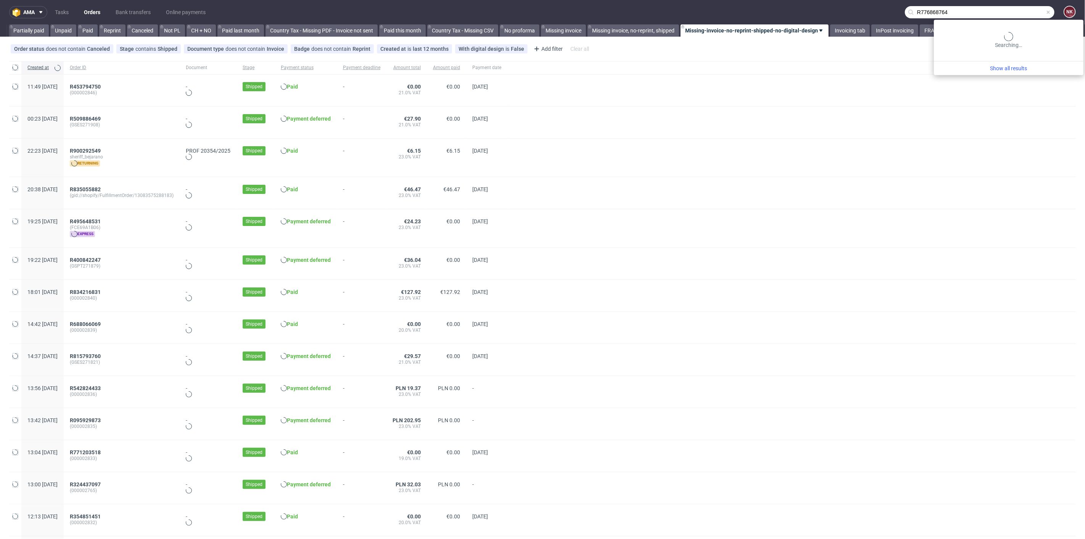
scroll to position [0, 776]
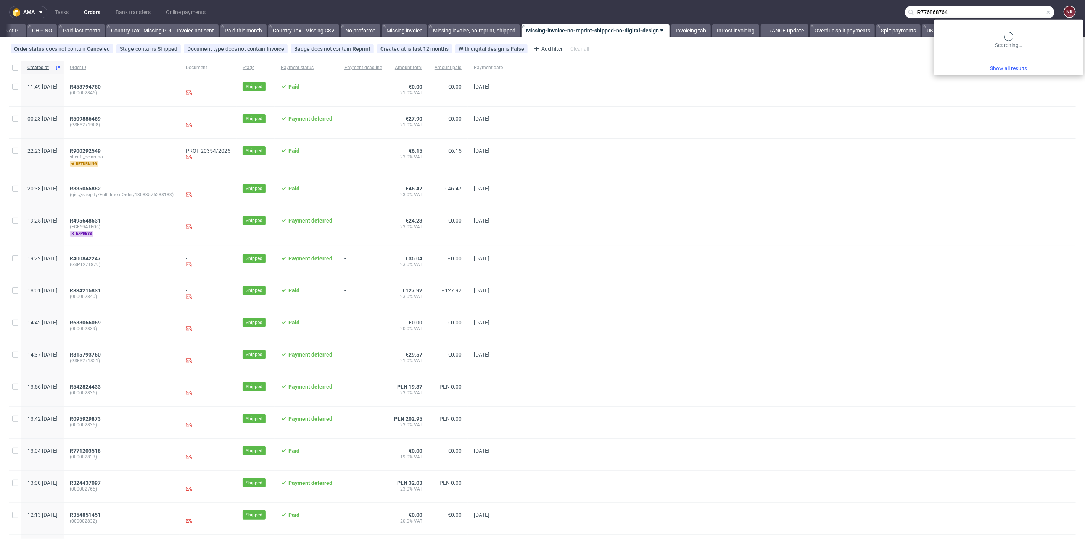
type input "R776868764"
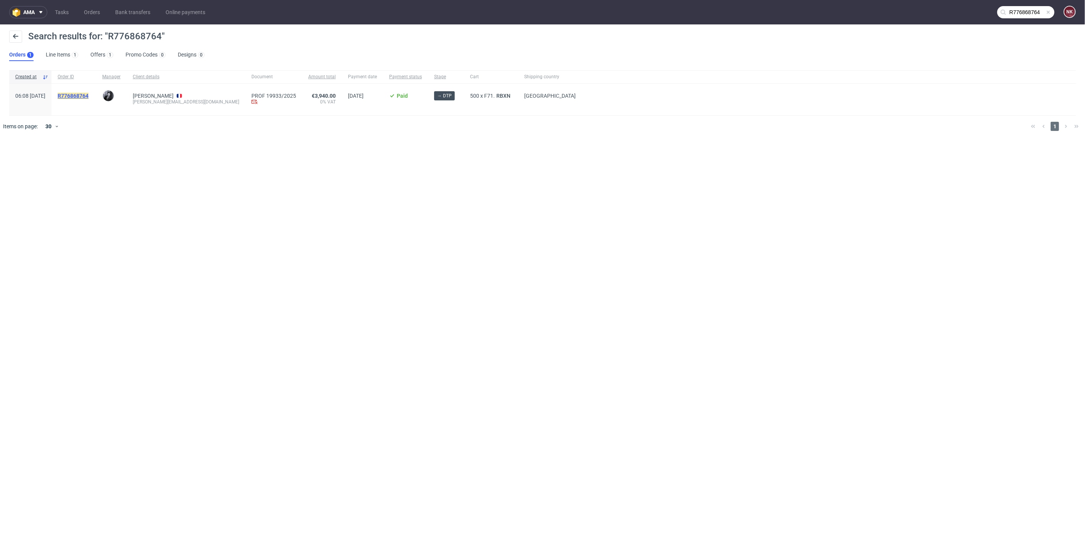
click at [88, 94] on mark "R776868764" at bounding box center [73, 96] width 31 height 6
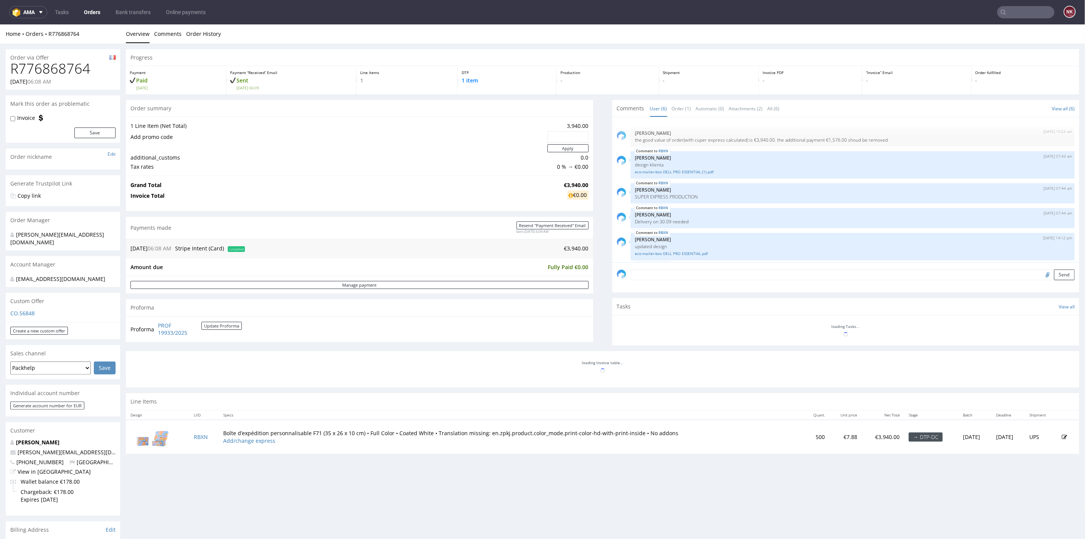
scroll to position [27, 0]
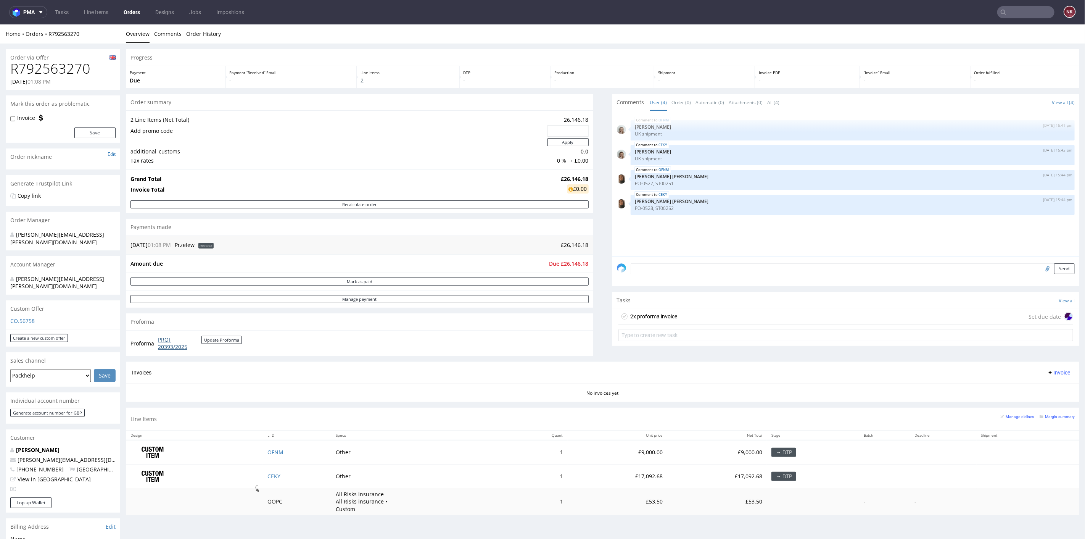
click at [167, 344] on link "PROF 20393/2025" at bounding box center [179, 342] width 43 height 15
click at [694, 356] on div "Comments User (4) Order (0) Automatic (0) Attachments (0) All (4) View all (4) …" at bounding box center [845, 227] width 467 height 268
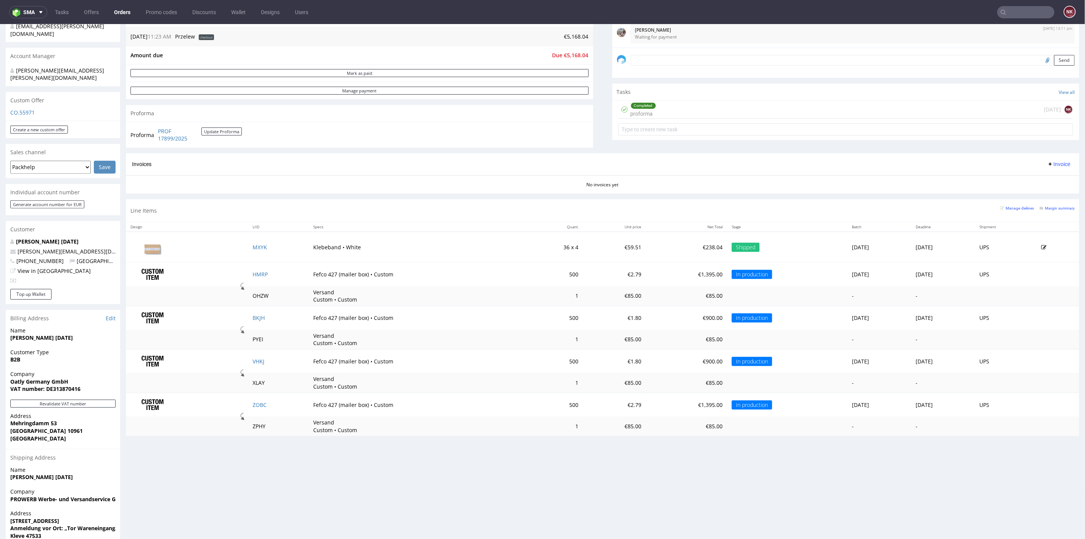
scroll to position [167, 0]
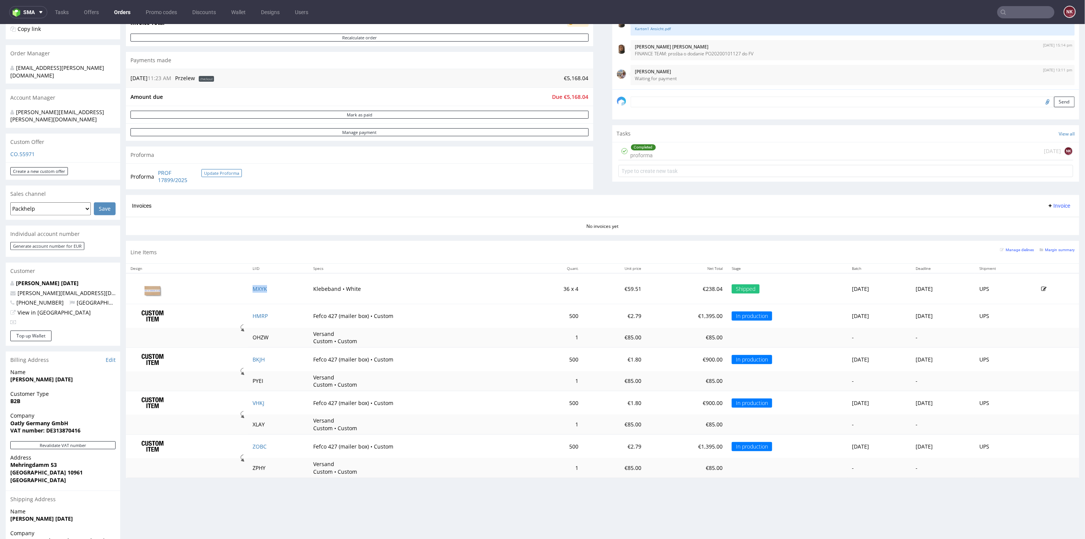
click at [232, 172] on button "Update Proforma" at bounding box center [221, 173] width 40 height 8
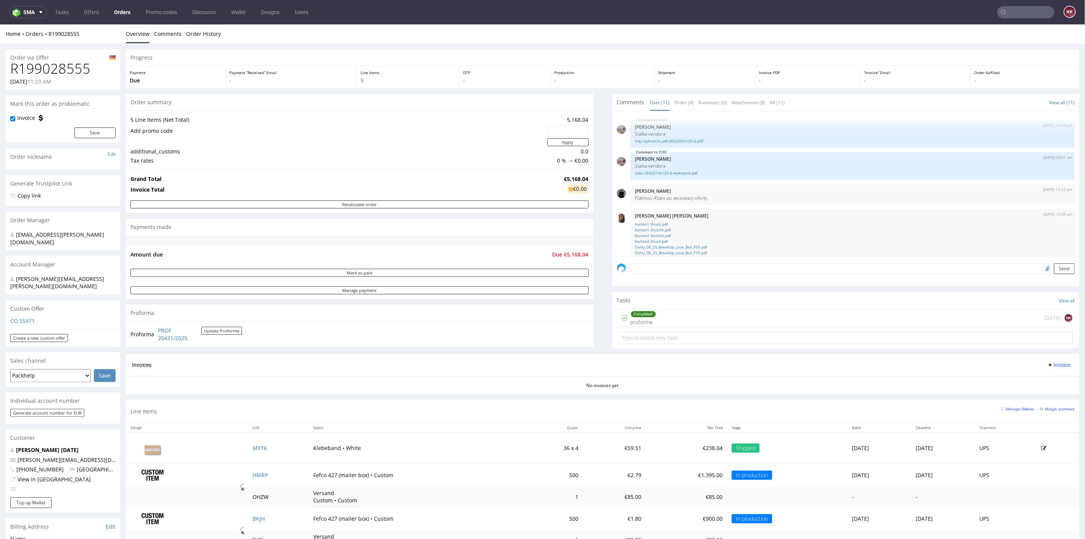
scroll to position [189, 0]
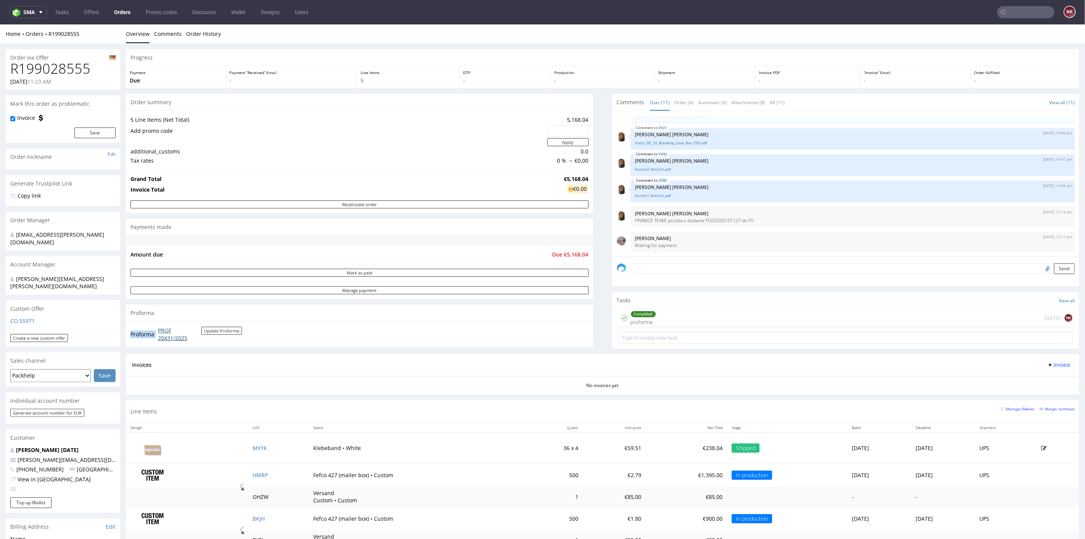
drag, startPoint x: 205, startPoint y: 339, endPoint x: 158, endPoint y: 330, distance: 48.6
click at [158, 330] on td "PROF 20431/2025 Update Proforma" at bounding box center [199, 333] width 86 height 16
copy tbody "Proforma"
click at [718, 221] on p "FINANCE TEAM: prośba o dodanie PO20200101127 do FV" at bounding box center [852, 220] width 435 height 6
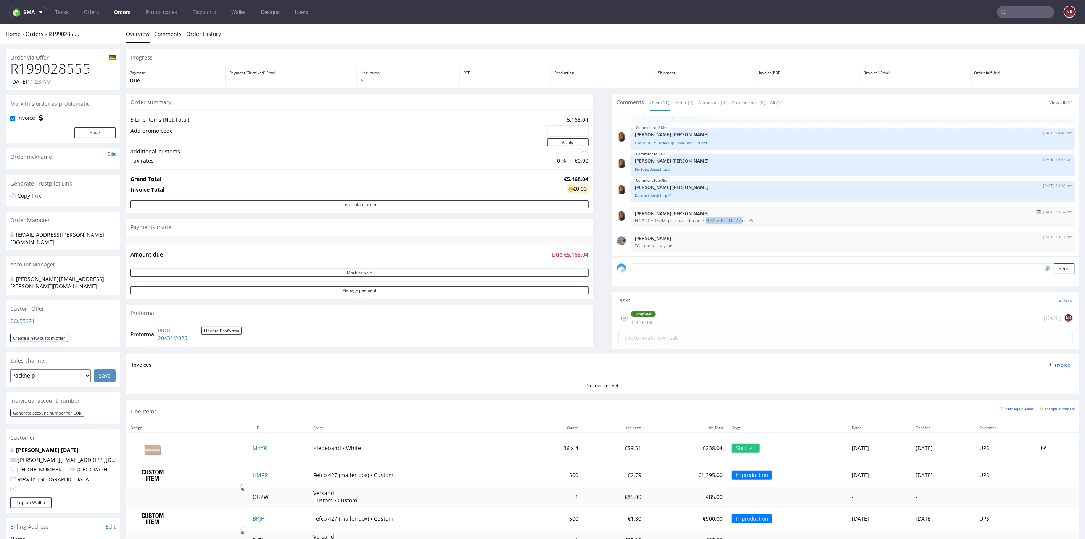
click at [718, 221] on p "FINANCE TEAM: prośba o dodanie PO20200101127 do FV" at bounding box center [852, 220] width 435 height 6
copy p "PO20200101127"
click at [673, 446] on p "€238.04" at bounding box center [687, 448] width 72 height 8
copy p "238.04"
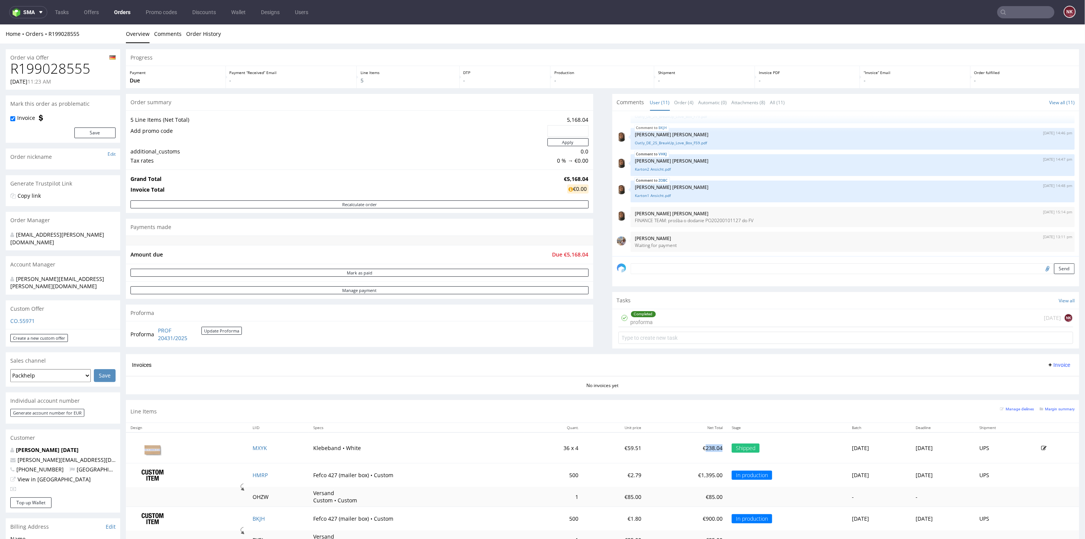
click at [1049, 363] on span "Invoice" at bounding box center [1058, 364] width 23 height 6
click at [1037, 391] on span "Upload" at bounding box center [1045, 394] width 37 height 8
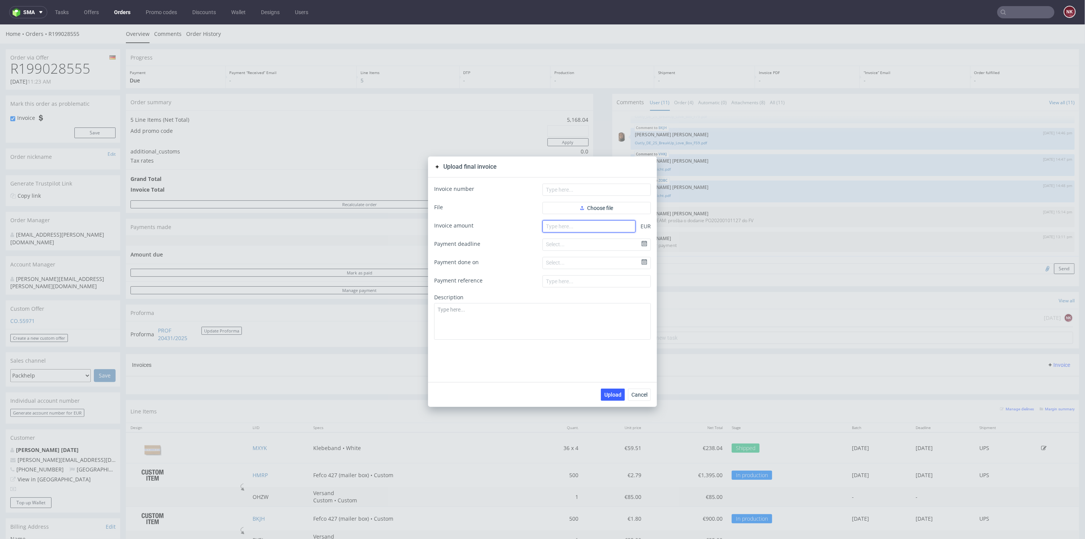
click at [557, 226] on input "number" at bounding box center [589, 226] width 93 height 12
paste input "238.04"
type input "238.04"
click at [594, 210] on span "Choose file" at bounding box center [596, 207] width 33 height 5
click at [573, 180] on div "Invoice number File Choose different file Faktura FV 1331_9_2025.pdf Invoice am…" at bounding box center [542, 279] width 229 height 205
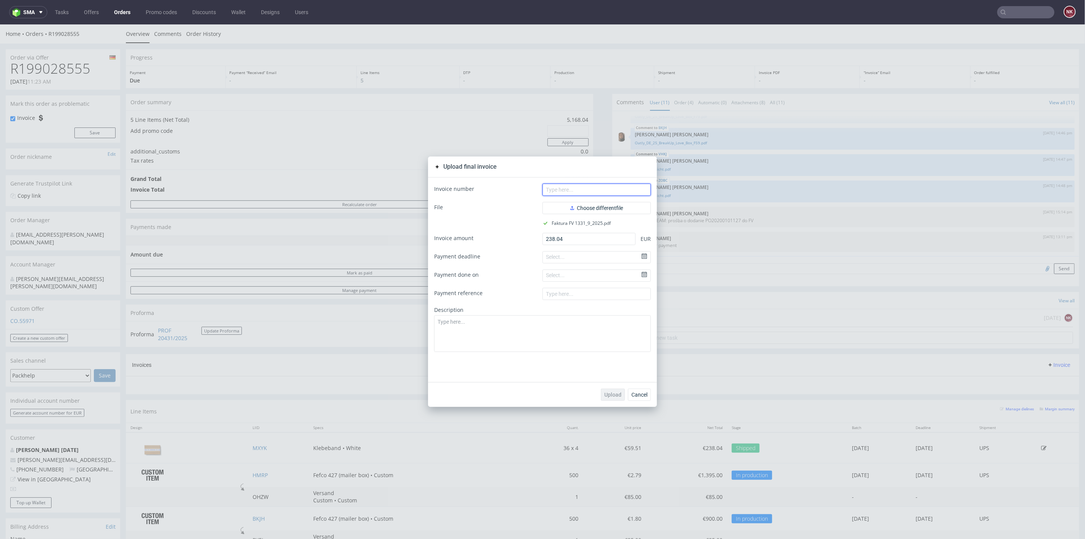
click at [572, 187] on input "text" at bounding box center [597, 189] width 108 height 12
type input "FV 1331/9/2025"
click at [614, 393] on span "Upload" at bounding box center [612, 393] width 17 height 5
click at [641, 395] on span "Cancel" at bounding box center [639, 393] width 16 height 5
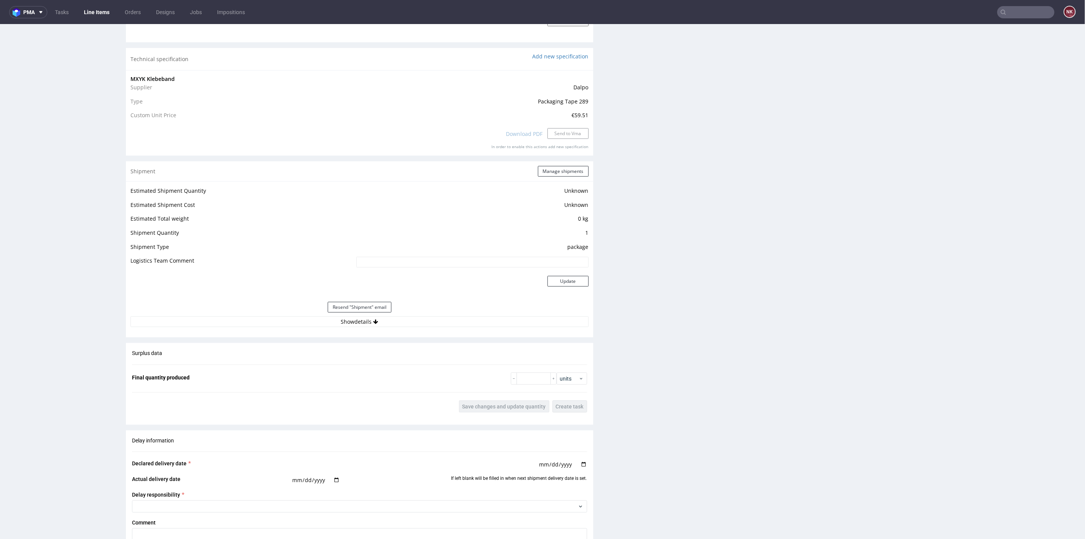
scroll to position [763, 0]
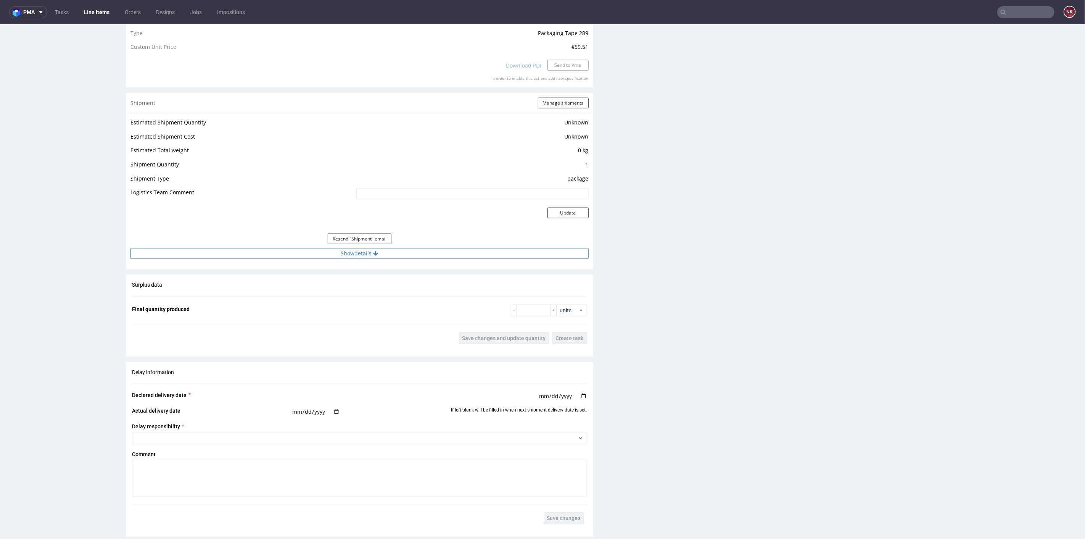
click at [425, 254] on button "Show details" at bounding box center [359, 253] width 458 height 11
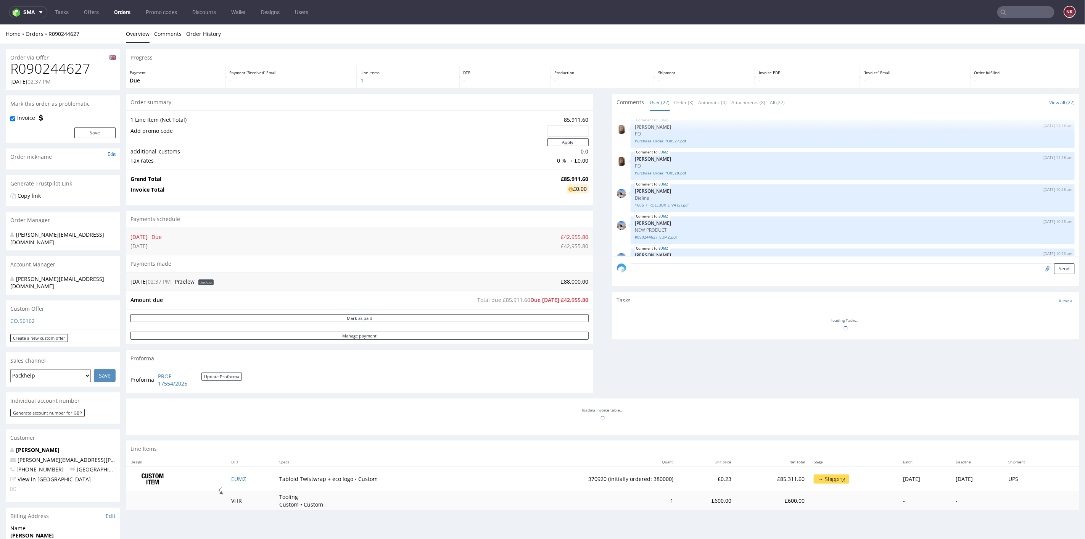
scroll to position [510, 0]
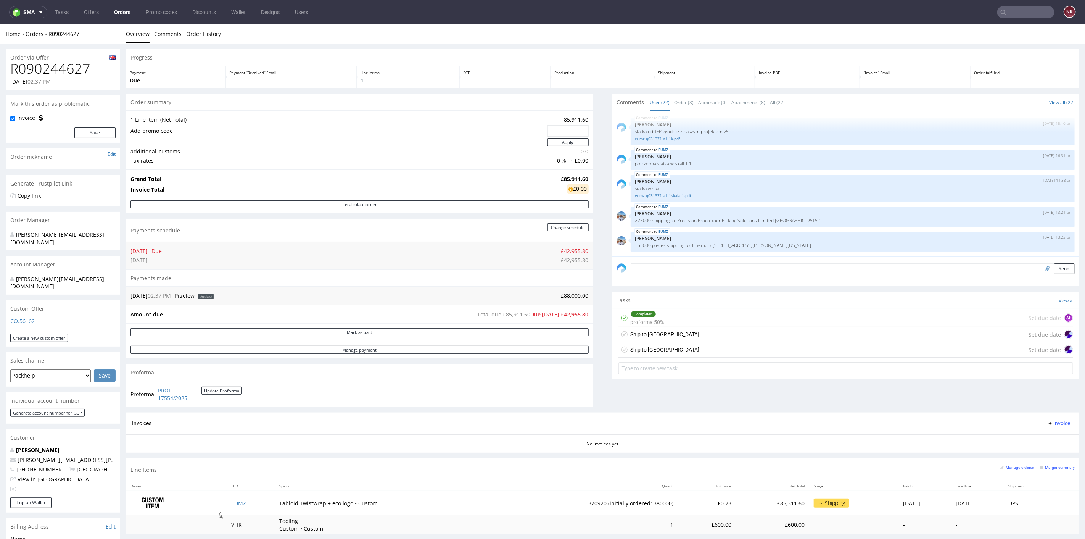
click at [690, 333] on div "Ship to [GEOGRAPHIC_DATA] Set due date" at bounding box center [845, 334] width 455 height 15
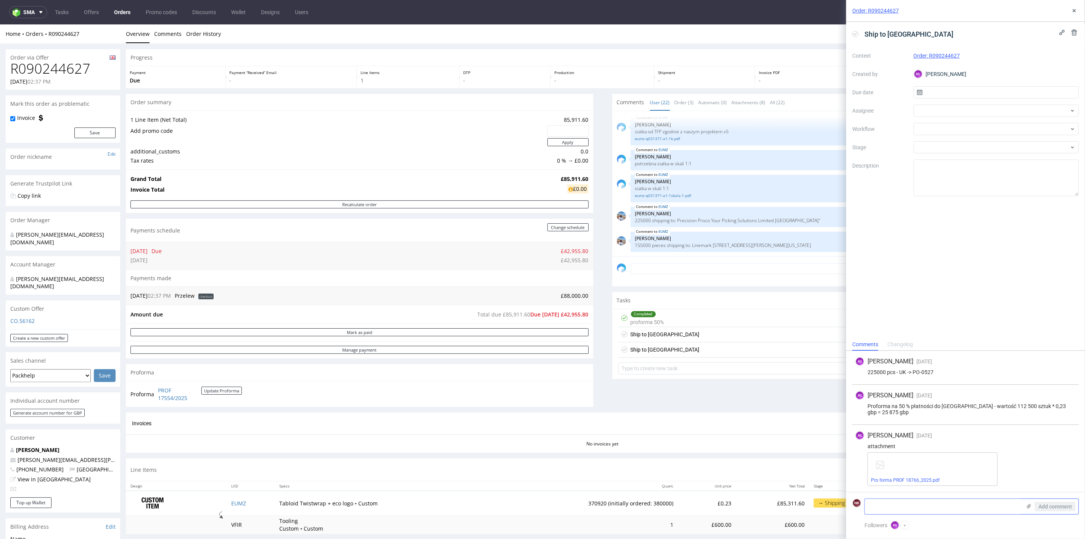
click at [937, 507] on textarea at bounding box center [943, 506] width 156 height 15
paste textarea "[URL][DOMAIN_NAME]"
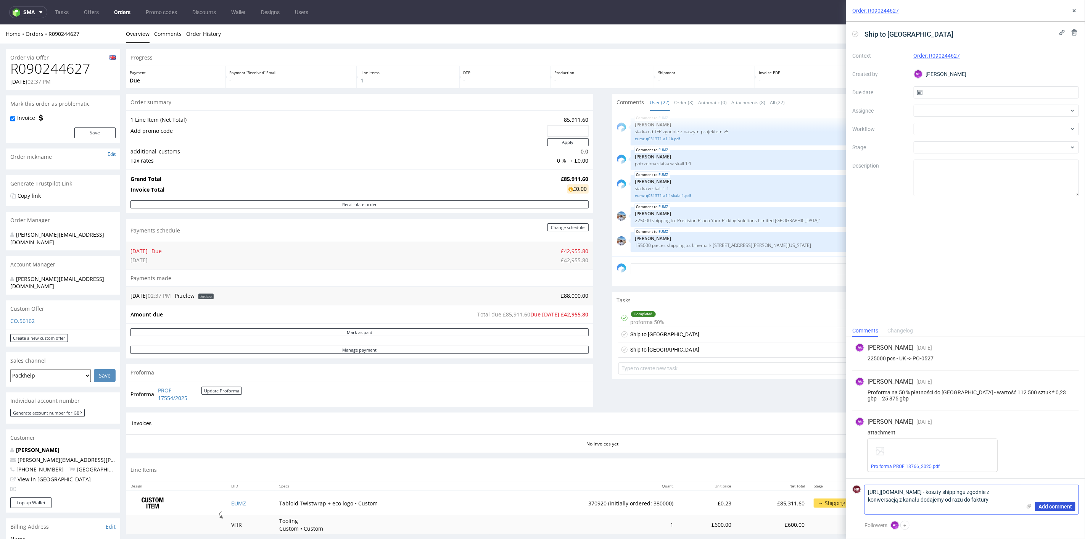
type textarea "[URL][DOMAIN_NAME] - koszty shippingu zgodnie z konwersacją z kanału dodajemy o…"
click at [1056, 504] on span "Add comment" at bounding box center [1056, 506] width 34 height 5
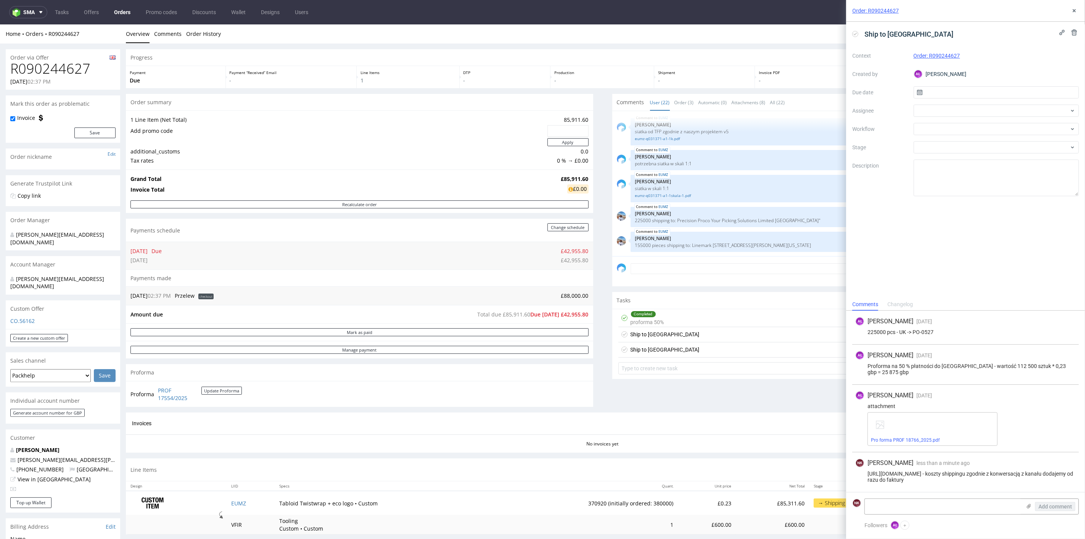
drag, startPoint x: 1023, startPoint y: 478, endPoint x: 866, endPoint y: 476, distance: 156.8
click at [866, 476] on div "https://platform.packhelp.com/pma/orders/R792563270/edit - koszty shippingu zgo…" at bounding box center [965, 476] width 221 height 12
copy div "https://platform.packhelp.com/pma/orders/R792563270/edit - koszty shippingu zgo…"
click at [1075, 9] on icon at bounding box center [1074, 11] width 6 height 6
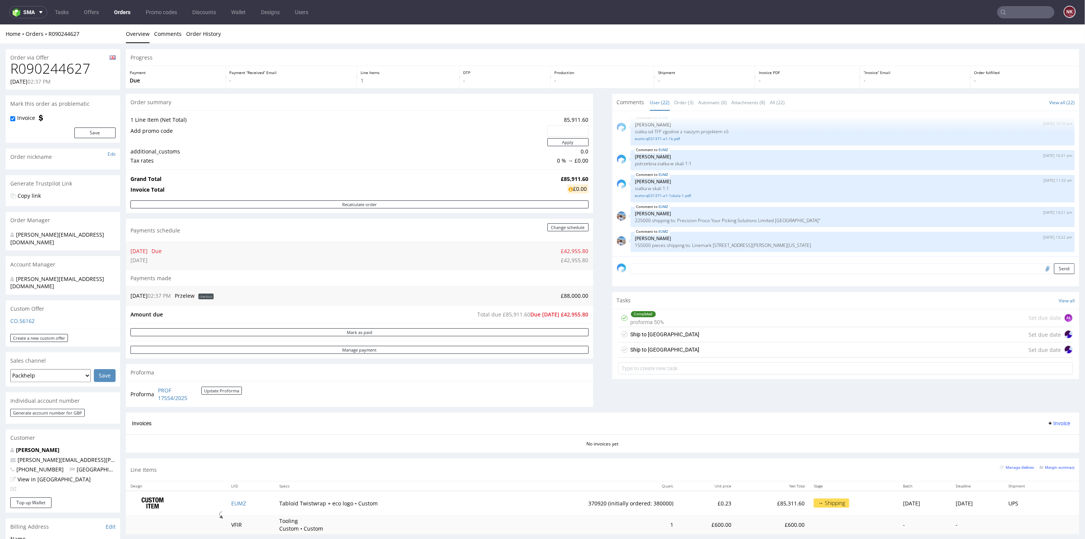
click at [711, 353] on div "Ship to USA Set due date" at bounding box center [845, 349] width 455 height 15
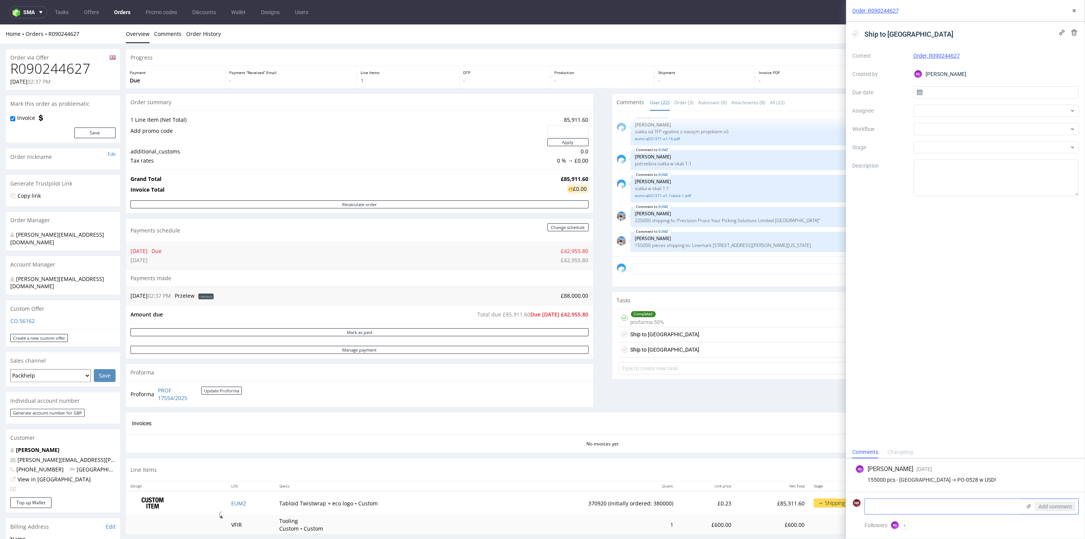
click at [901, 508] on textarea at bounding box center [943, 506] width 156 height 15
paste textarea "https://platform.packhelp.com/pma/orders/R792563270/edit - koszty shippingu zgo…"
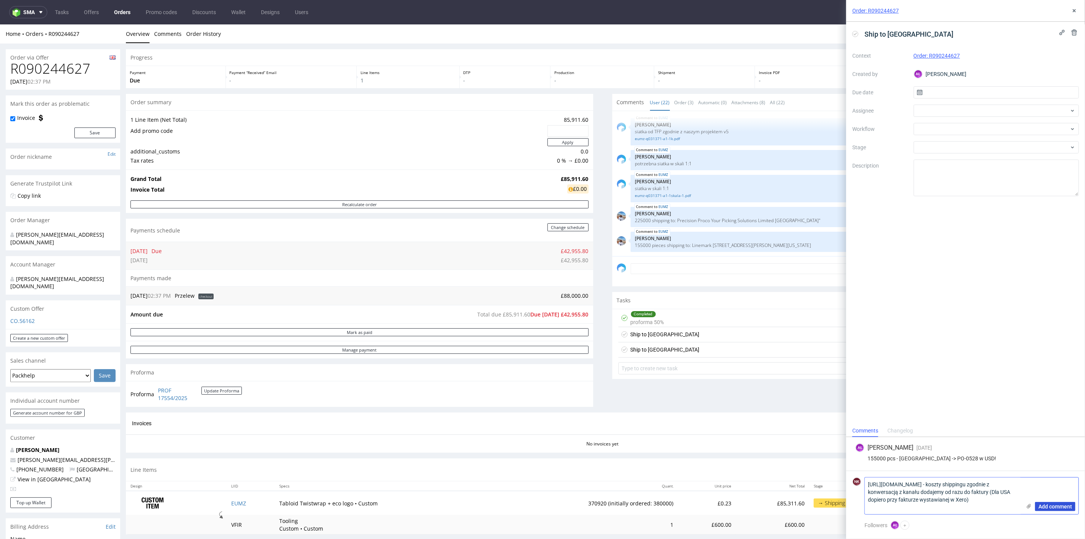
type textarea "https://platform.packhelp.com/pma/orders/R792563270/edit - koszty shippingu zgo…"
click at [1052, 507] on span "Add comment" at bounding box center [1056, 506] width 34 height 5
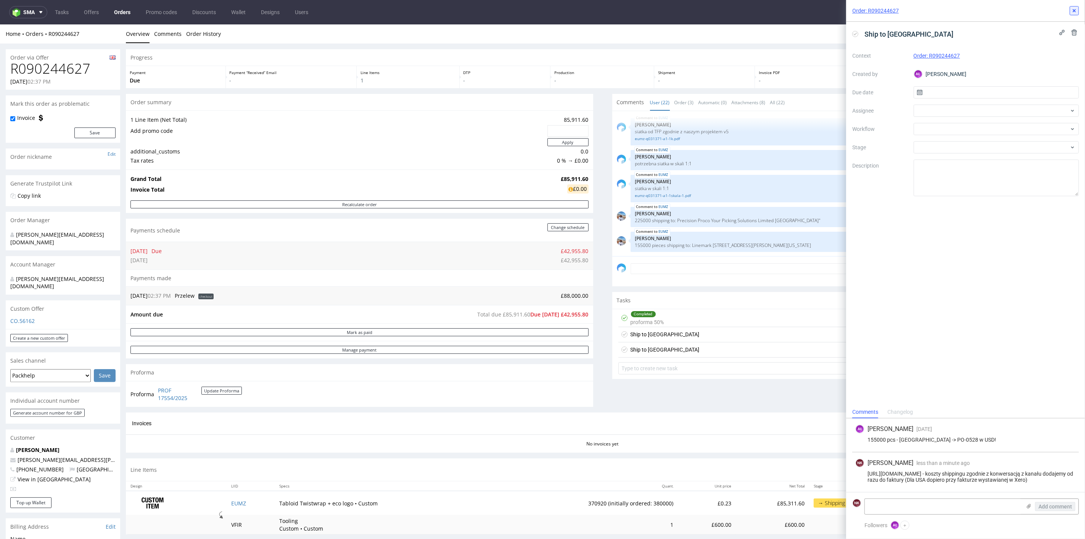
click at [1074, 10] on use at bounding box center [1074, 10] width 3 height 3
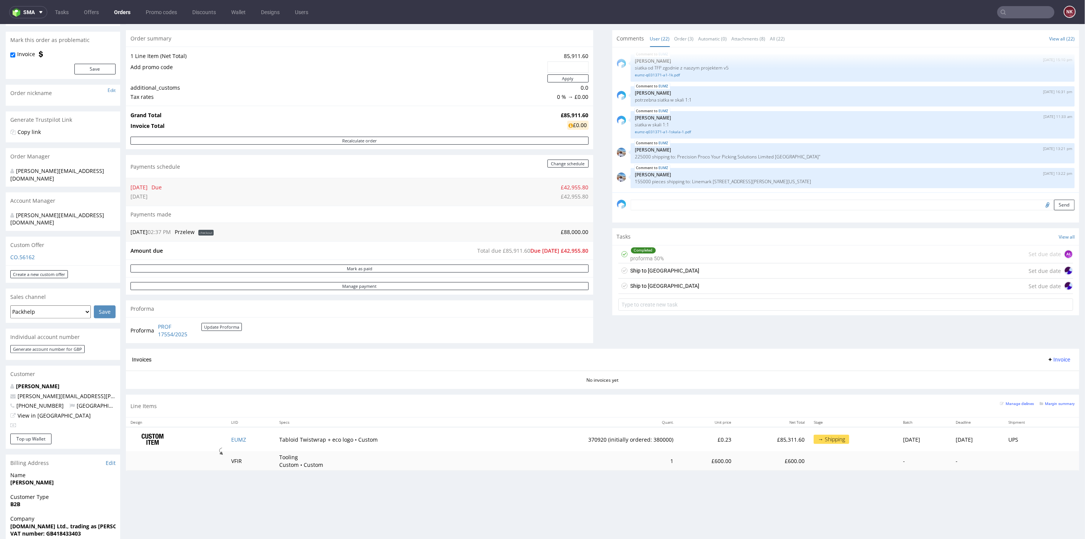
scroll to position [127, 0]
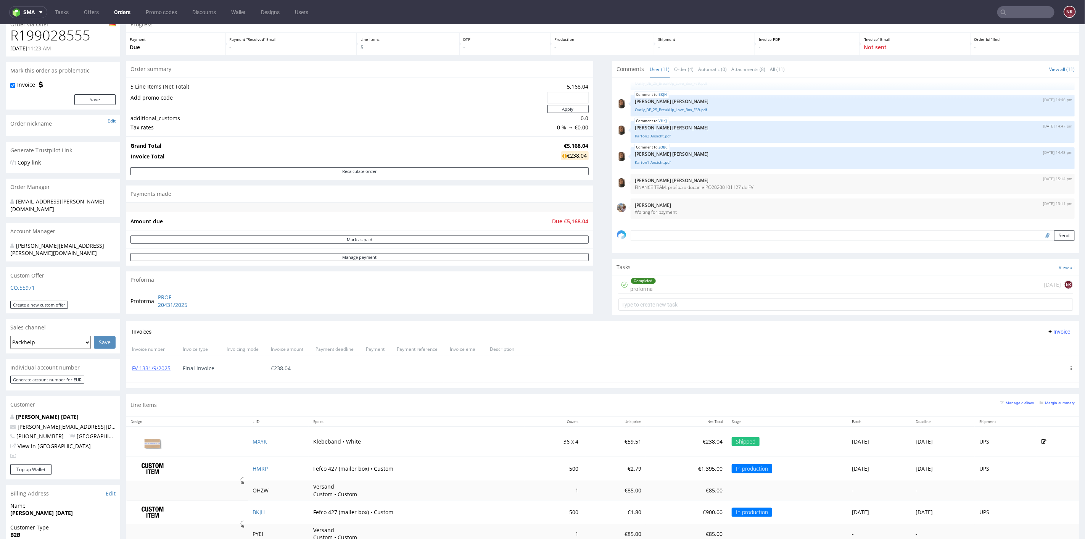
scroll to position [85, 0]
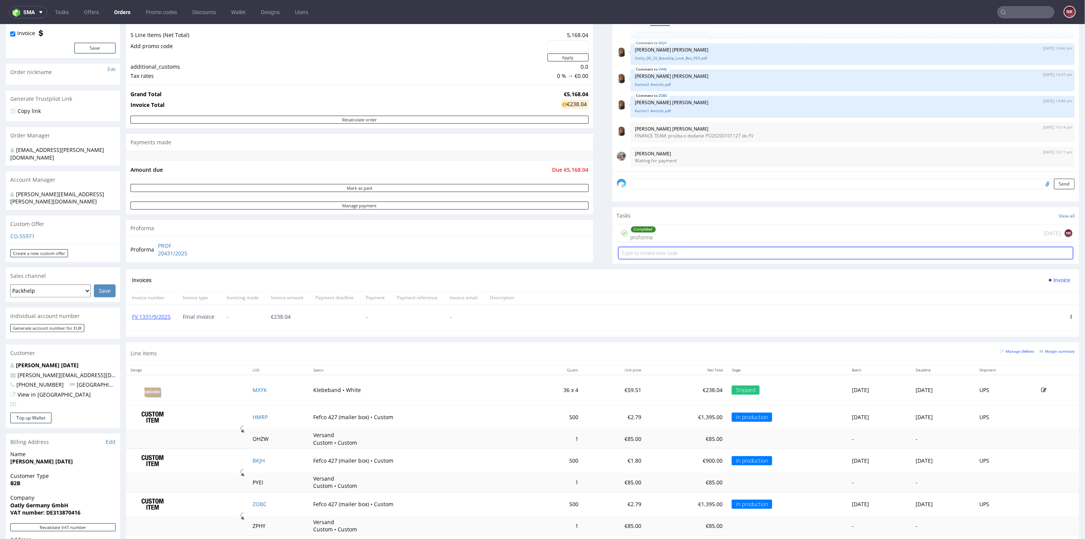
click at [657, 251] on input "text" at bounding box center [845, 252] width 455 height 12
type input "PARTIAL INVOICE - Finance"
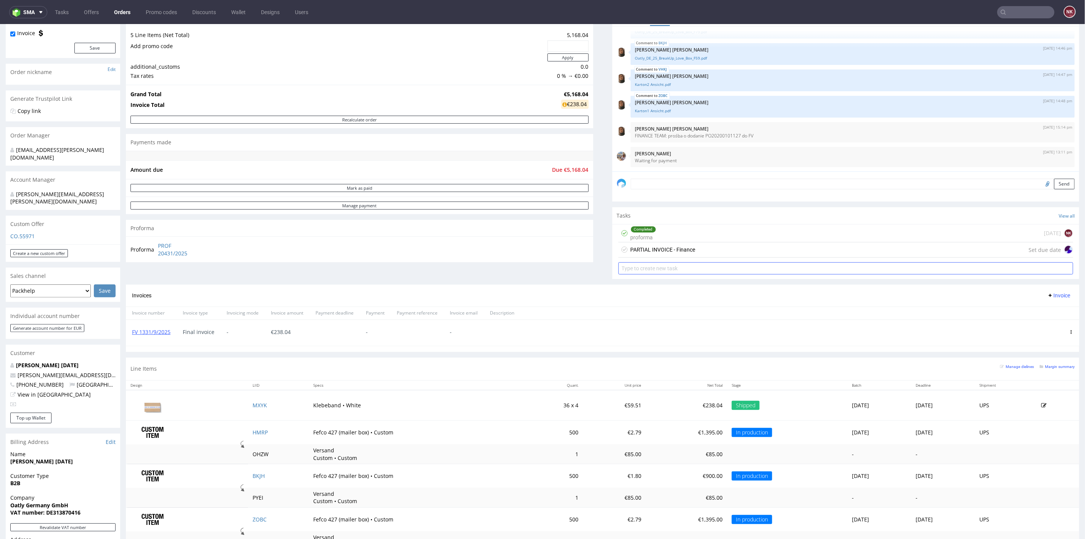
click at [657, 251] on div "PARTIAL INVOICE - Finance" at bounding box center [663, 249] width 65 height 9
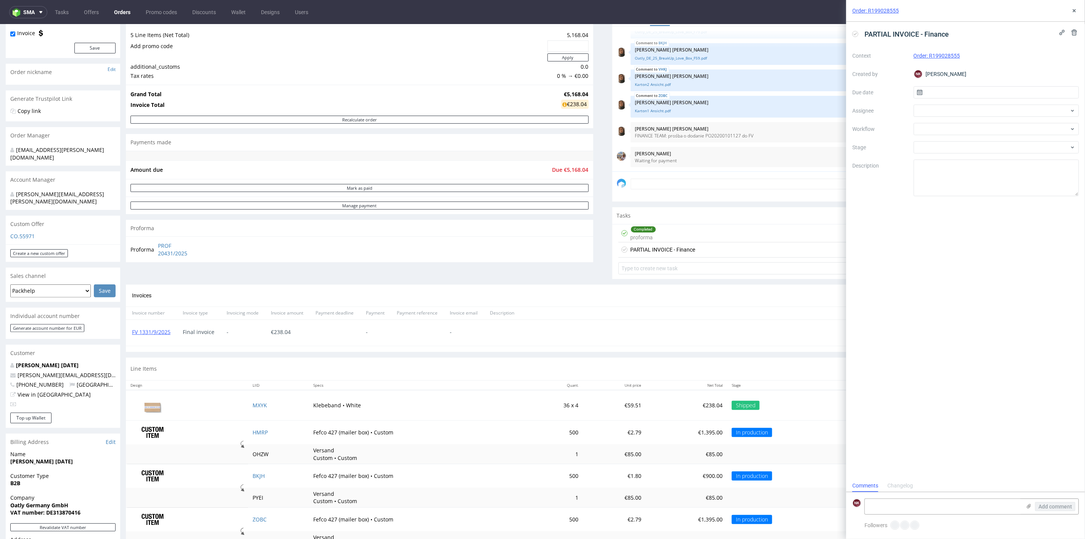
scroll to position [6, 0]
click at [921, 129] on div at bounding box center [997, 129] width 166 height 12
type input "partial"
click at [935, 154] on div "Finance - Invoice - Partial Invoice" at bounding box center [996, 157] width 159 height 14
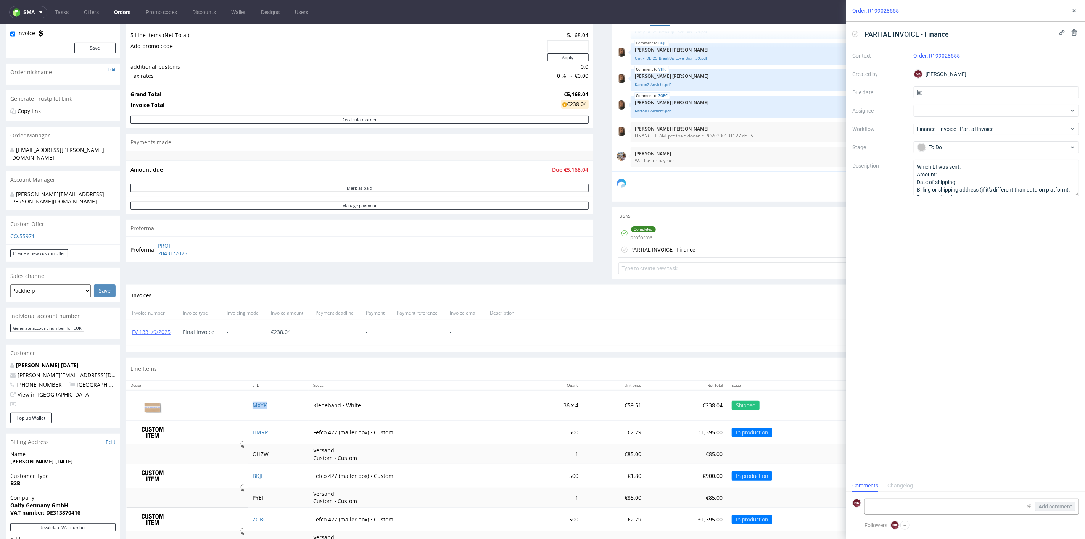
click at [268, 403] on td "MXYK" at bounding box center [278, 405] width 61 height 31
copy link "MXYK"
click at [940, 505] on textarea at bounding box center [943, 506] width 156 height 15
paste textarea "MXYK"
type textarea "MXYK - wysyłka [DATE]"
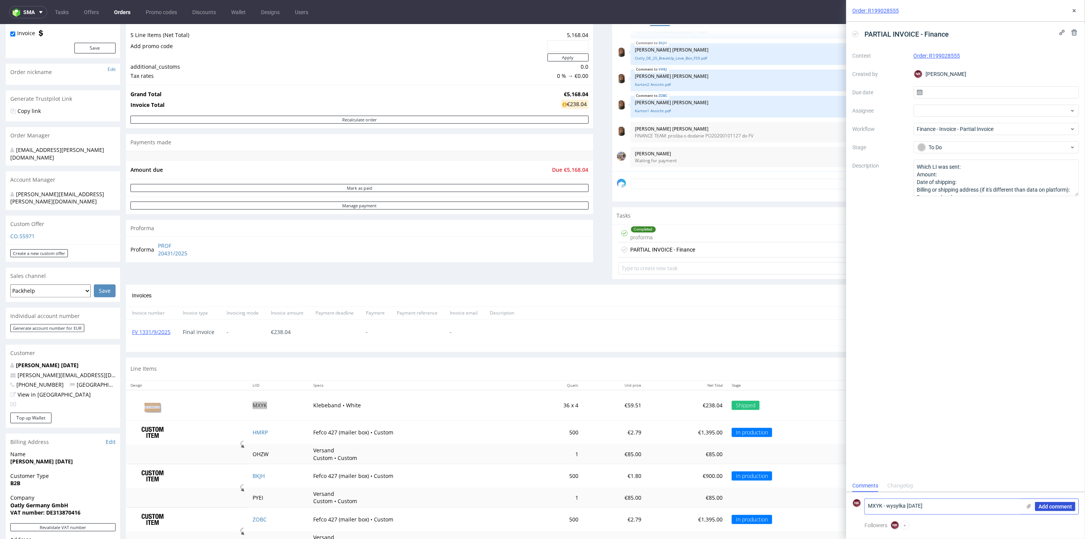
click at [1068, 504] on span "Add comment" at bounding box center [1056, 506] width 34 height 5
click at [1077, 8] on button at bounding box center [1074, 10] width 9 height 9
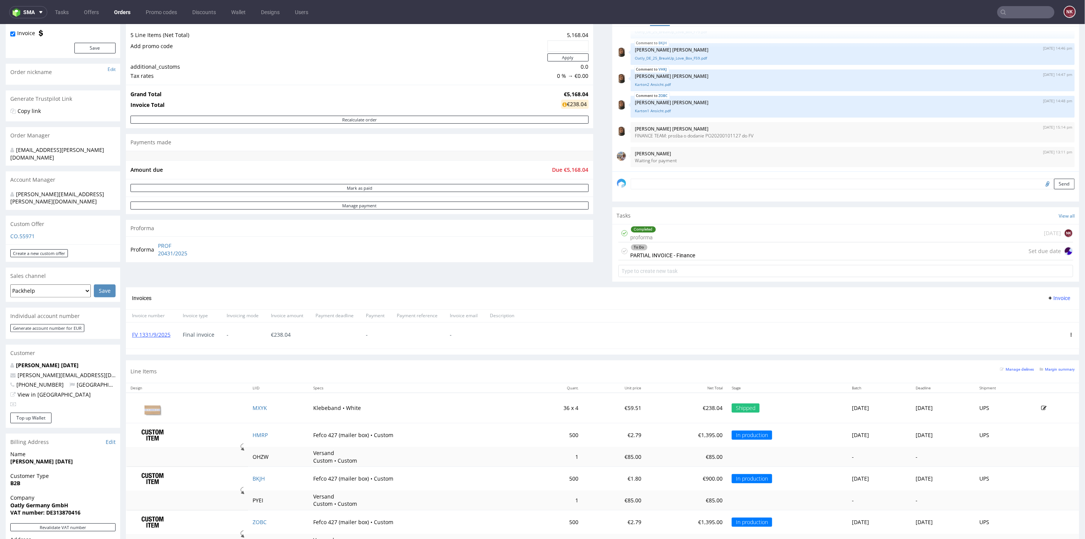
click at [593, 259] on div "Progress Payment Due Payment “Received” Email - Line Items 5 DTP - Production -…" at bounding box center [602, 283] width 953 height 638
click at [592, 222] on div "Progress Payment Due Payment “Received” Email - Line Items 5 DTP - Production -…" at bounding box center [602, 283] width 953 height 638
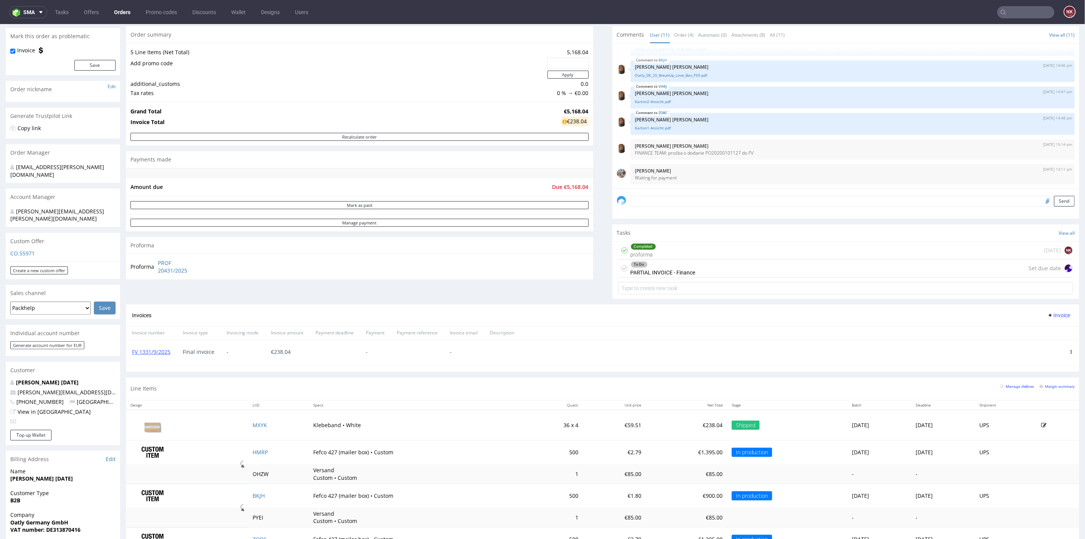
scroll to position [127, 0]
